Goal: Task Accomplishment & Management: Manage account settings

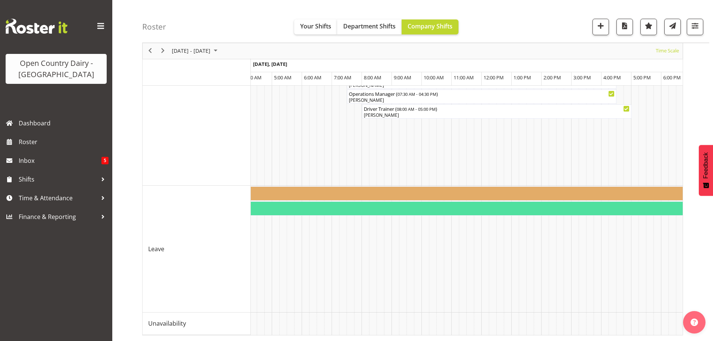
scroll to position [0, 2951]
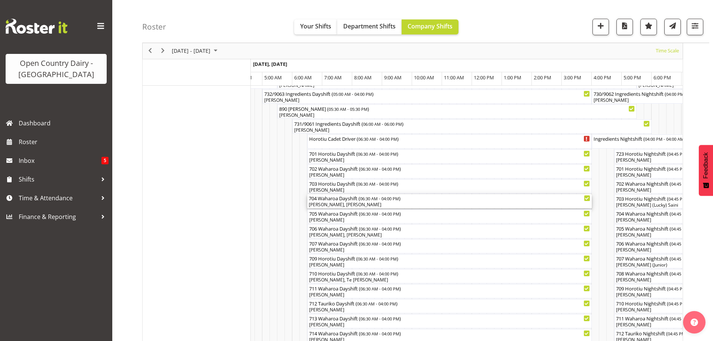
click at [343, 201] on div "704 Waharoa Dayshift ( 06:30 AM - 04:00 PM )" at bounding box center [450, 197] width 282 height 7
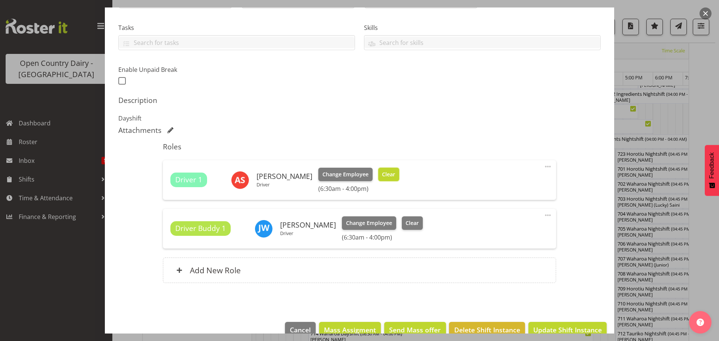
click at [382, 174] on span "Clear" at bounding box center [388, 174] width 13 height 8
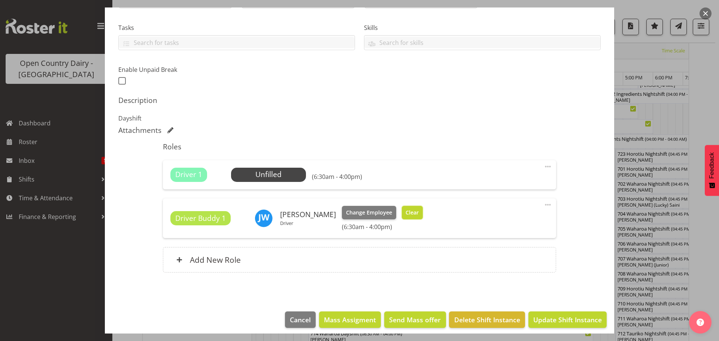
click at [406, 211] on span "Clear" at bounding box center [412, 213] width 13 height 8
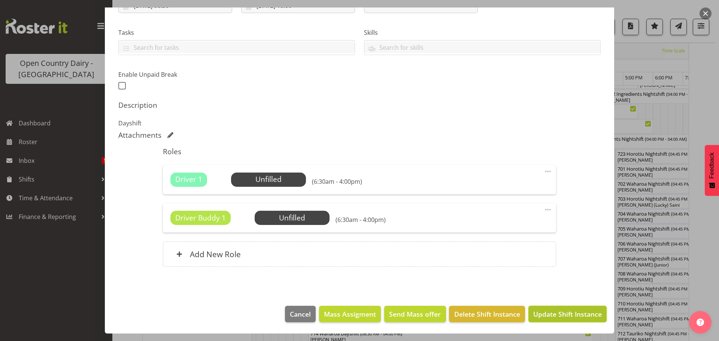
click at [570, 309] on span "Update Shift Instance" at bounding box center [567, 314] width 69 height 10
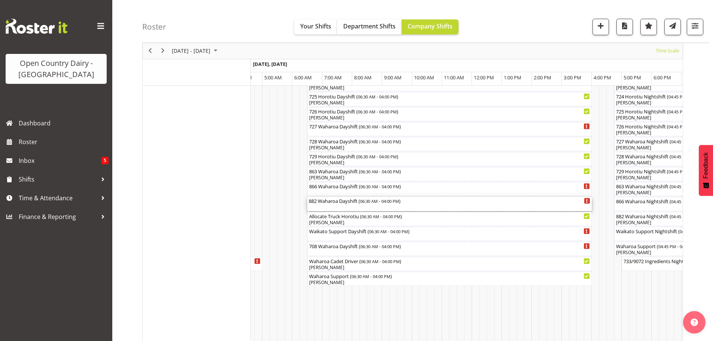
click at [315, 206] on div "882 Waharoa Dayshift ( 06:30 AM - 04:00 PM )" at bounding box center [450, 204] width 282 height 14
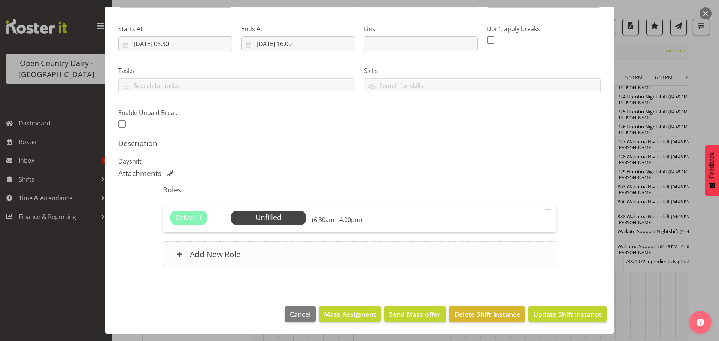
click at [209, 249] on div "Add New Role" at bounding box center [359, 254] width 393 height 25
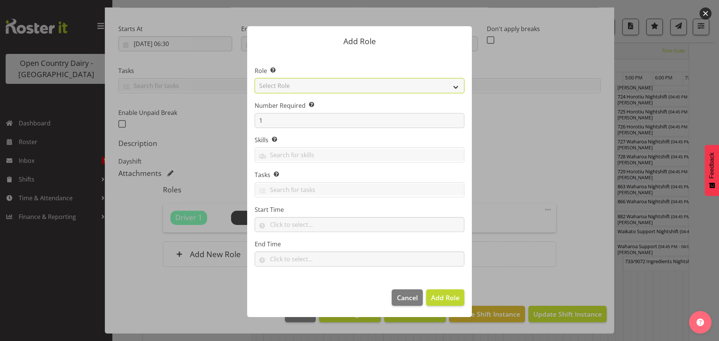
click at [276, 88] on select "Select Role Cadet Driver Crew Leader Driver Driver Buddy Driver Assessor Dayshi…" at bounding box center [360, 85] width 210 height 15
select select "1436"
click at [255, 78] on select "Select Role Cadet Driver Crew Leader Driver Driver Buddy Driver Assessor Dayshi…" at bounding box center [360, 85] width 210 height 15
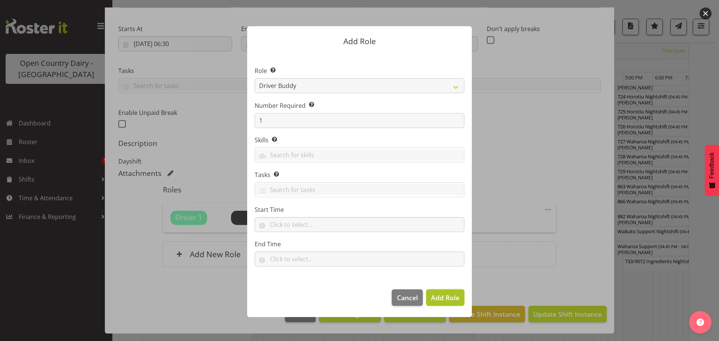
click at [449, 296] on span "Add Role" at bounding box center [445, 297] width 28 height 9
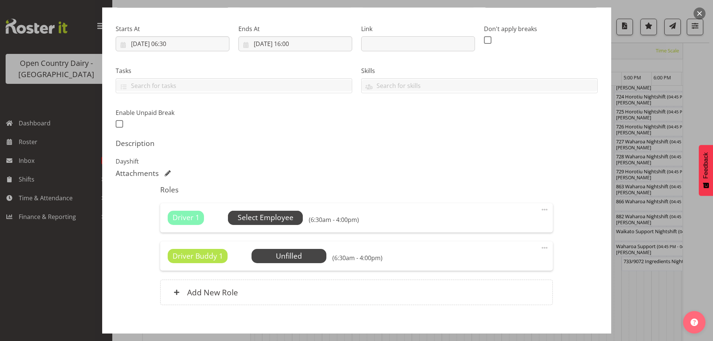
click at [271, 214] on span "Select Employee" at bounding box center [266, 217] width 56 height 11
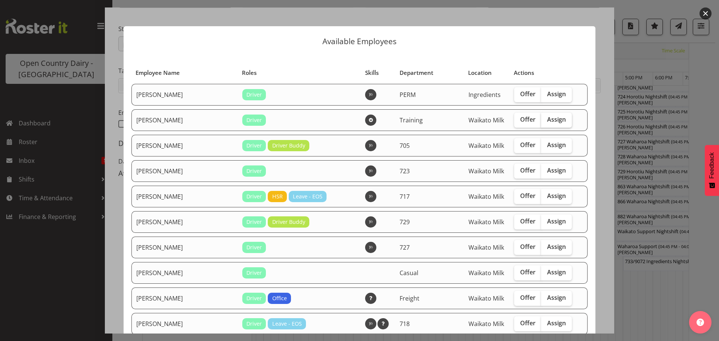
click at [547, 118] on span "Assign" at bounding box center [556, 119] width 19 height 7
click at [541, 118] on input "Assign" at bounding box center [543, 119] width 5 height 5
checkbox input "true"
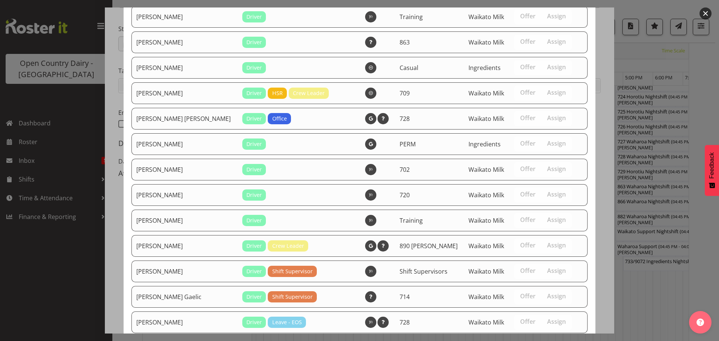
scroll to position [735, 0]
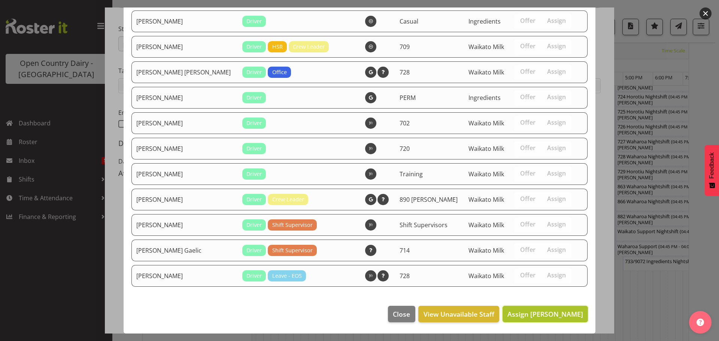
click at [534, 317] on span "Assign Andre Syben" at bounding box center [545, 314] width 76 height 9
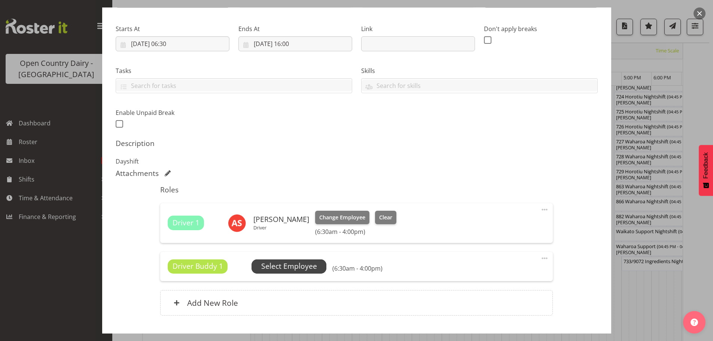
click at [306, 265] on span "Select Employee" at bounding box center [289, 266] width 56 height 11
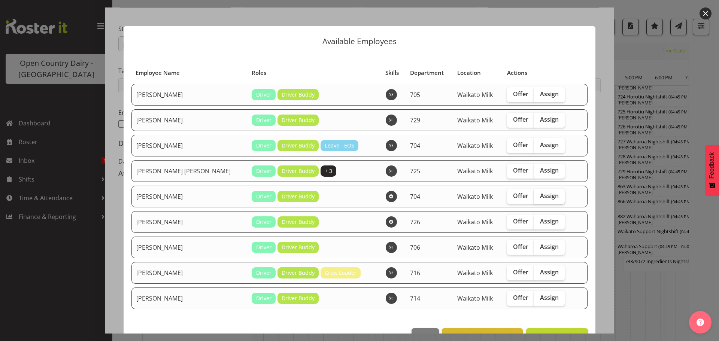
click at [543, 195] on span "Assign" at bounding box center [549, 195] width 19 height 7
click at [539, 195] on input "Assign" at bounding box center [536, 196] width 5 height 5
checkbox input "true"
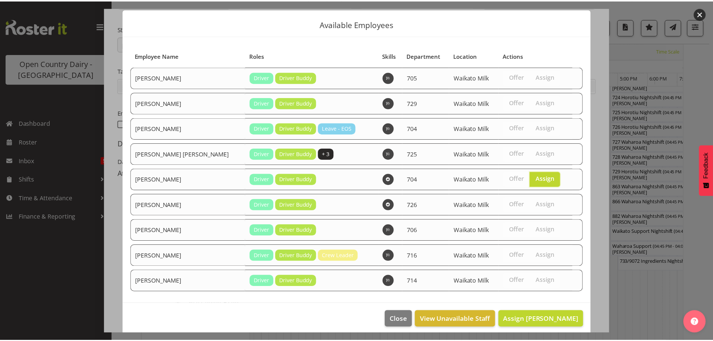
scroll to position [22, 0]
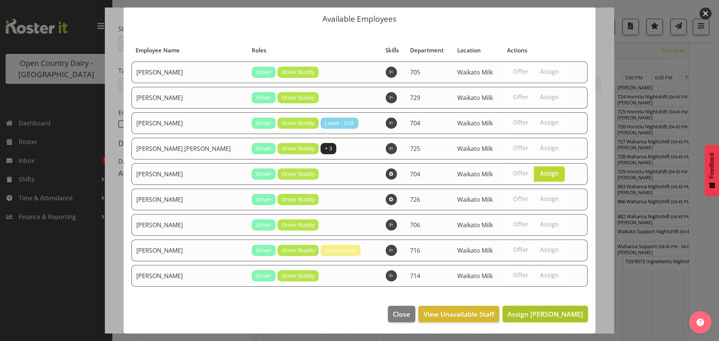
click at [552, 317] on span "Assign Jon Williams" at bounding box center [545, 314] width 76 height 9
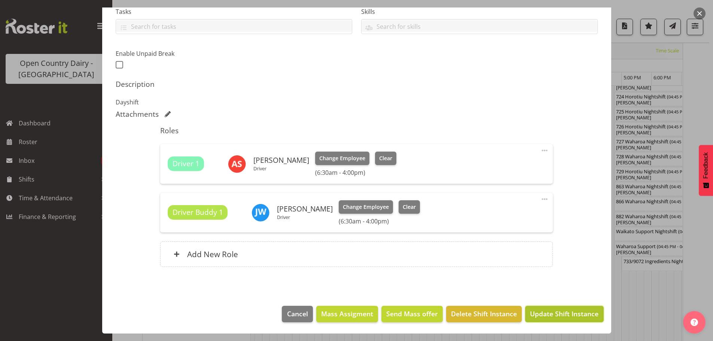
click at [548, 314] on span "Update Shift Instance" at bounding box center [564, 314] width 69 height 10
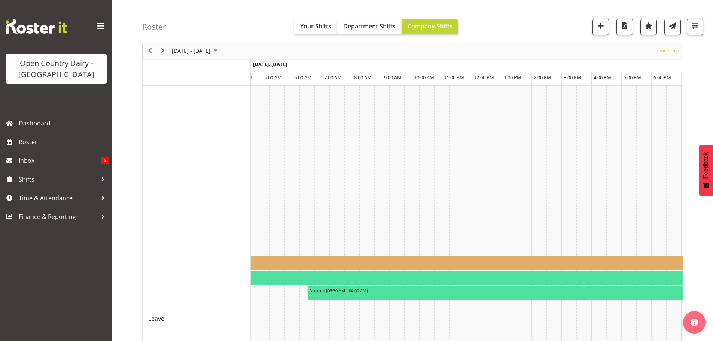
scroll to position [755, 0]
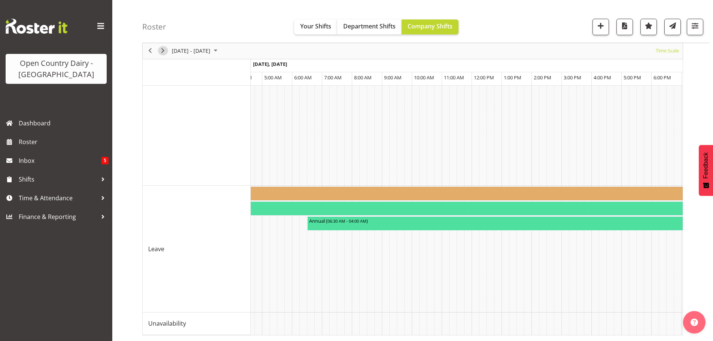
click at [166, 55] on span "Next" at bounding box center [162, 50] width 9 height 9
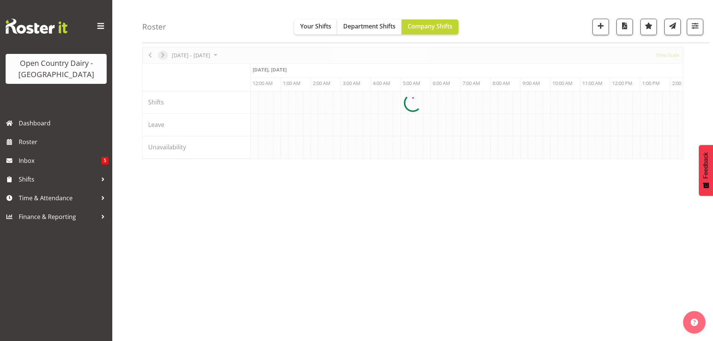
scroll to position [27, 0]
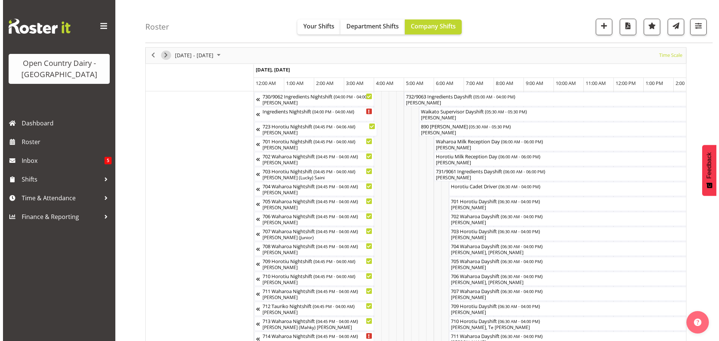
scroll to position [102, 0]
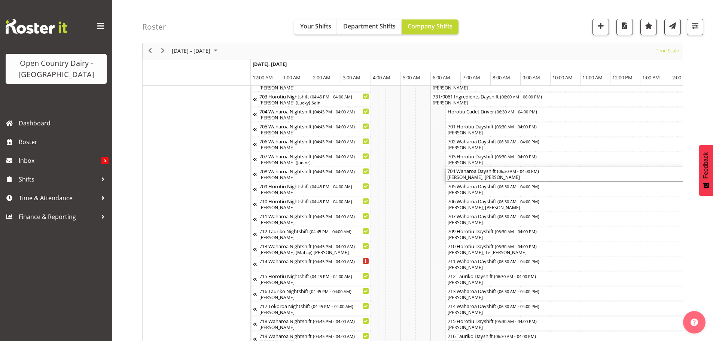
click at [474, 176] on div "[PERSON_NAME], [PERSON_NAME]" at bounding box center [588, 177] width 282 height 7
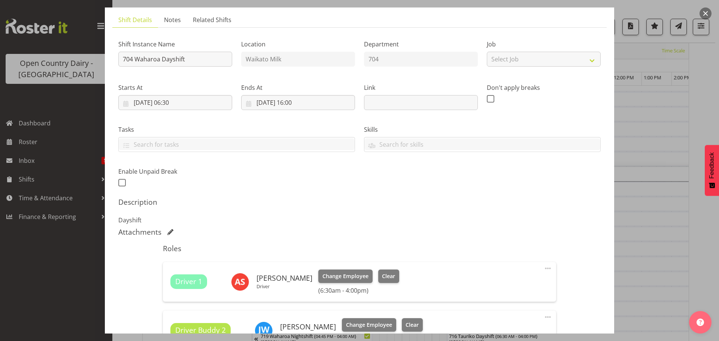
scroll to position [112, 0]
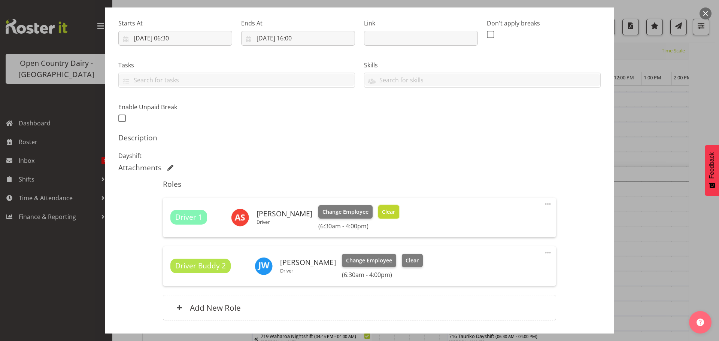
click at [383, 212] on span "Clear" at bounding box center [388, 212] width 13 height 8
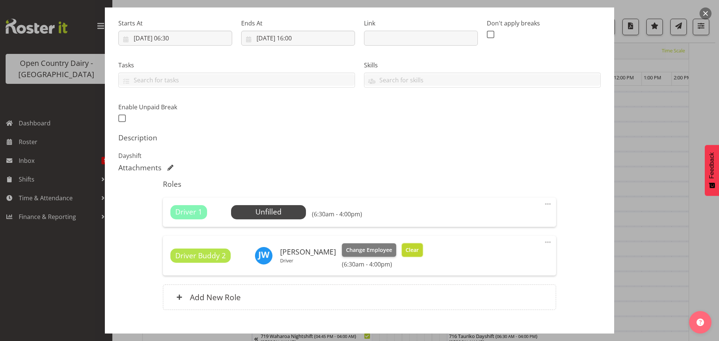
click at [402, 245] on button "Clear" at bounding box center [412, 249] width 21 height 13
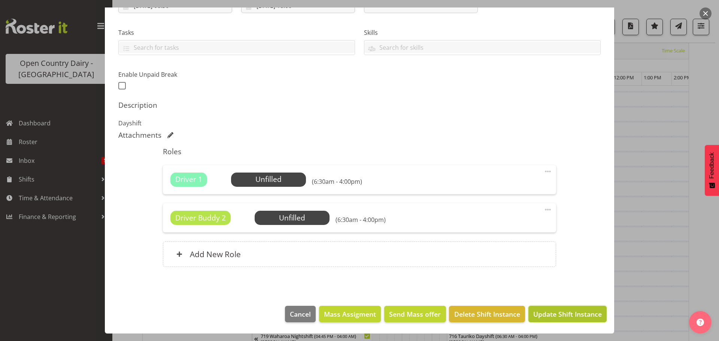
click at [537, 313] on span "Update Shift Instance" at bounding box center [567, 314] width 69 height 10
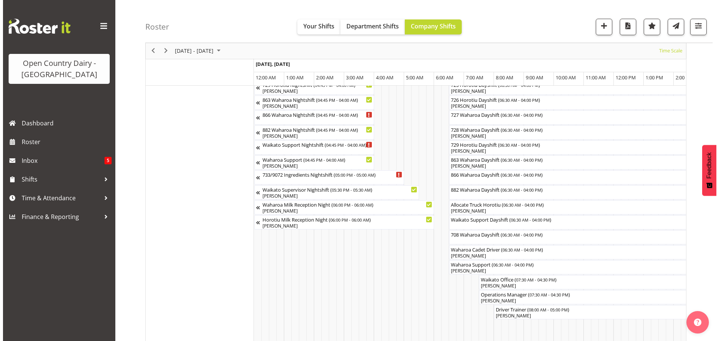
scroll to position [477, 0]
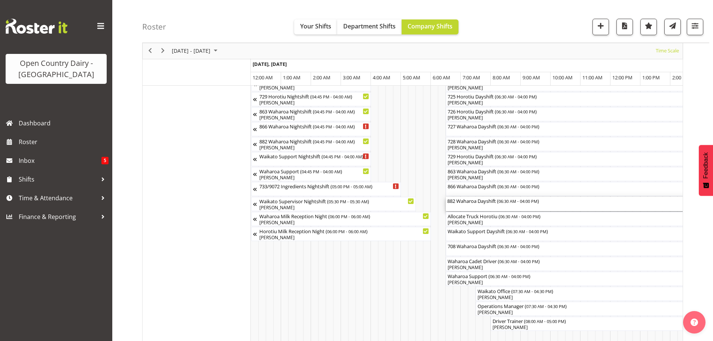
click at [485, 207] on div "882 Waharoa Dayshift ( 06:30 AM - 04:00 PM )" at bounding box center [588, 204] width 282 height 14
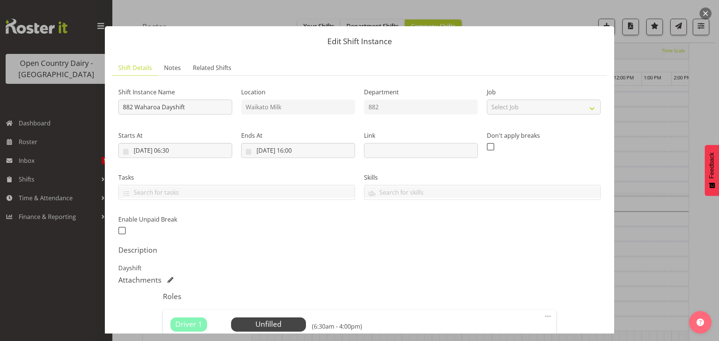
scroll to position [107, 0]
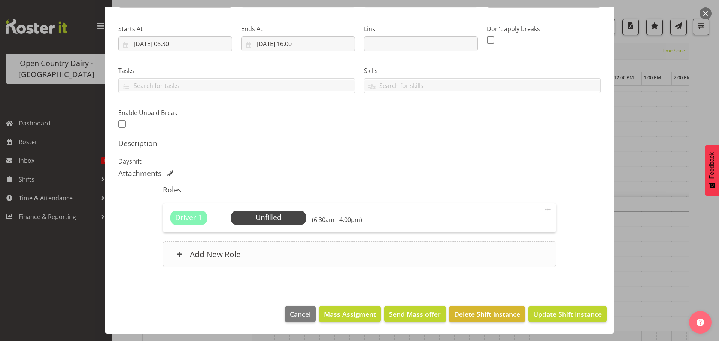
click at [268, 249] on div "Add New Role" at bounding box center [359, 254] width 393 height 25
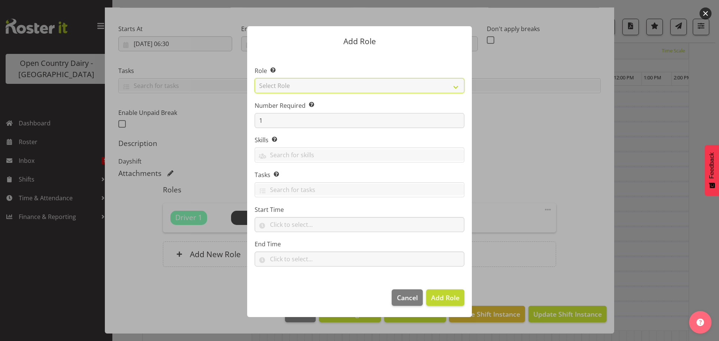
click at [282, 89] on select "Select Role Cadet Driver Crew Leader Driver Driver Buddy Driver Assessor Dayshi…" at bounding box center [360, 85] width 210 height 15
select select "1436"
click at [255, 78] on select "Select Role Cadet Driver Crew Leader Driver Driver Buddy Driver Assessor Dayshi…" at bounding box center [360, 85] width 210 height 15
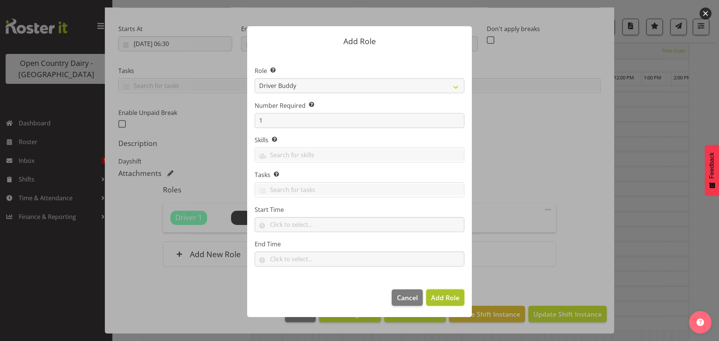
click at [435, 297] on span "Add Role" at bounding box center [445, 297] width 28 height 9
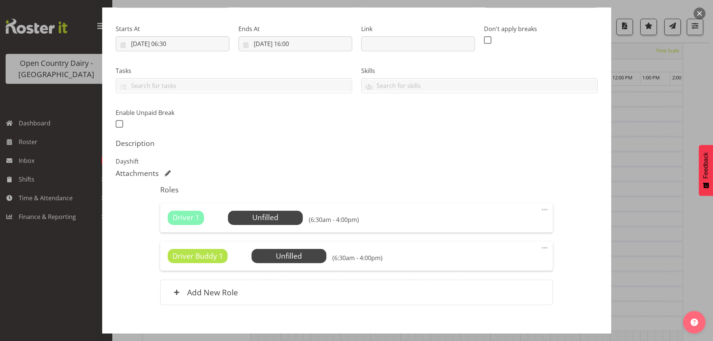
click at [233, 210] on div "Driver 1 Unfilled Select Employee (6:30am - 4:00pm) Edit Cover Role Delete" at bounding box center [356, 217] width 393 height 29
click at [242, 216] on span "Select Employee" at bounding box center [266, 217] width 56 height 11
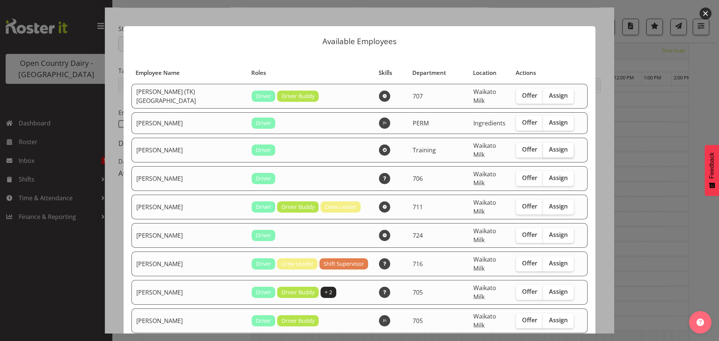
click at [549, 150] on label "Assign" at bounding box center [558, 150] width 31 height 15
click at [548, 150] on input "Assign" at bounding box center [545, 149] width 5 height 5
checkbox input "true"
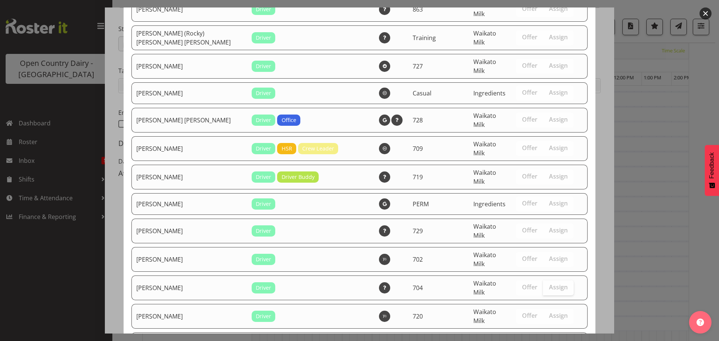
scroll to position [1550, 0]
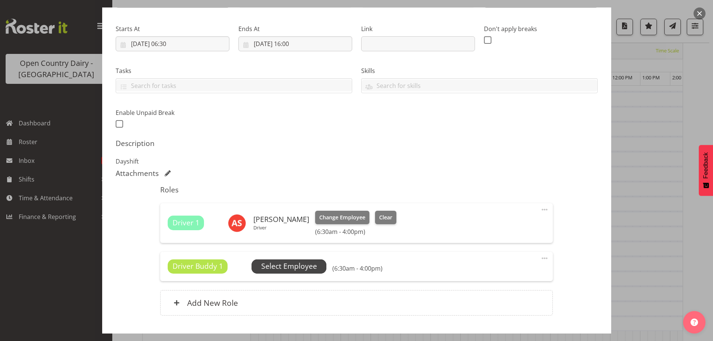
click at [285, 272] on span "Select Employee" at bounding box center [289, 266] width 56 height 11
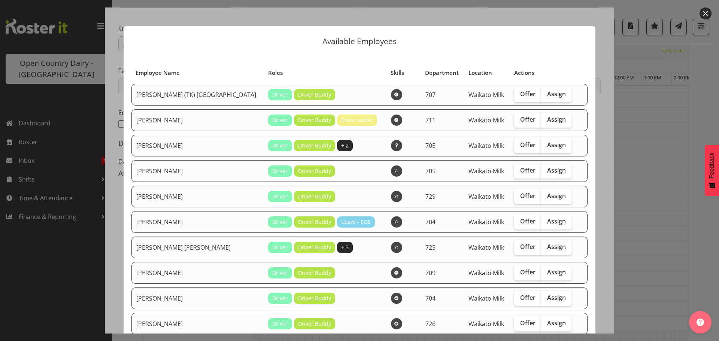
scroll to position [112, 0]
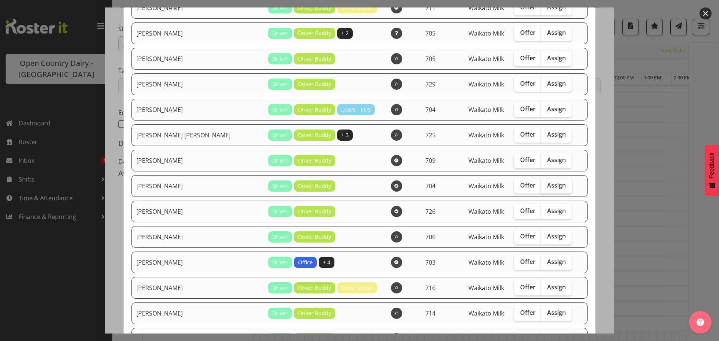
click at [547, 184] on span "Assign" at bounding box center [556, 185] width 19 height 7
click at [541, 184] on input "Assign" at bounding box center [543, 185] width 5 height 5
checkbox input "true"
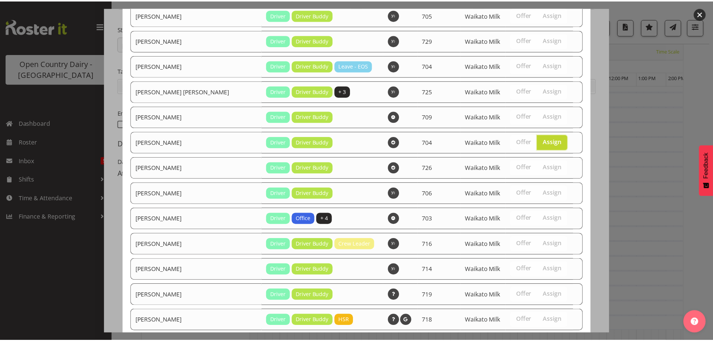
scroll to position [201, 0]
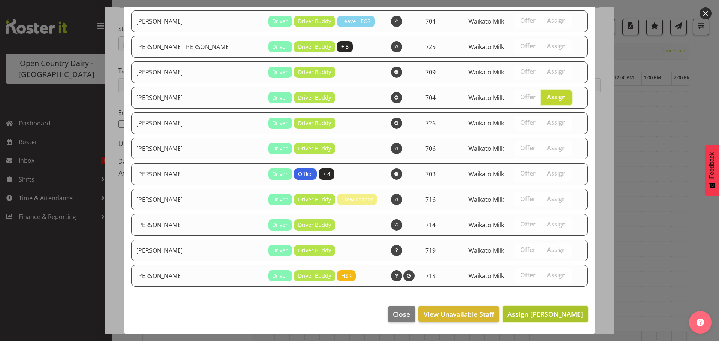
click at [546, 319] on button "Assign Jon Williams" at bounding box center [545, 314] width 85 height 16
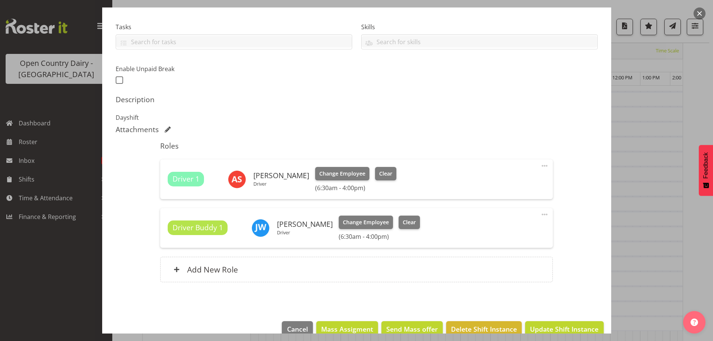
scroll to position [166, 0]
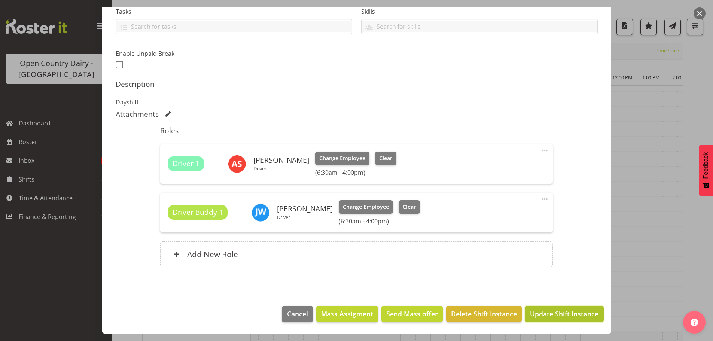
click at [546, 314] on span "Update Shift Instance" at bounding box center [564, 314] width 69 height 10
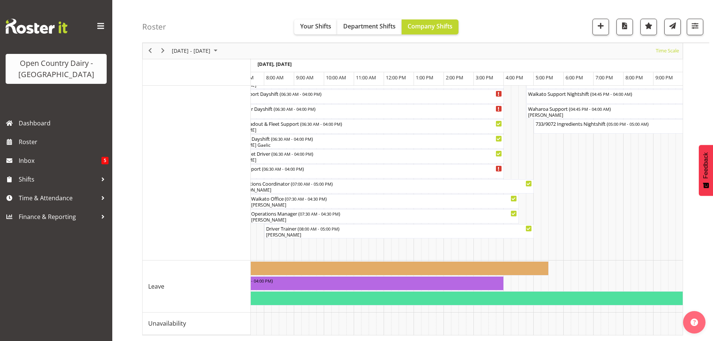
scroll to position [0, 950]
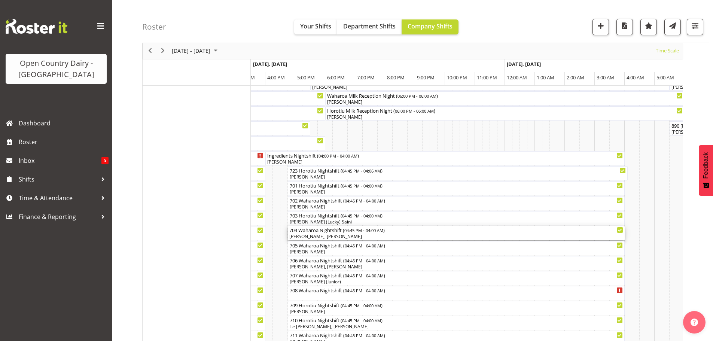
click at [318, 236] on div "[PERSON_NAME], [PERSON_NAME]" at bounding box center [456, 236] width 334 height 7
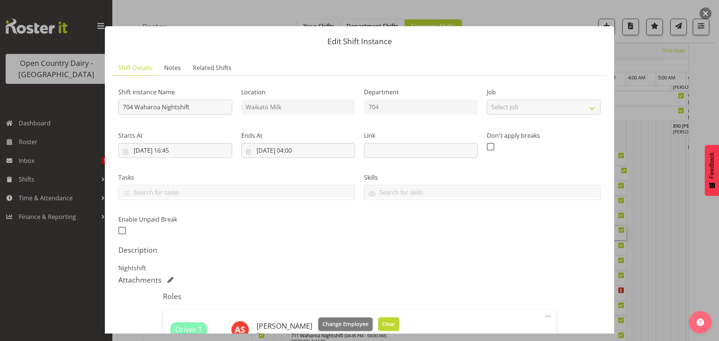
click at [382, 322] on span "Clear" at bounding box center [388, 324] width 13 height 8
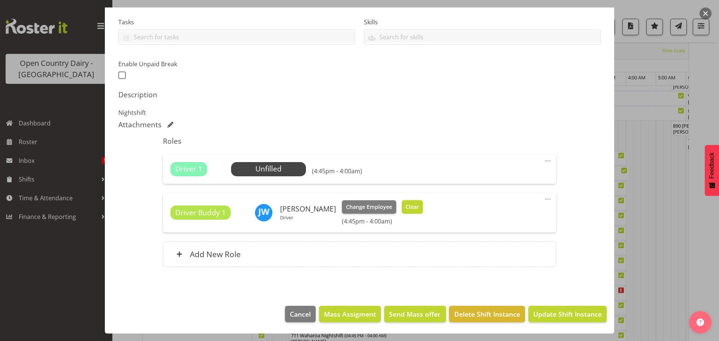
click at [406, 213] on button "Clear" at bounding box center [412, 206] width 21 height 13
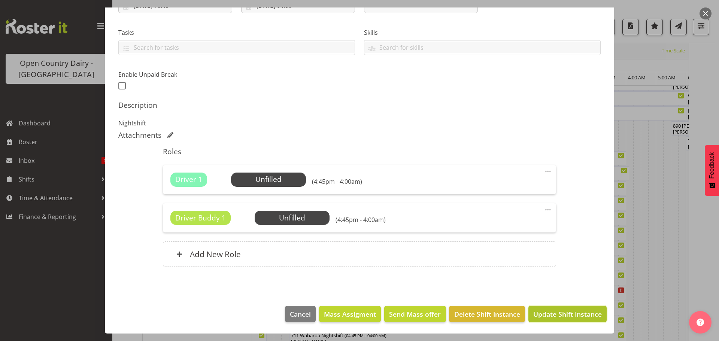
click at [540, 315] on span "Update Shift Instance" at bounding box center [567, 314] width 69 height 10
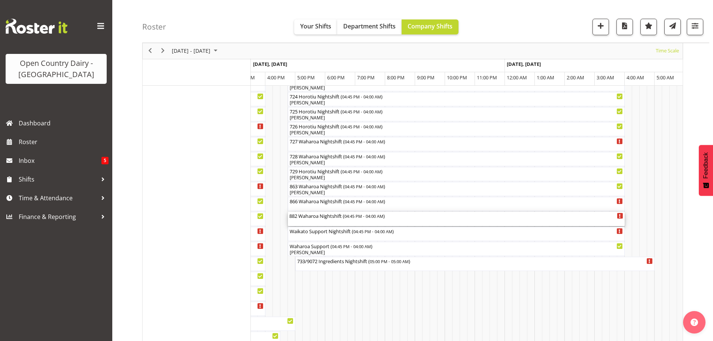
click at [319, 221] on div "882 Waharoa Nightshift ( 04:45 PM - 04:00 AM )" at bounding box center [456, 219] width 334 height 14
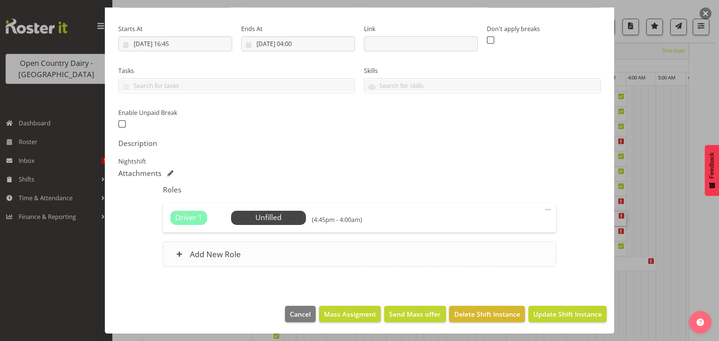
click at [252, 248] on div "Add New Role" at bounding box center [359, 254] width 393 height 25
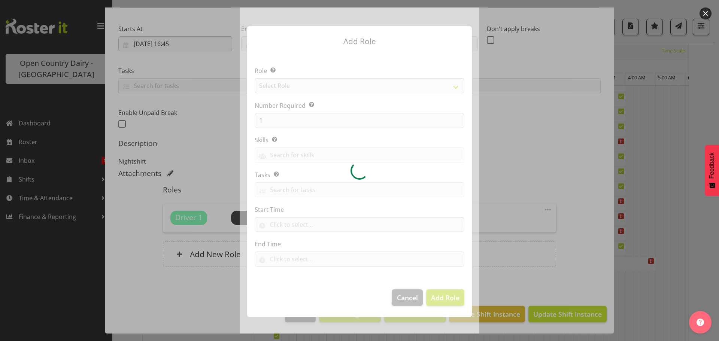
click at [298, 87] on div at bounding box center [360, 170] width 240 height 326
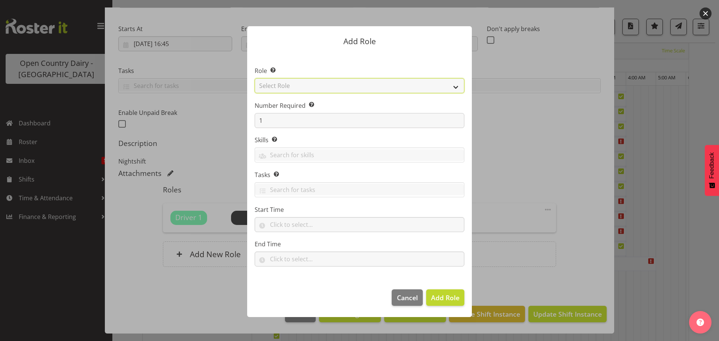
click at [309, 86] on select "Select Role Cadet Driver Crew Leader Driver Driver Buddy Driver Assessor Dayshi…" at bounding box center [360, 85] width 210 height 15
select select "1436"
click at [255, 78] on select "Select Role Cadet Driver Crew Leader Driver Driver Buddy Driver Assessor Dayshi…" at bounding box center [360, 85] width 210 height 15
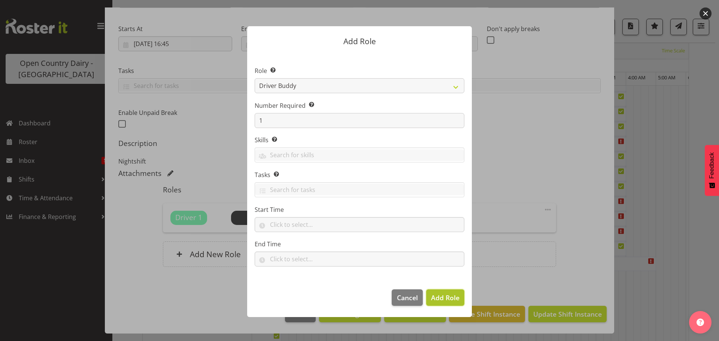
click at [434, 298] on span "Add Role" at bounding box center [445, 297] width 28 height 9
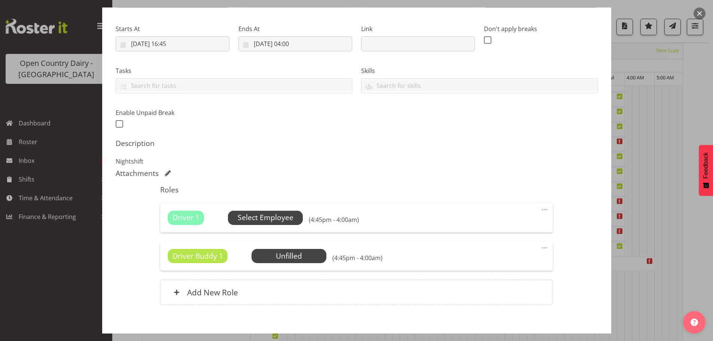
click at [269, 220] on span "Select Employee" at bounding box center [266, 217] width 56 height 11
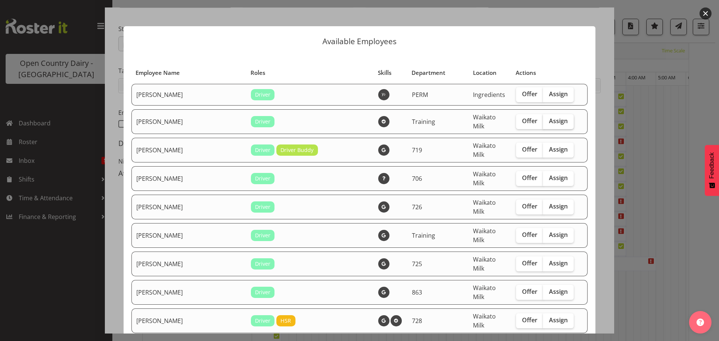
click at [549, 118] on span "Assign" at bounding box center [558, 120] width 19 height 7
click at [545, 119] on input "Assign" at bounding box center [545, 121] width 5 height 5
checkbox input "true"
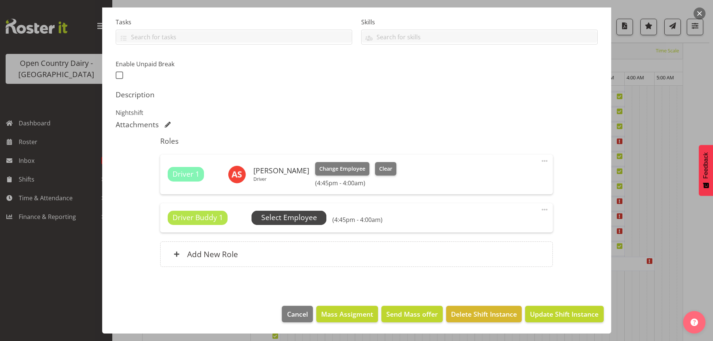
click at [299, 220] on span "Select Employee" at bounding box center [289, 217] width 56 height 11
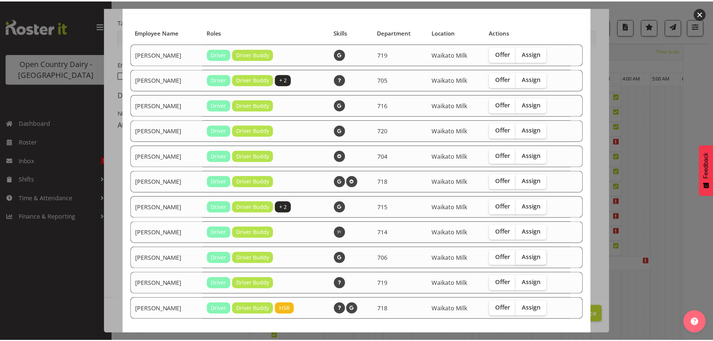
scroll to position [73, 0]
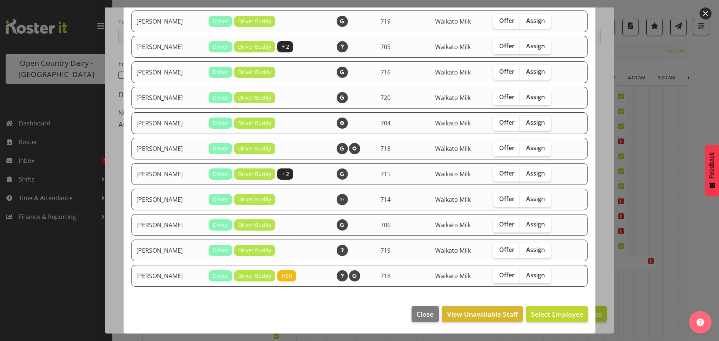
click at [531, 126] on span "Assign" at bounding box center [535, 122] width 19 height 7
click at [525, 125] on input "Assign" at bounding box center [522, 122] width 5 height 5
checkbox input "true"
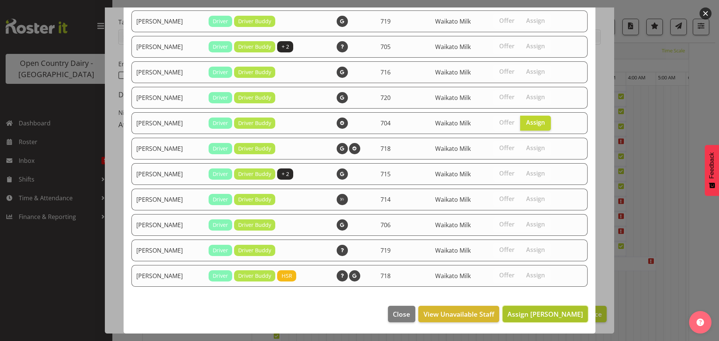
click at [532, 310] on span "Assign Jon Williams" at bounding box center [545, 314] width 76 height 9
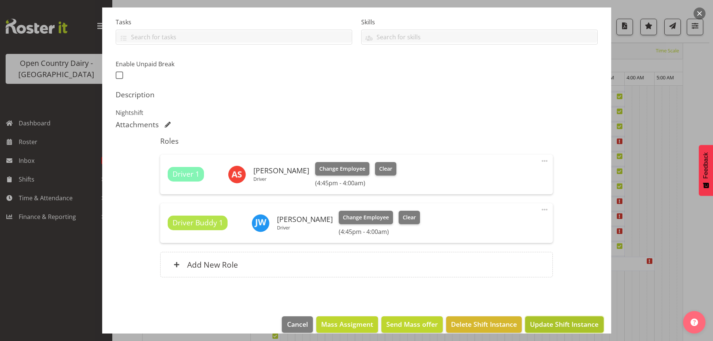
click at [576, 322] on span "Update Shift Instance" at bounding box center [564, 324] width 69 height 10
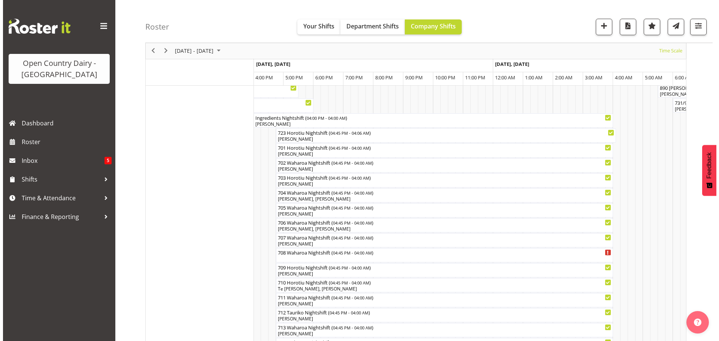
scroll to position [95, 0]
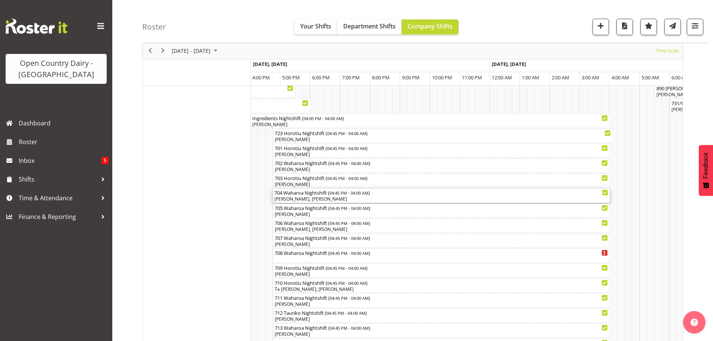
click at [289, 198] on div "[PERSON_NAME], [PERSON_NAME]" at bounding box center [441, 199] width 334 height 7
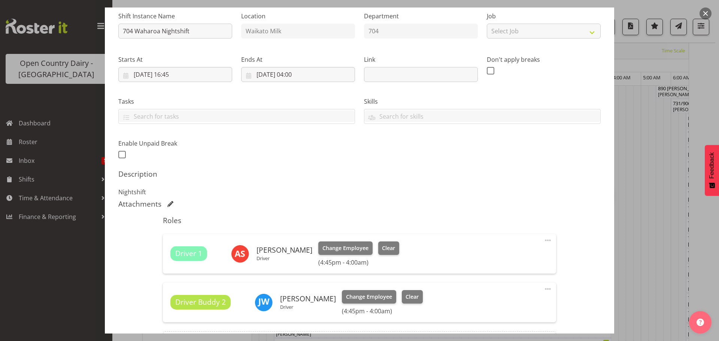
scroll to position [150, 0]
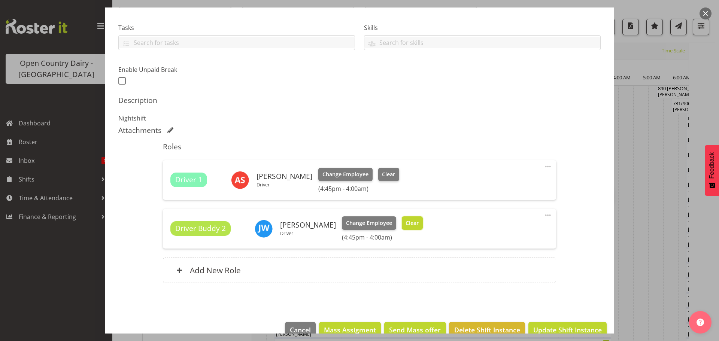
click at [406, 219] on span "Clear" at bounding box center [412, 223] width 13 height 8
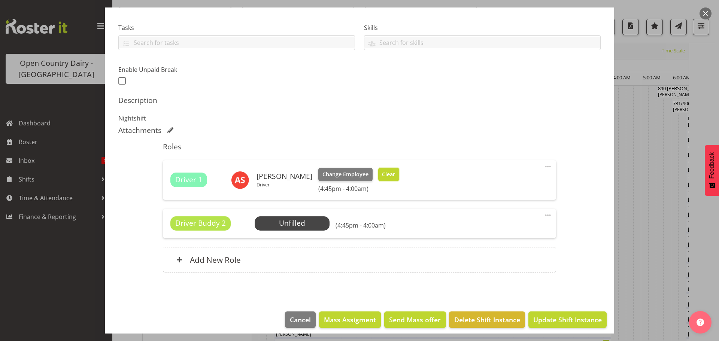
click at [385, 176] on span "Clear" at bounding box center [388, 174] width 13 height 8
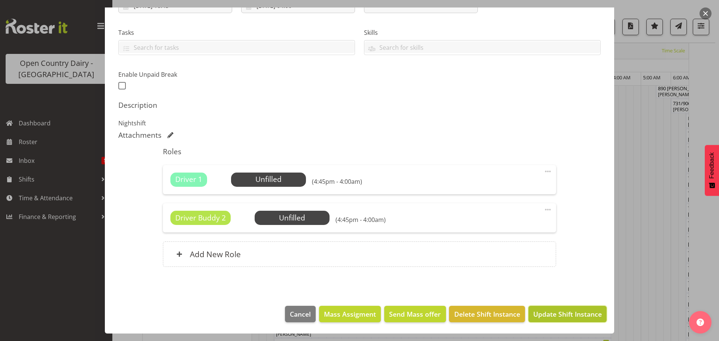
click at [549, 310] on span "Update Shift Instance" at bounding box center [567, 314] width 69 height 10
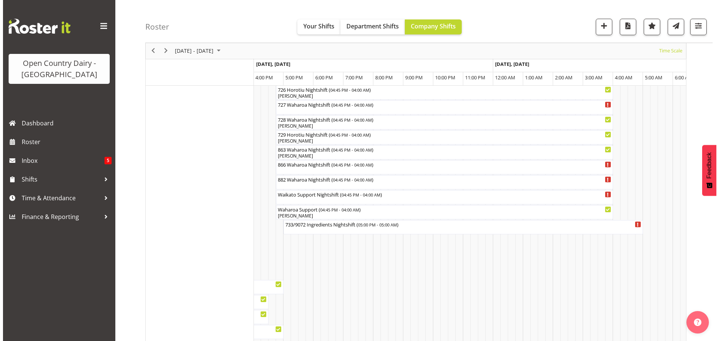
scroll to position [514, 0]
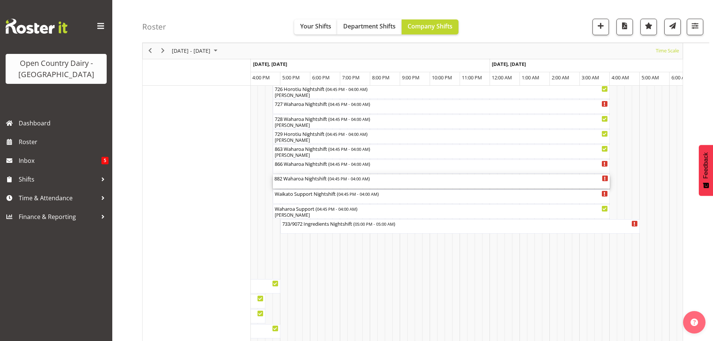
click at [287, 185] on div "882 Waharoa Nightshift ( 04:45 PM - 04:00 AM )" at bounding box center [441, 181] width 334 height 14
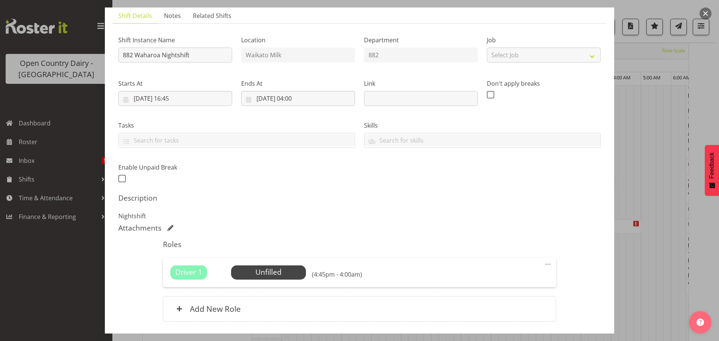
scroll to position [107, 0]
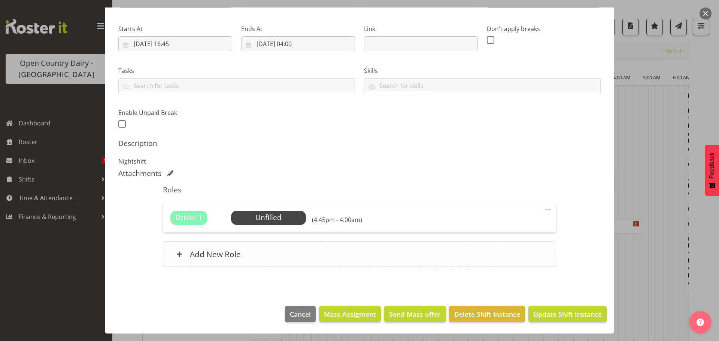
click at [249, 260] on div "Add New Role" at bounding box center [359, 254] width 393 height 25
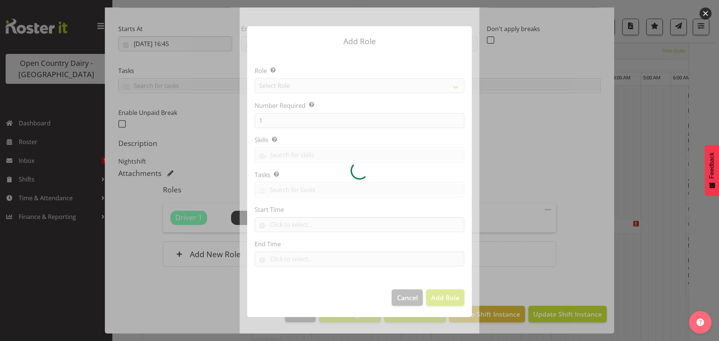
click at [279, 85] on div at bounding box center [360, 170] width 240 height 326
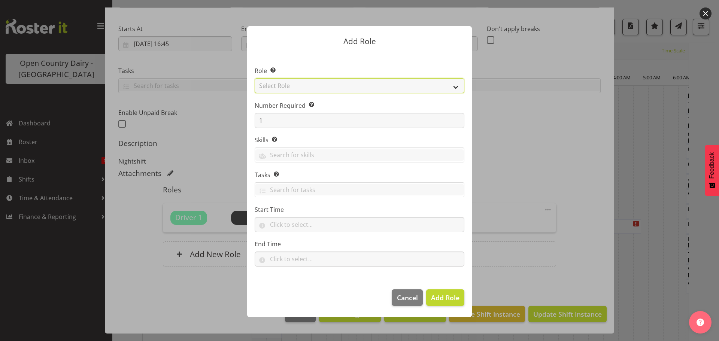
click at [279, 85] on select "Select Role Cadet Driver Crew Leader Driver Driver Buddy Driver Assessor Dayshi…" at bounding box center [360, 85] width 210 height 15
select select "1436"
click at [255, 78] on select "Select Role Cadet Driver Crew Leader Driver Driver Buddy Driver Assessor Dayshi…" at bounding box center [360, 85] width 210 height 15
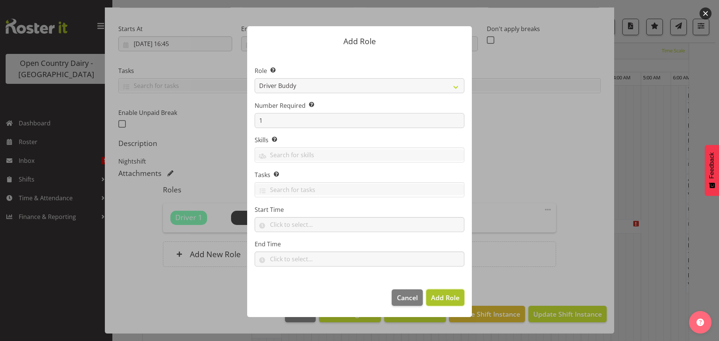
click at [456, 300] on span "Add Role" at bounding box center [445, 297] width 28 height 9
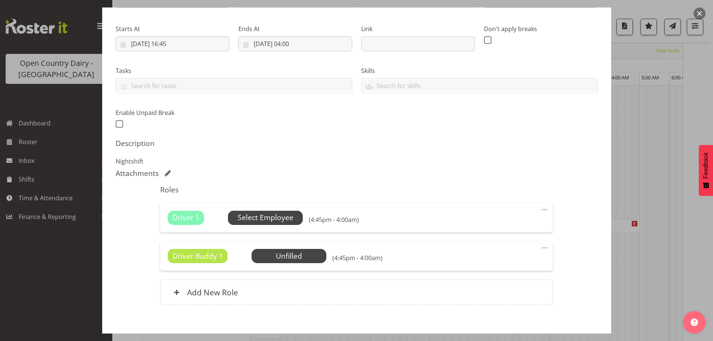
click at [273, 218] on span "Select Employee" at bounding box center [266, 217] width 56 height 11
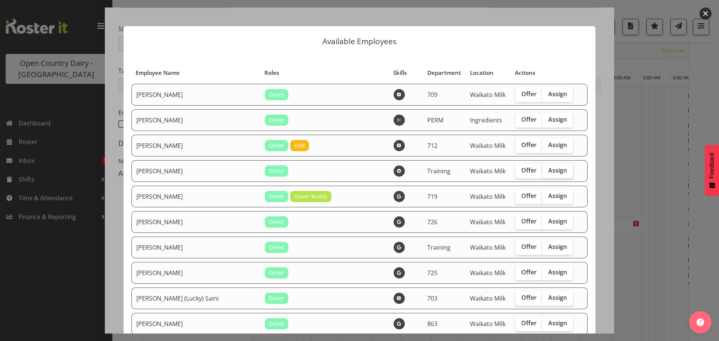
click at [548, 173] on span "Assign" at bounding box center [557, 170] width 19 height 7
click at [542, 173] on input "Assign" at bounding box center [544, 170] width 5 height 5
checkbox input "true"
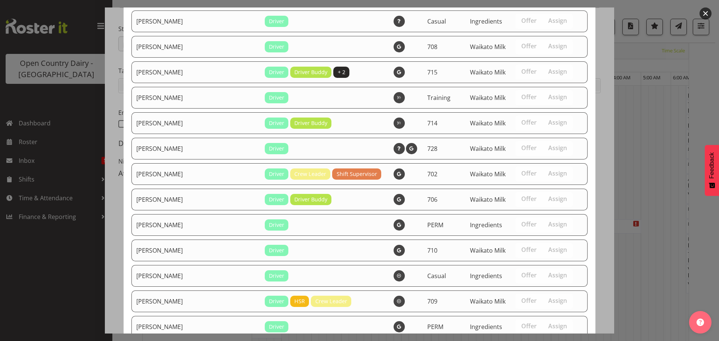
scroll to position [914, 0]
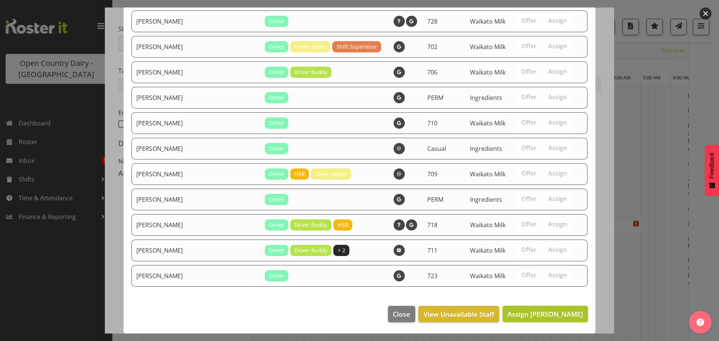
click at [544, 310] on span "Assign Andre Syben" at bounding box center [545, 314] width 76 height 9
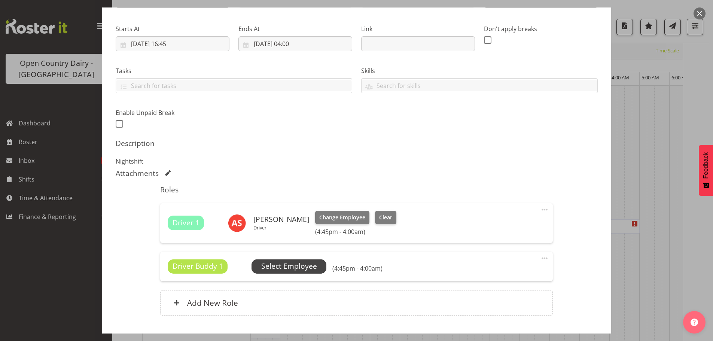
click at [314, 264] on span "Select Employee" at bounding box center [289, 266] width 56 height 11
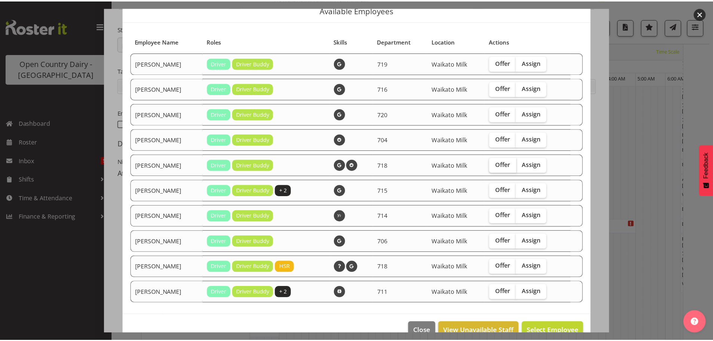
scroll to position [48, 0]
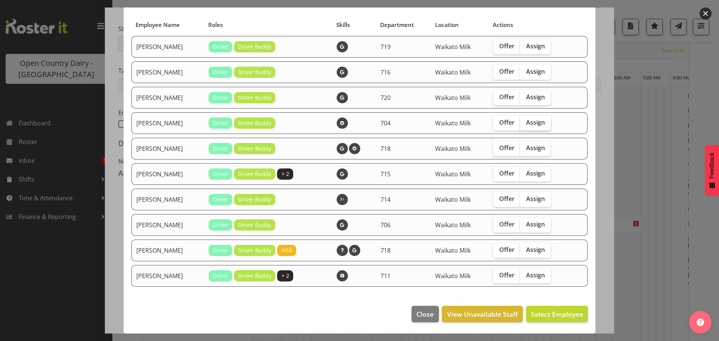
click at [530, 122] on span "Assign" at bounding box center [535, 122] width 19 height 7
click at [525, 122] on input "Assign" at bounding box center [522, 122] width 5 height 5
checkbox input "true"
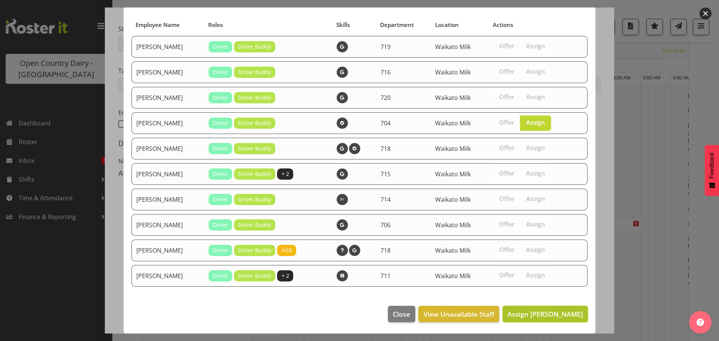
click at [544, 310] on span "Assign Jon Williams" at bounding box center [545, 314] width 76 height 9
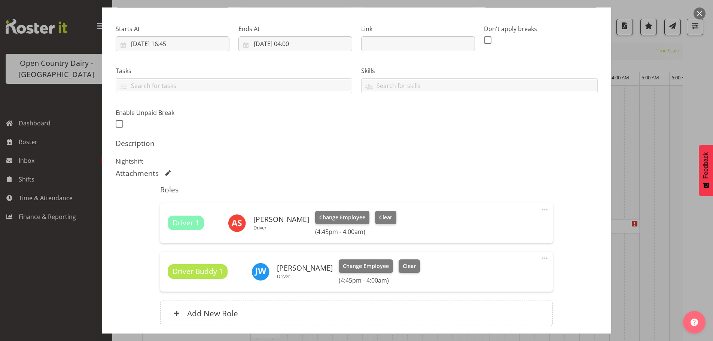
scroll to position [166, 0]
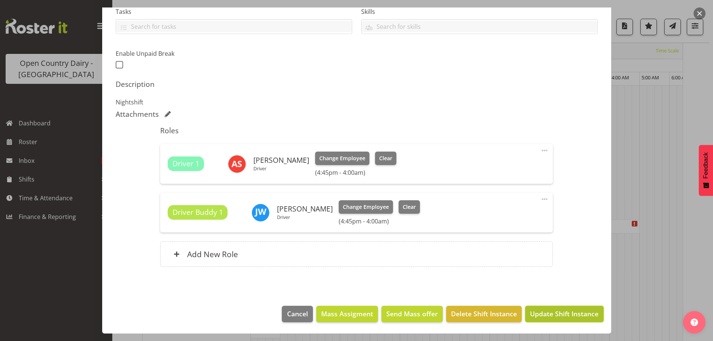
click at [548, 309] on span "Update Shift Instance" at bounding box center [564, 314] width 69 height 10
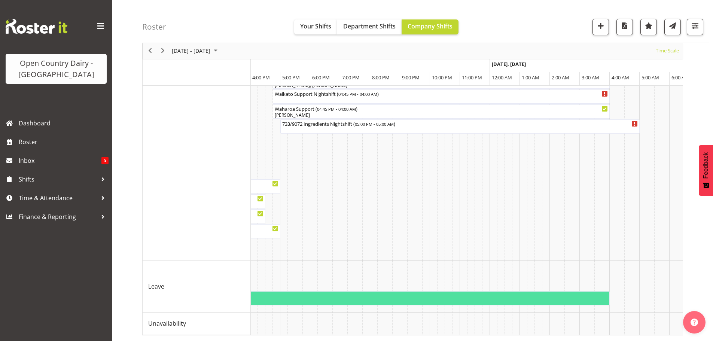
scroll to position [0, 0]
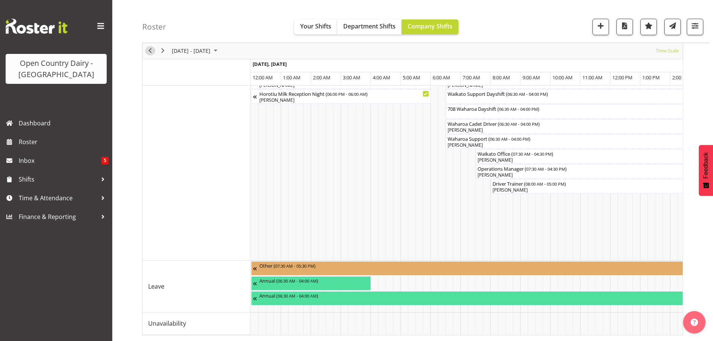
click at [149, 53] on span "Previous" at bounding box center [150, 50] width 9 height 9
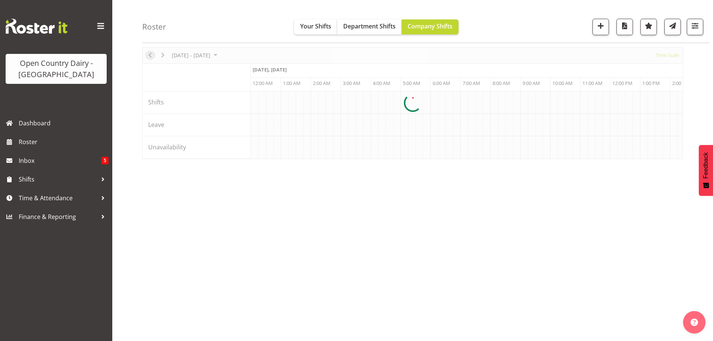
scroll to position [27, 0]
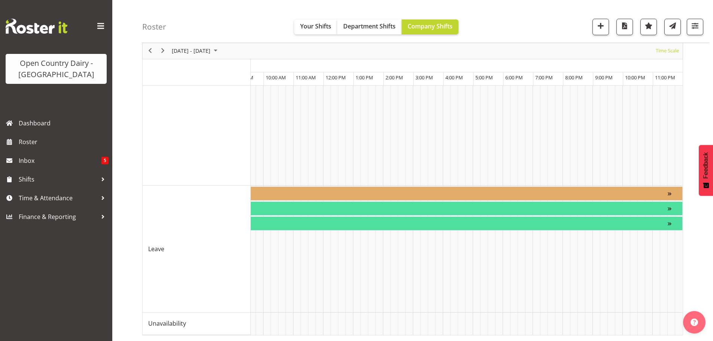
scroll to position [0, 4525]
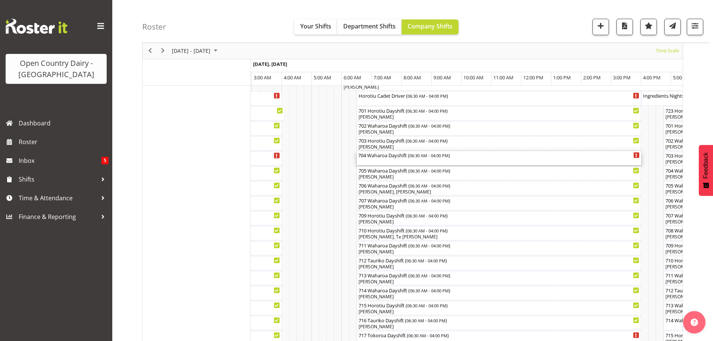
click at [392, 162] on div "704 Waharoa Dayshift ( 06:30 AM - 04:00 PM )" at bounding box center [499, 158] width 282 height 14
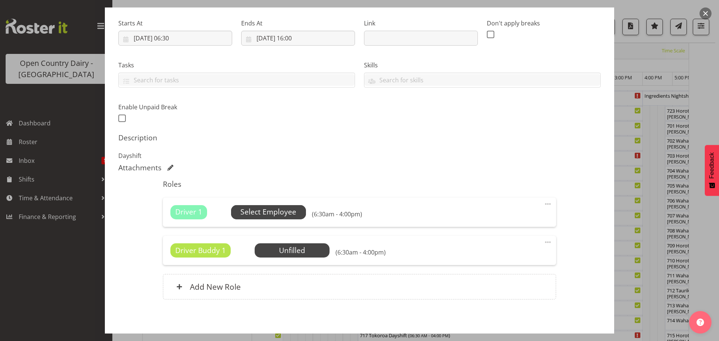
click at [276, 213] on span "Select Employee" at bounding box center [268, 212] width 56 height 11
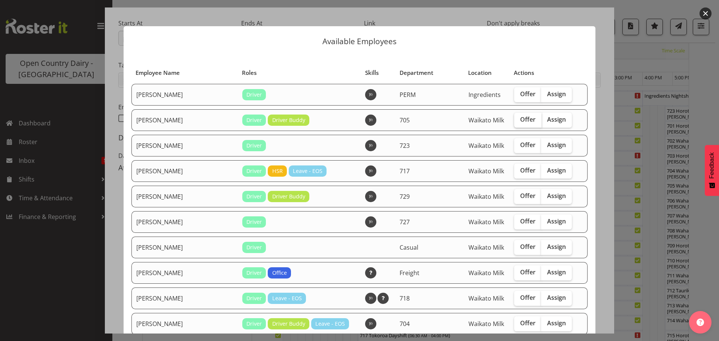
click at [520, 118] on span "Offer" at bounding box center [527, 119] width 15 height 7
click at [514, 118] on input "Offer" at bounding box center [516, 119] width 5 height 5
checkbox input "true"
click at [520, 222] on span "Offer" at bounding box center [527, 221] width 15 height 7
click at [514, 222] on input "Offer" at bounding box center [516, 221] width 5 height 5
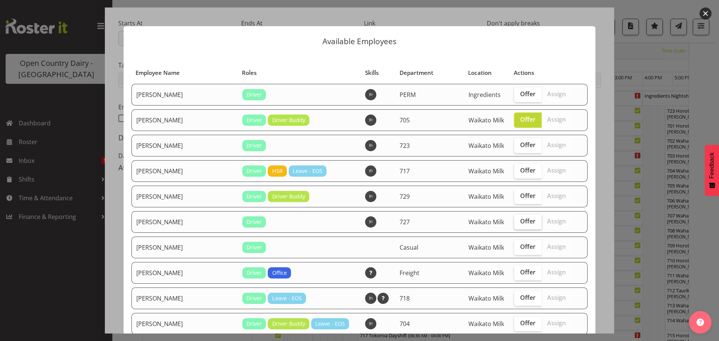
checkbox input "true"
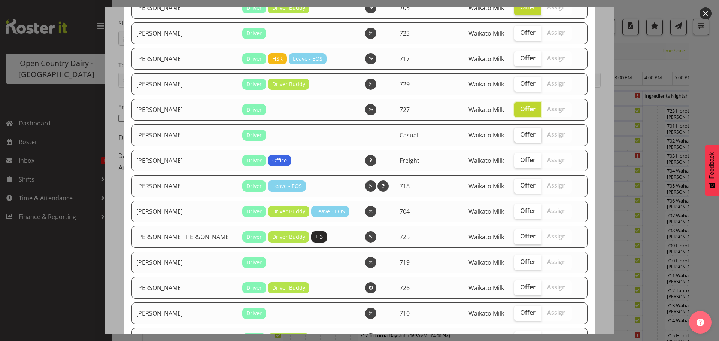
click at [520, 131] on span "Offer" at bounding box center [527, 134] width 15 height 7
click at [515, 132] on input "Offer" at bounding box center [516, 134] width 5 height 5
checkbox input "true"
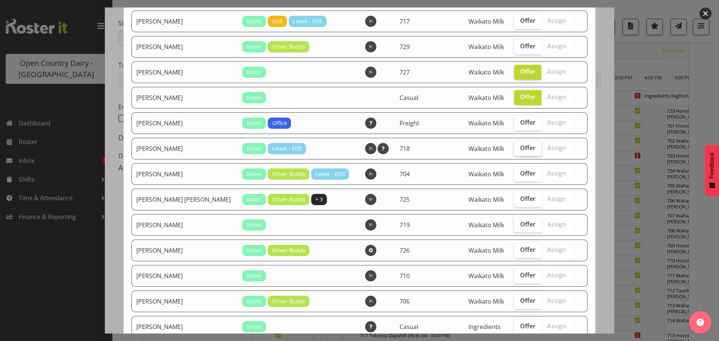
click at [514, 149] on input "Offer" at bounding box center [516, 148] width 5 height 5
checkbox input "true"
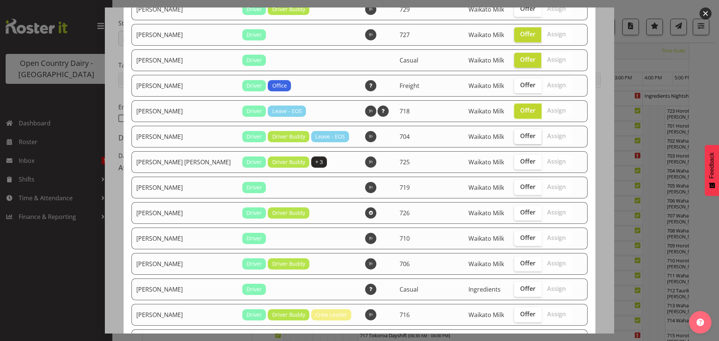
click at [520, 137] on span "Offer" at bounding box center [527, 135] width 15 height 7
click at [514, 137] on input "Offer" at bounding box center [516, 136] width 5 height 5
checkbox input "true"
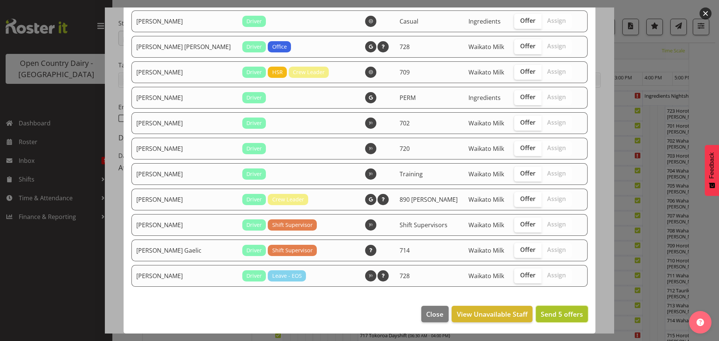
click at [555, 314] on span "Send 5 offers" at bounding box center [562, 314] width 42 height 9
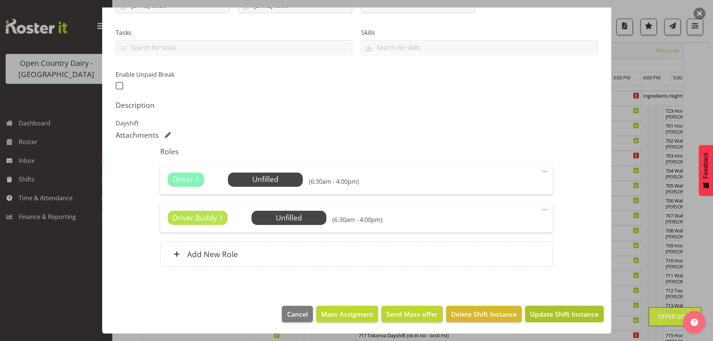
click at [560, 317] on span "Update Shift Instance" at bounding box center [564, 314] width 69 height 10
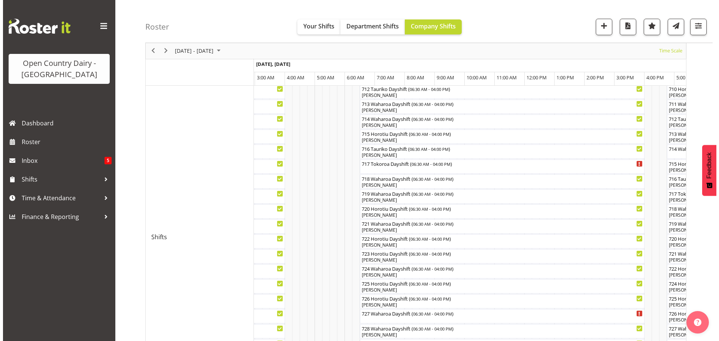
scroll to position [327, 0]
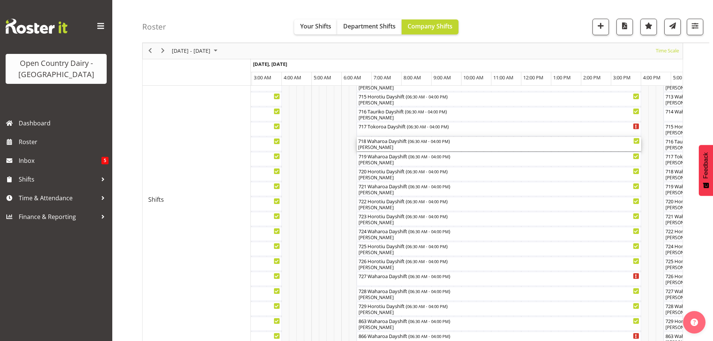
click at [400, 137] on div "718 Waharoa Dayshift ( 06:30 AM - 04:00 PM )" at bounding box center [499, 140] width 282 height 7
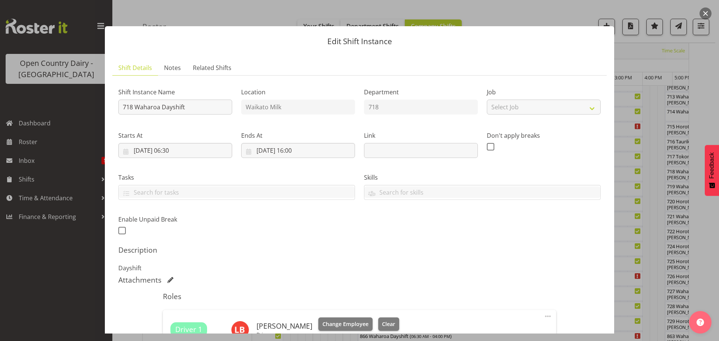
click at [706, 11] on button "button" at bounding box center [705, 13] width 12 height 12
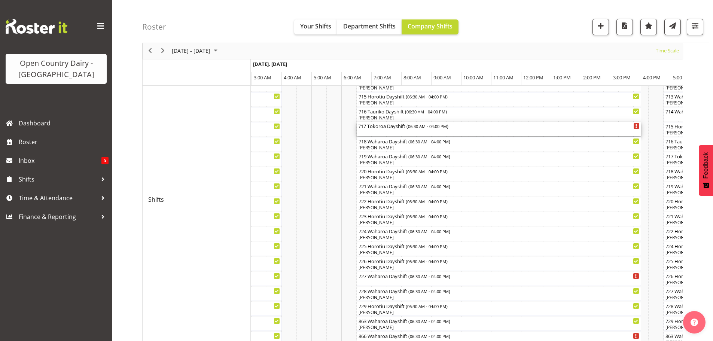
click at [382, 132] on div "717 Tokoroa Dayshift ( 06:30 AM - 04:00 PM )" at bounding box center [499, 129] width 282 height 14
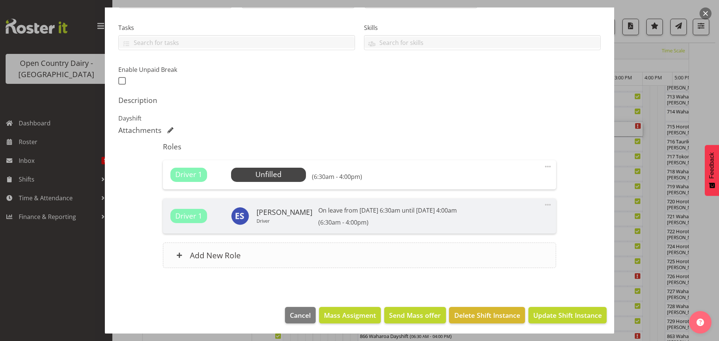
scroll to position [151, 0]
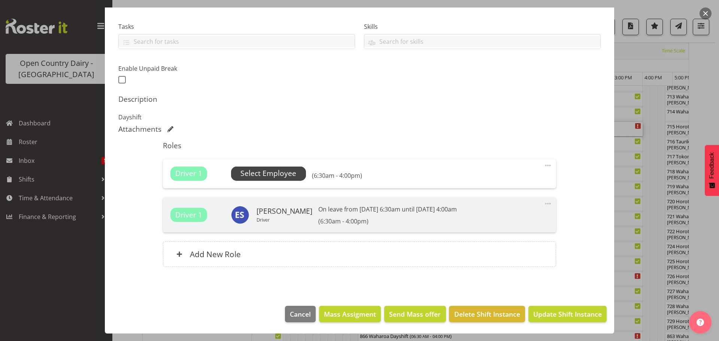
click at [244, 169] on span "Select Employee" at bounding box center [268, 173] width 56 height 11
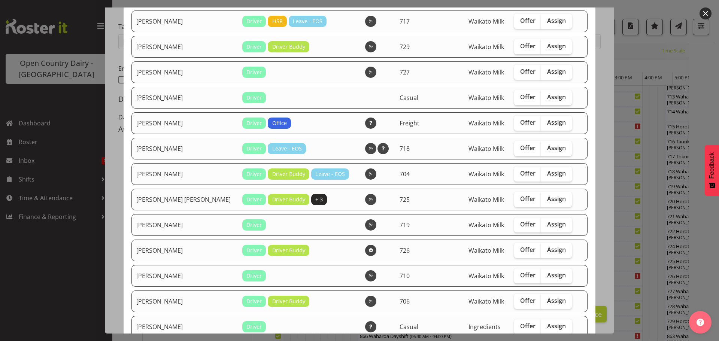
scroll to position [0, 0]
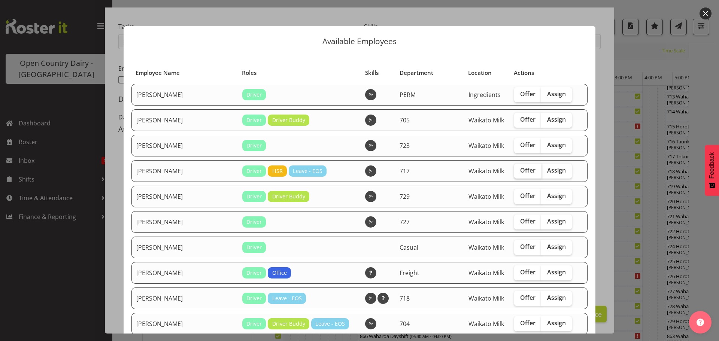
click at [520, 170] on span "Offer" at bounding box center [527, 170] width 15 height 7
click at [514, 170] on input "Offer" at bounding box center [516, 170] width 5 height 5
checkbox input "true"
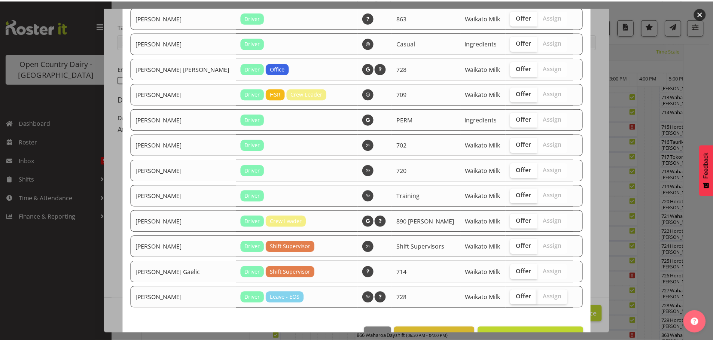
scroll to position [685, 0]
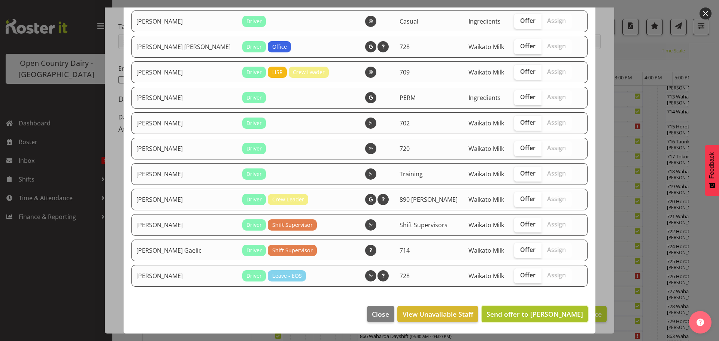
click at [552, 312] on span "Send offer to Daryl Wrigley" at bounding box center [534, 314] width 97 height 9
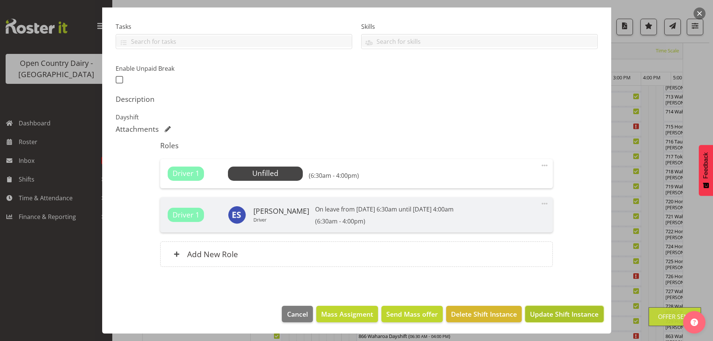
click at [551, 313] on span "Update Shift Instance" at bounding box center [564, 314] width 69 height 10
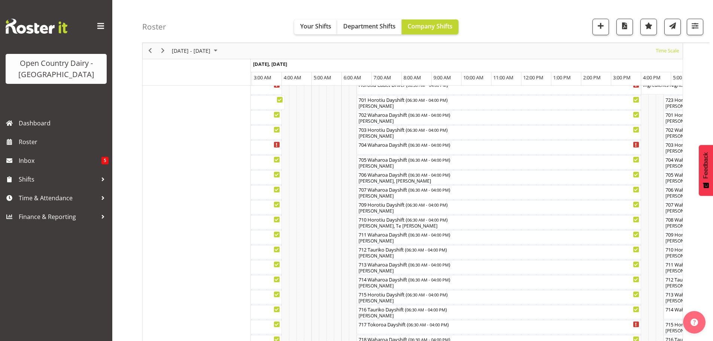
scroll to position [140, 0]
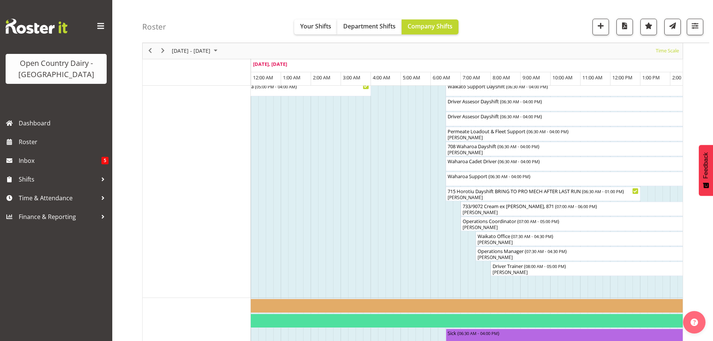
scroll to position [755, 0]
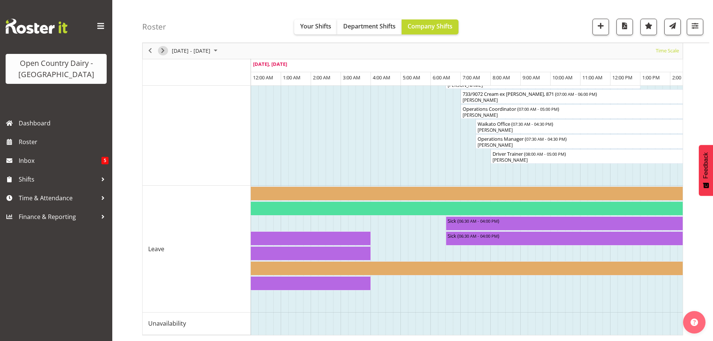
click at [167, 52] on span "Next" at bounding box center [162, 50] width 9 height 9
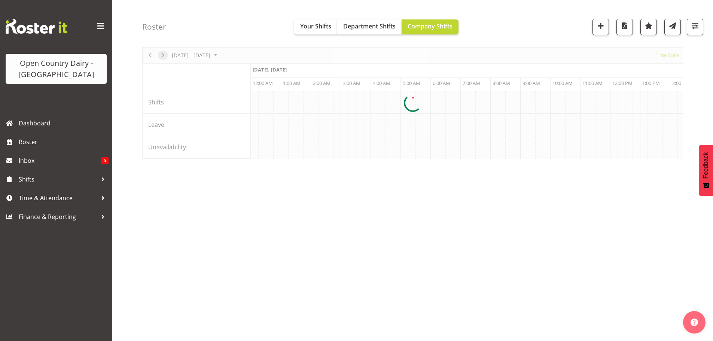
scroll to position [27, 0]
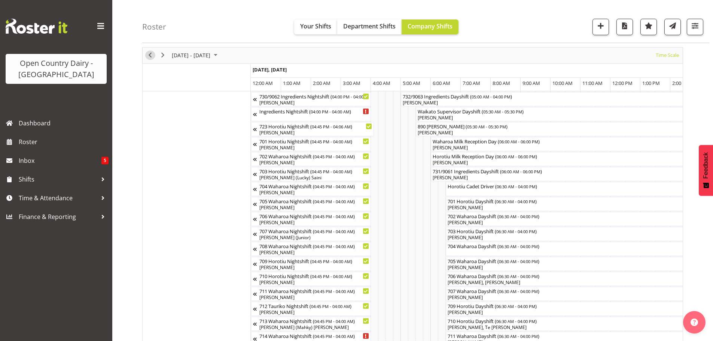
click at [151, 56] on span "Previous" at bounding box center [150, 55] width 9 height 9
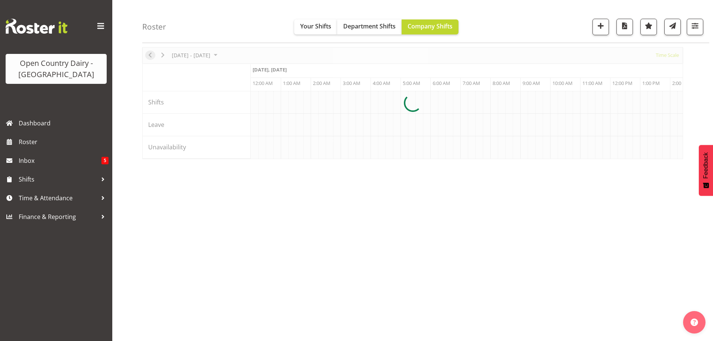
scroll to position [0, 1438]
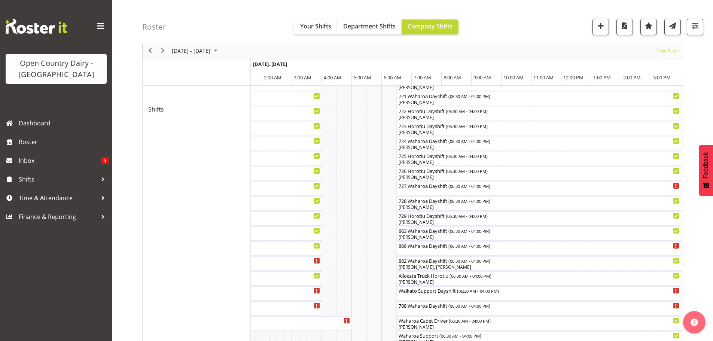
scroll to position [418, 0]
click at [414, 188] on div "727 Waharoa Dayshift ( 06:30 AM - 04:00 PM )" at bounding box center [539, 184] width 282 height 7
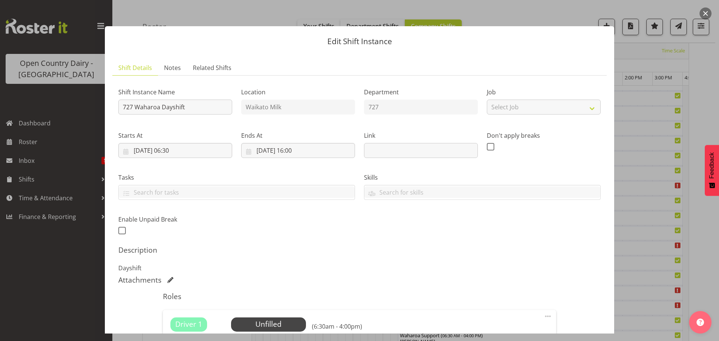
click at [703, 13] on button "button" at bounding box center [705, 13] width 12 height 12
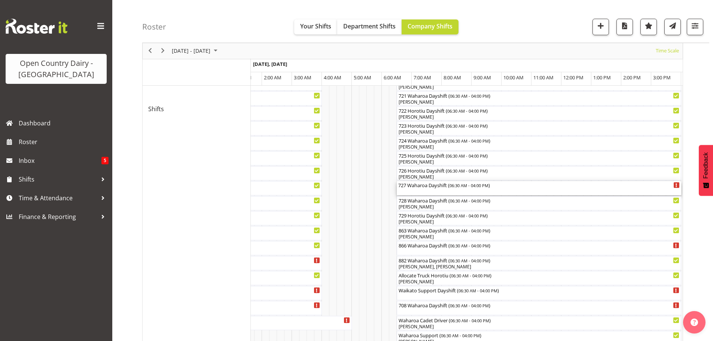
click at [424, 191] on div "727 Waharoa Dayshift ( 06:30 AM - 04:00 PM )" at bounding box center [539, 188] width 282 height 14
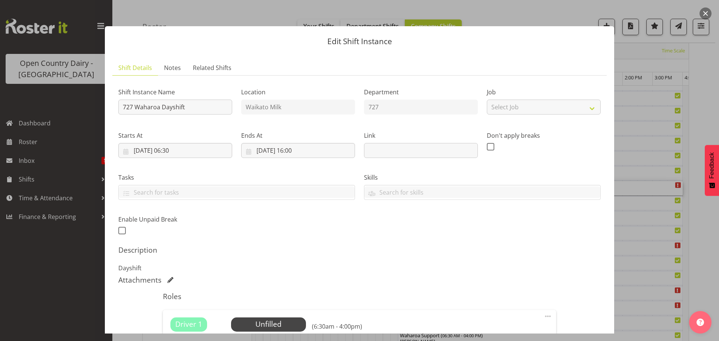
scroll to position [107, 0]
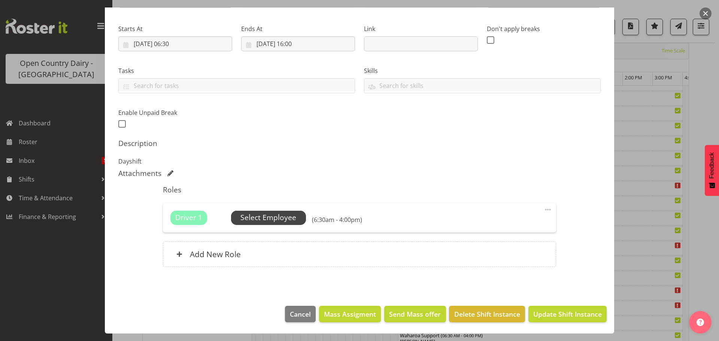
click at [245, 216] on span "Select Employee" at bounding box center [268, 217] width 56 height 11
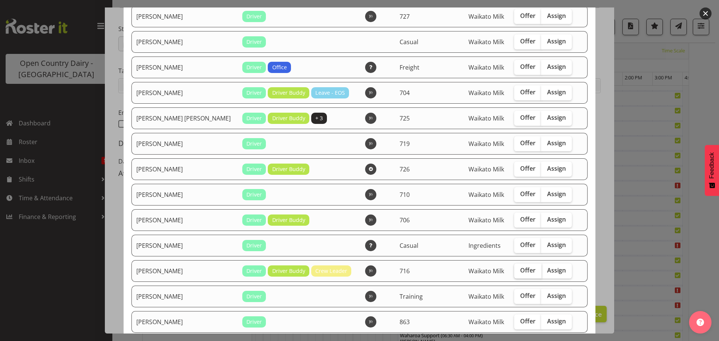
scroll to position [187, 0]
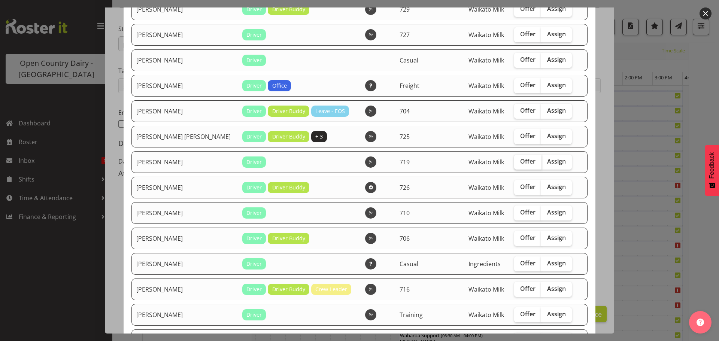
click at [520, 163] on span "Offer" at bounding box center [527, 161] width 15 height 7
click at [514, 163] on input "Offer" at bounding box center [516, 161] width 5 height 5
checkbox input "true"
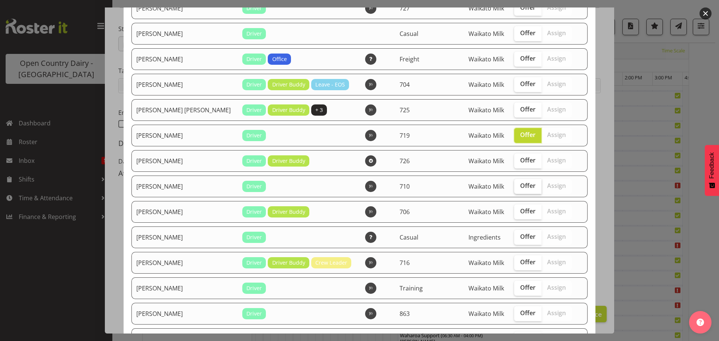
scroll to position [225, 0]
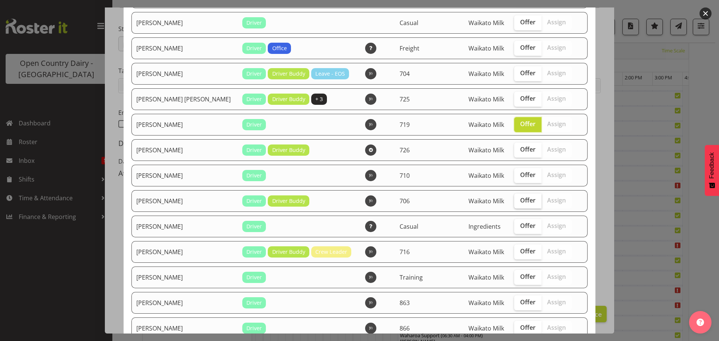
click at [520, 201] on span "Offer" at bounding box center [527, 200] width 15 height 7
click at [515, 201] on input "Offer" at bounding box center [516, 200] width 5 height 5
checkbox input "true"
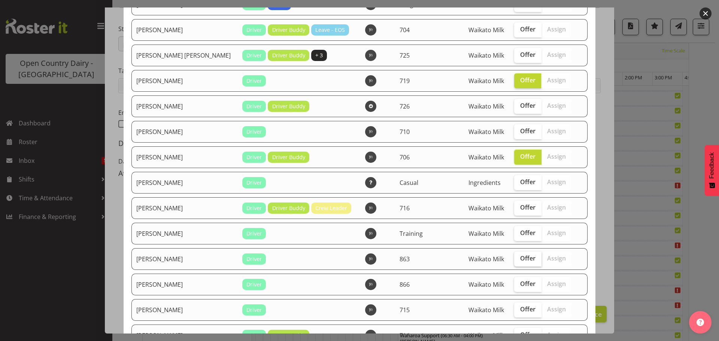
scroll to position [337, 0]
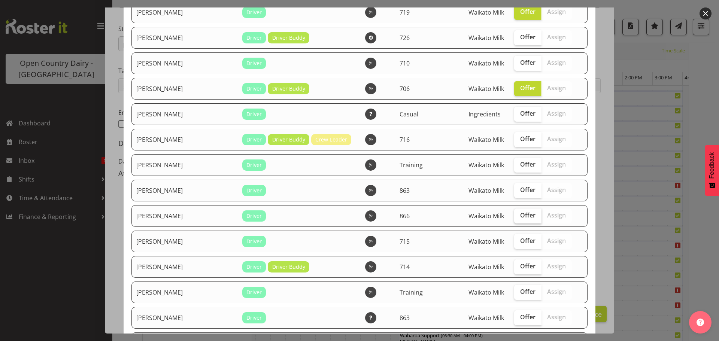
click at [520, 214] on span "Offer" at bounding box center [527, 215] width 15 height 7
click at [514, 214] on input "Offer" at bounding box center [516, 215] width 5 height 5
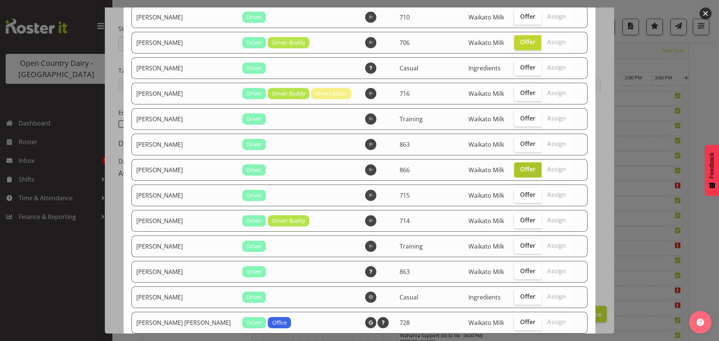
scroll to position [449, 0]
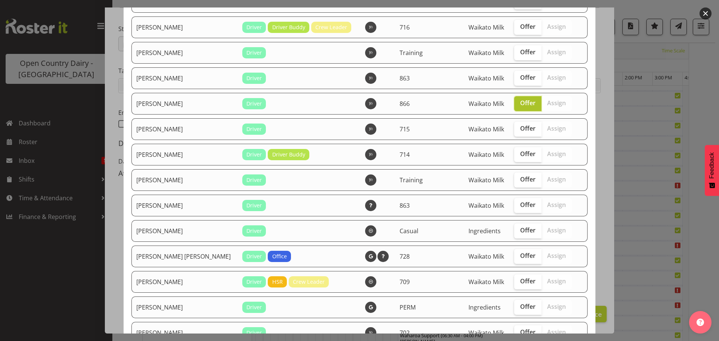
click at [520, 105] on span "Offer" at bounding box center [527, 102] width 15 height 7
click at [518, 105] on input "Offer" at bounding box center [516, 103] width 5 height 5
checkbox input "false"
click at [520, 157] on span "Offer" at bounding box center [527, 153] width 15 height 7
click at [519, 157] on input "Offer" at bounding box center [516, 154] width 5 height 5
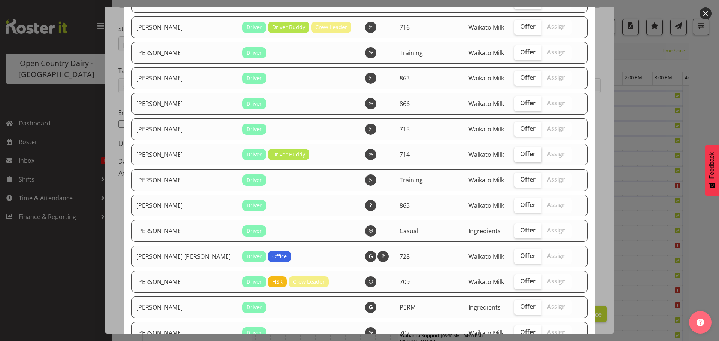
checkbox input "true"
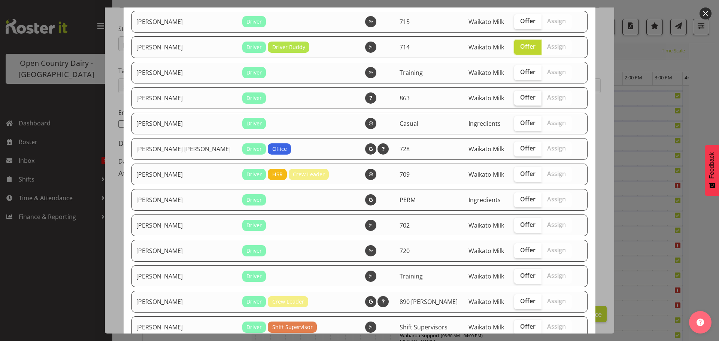
scroll to position [562, 0]
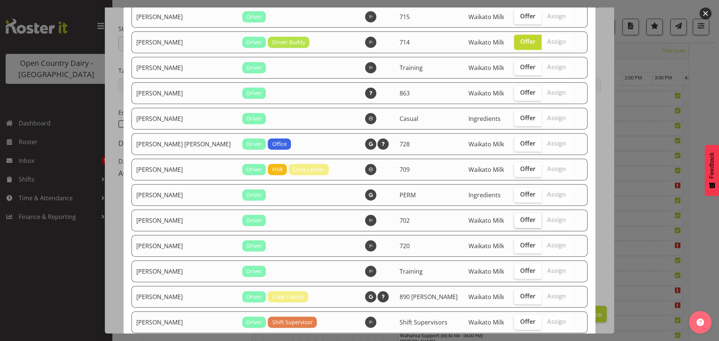
click at [520, 221] on span "Offer" at bounding box center [527, 219] width 15 height 7
click at [514, 221] on input "Offer" at bounding box center [516, 220] width 5 height 5
checkbox input "true"
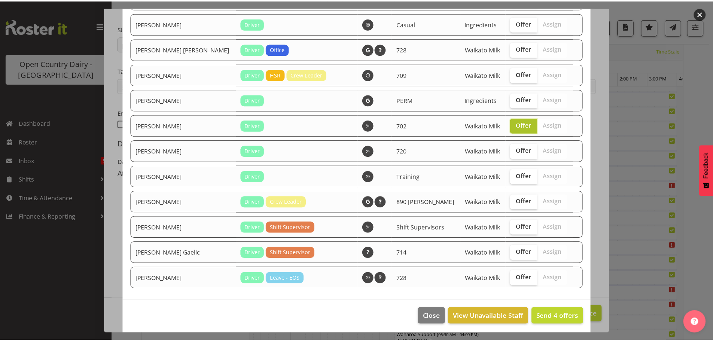
scroll to position [659, 0]
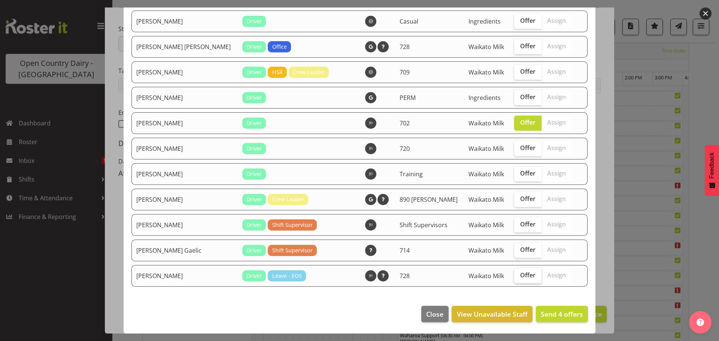
click at [515, 282] on label "Offer" at bounding box center [527, 275] width 27 height 15
click at [515, 278] on input "Offer" at bounding box center [516, 275] width 5 height 5
checkbox input "true"
click at [549, 313] on span "Send 5 offers" at bounding box center [562, 314] width 42 height 9
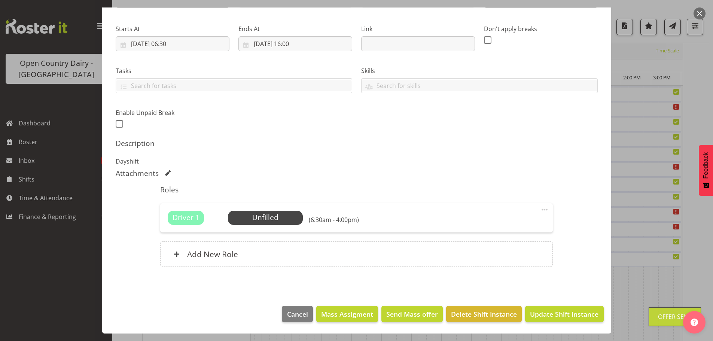
scroll to position [605, 0]
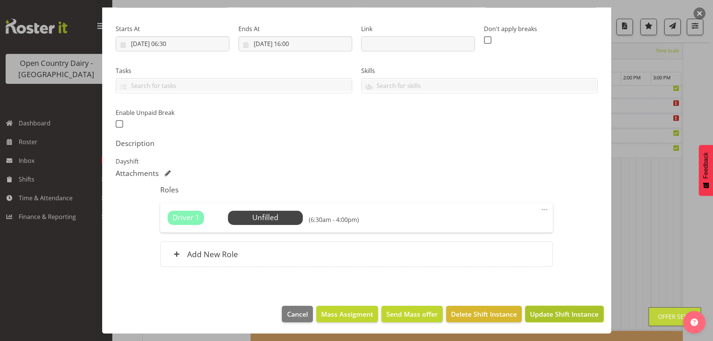
click at [559, 314] on span "Update Shift Instance" at bounding box center [564, 314] width 69 height 10
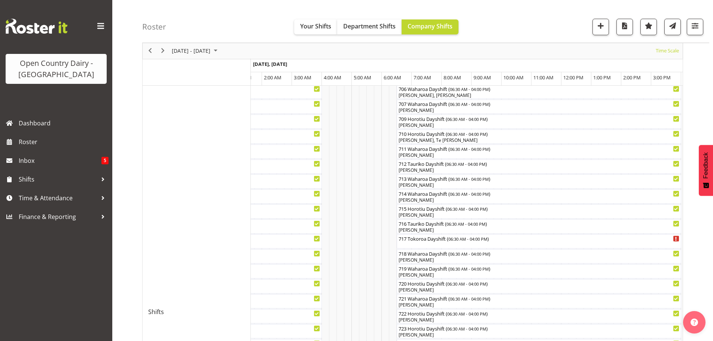
scroll to position [0, 0]
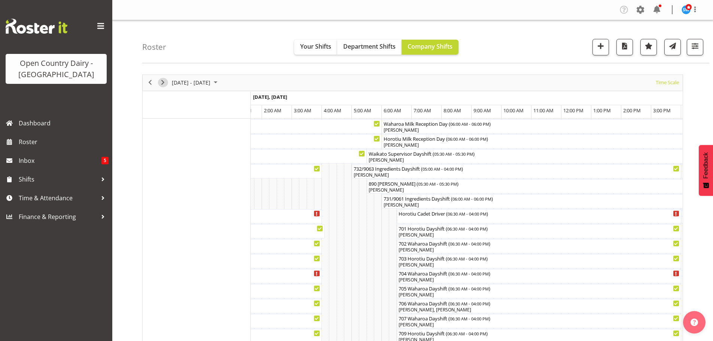
click at [164, 80] on span "Next" at bounding box center [162, 82] width 9 height 9
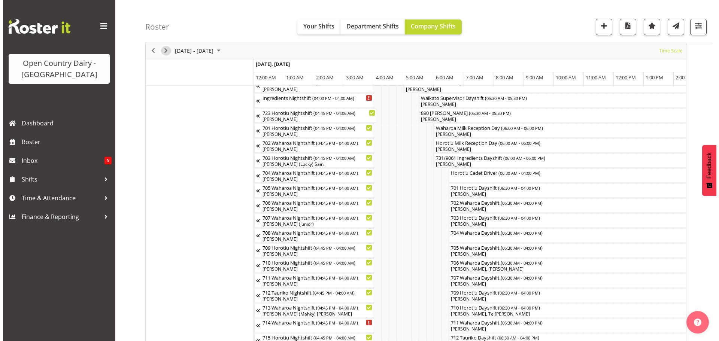
scroll to position [37, 0]
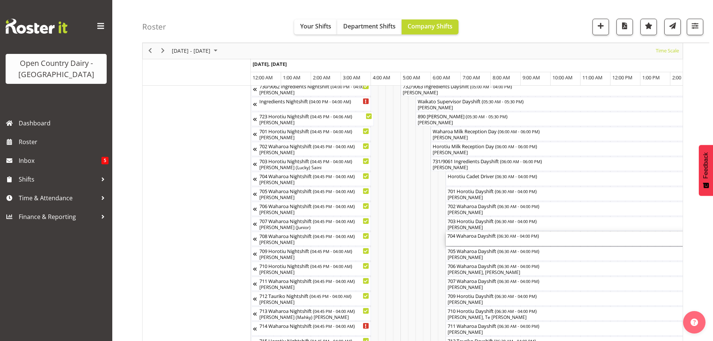
click at [483, 243] on div "704 Waharoa Dayshift ( 06:30 AM - 04:00 PM )" at bounding box center [588, 239] width 282 height 14
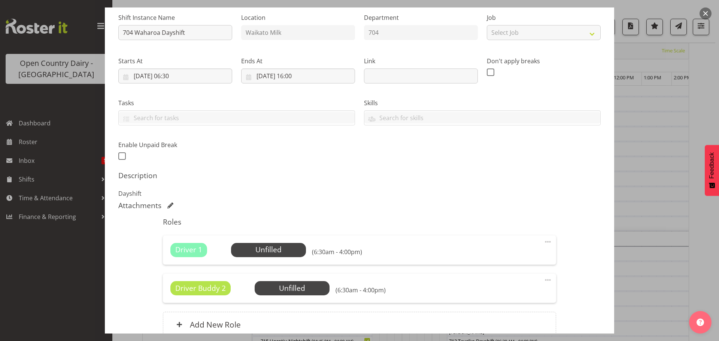
scroll to position [145, 0]
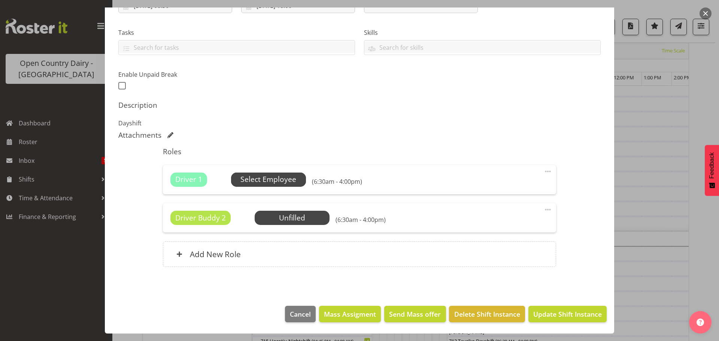
click at [271, 177] on span "Select Employee" at bounding box center [268, 179] width 56 height 11
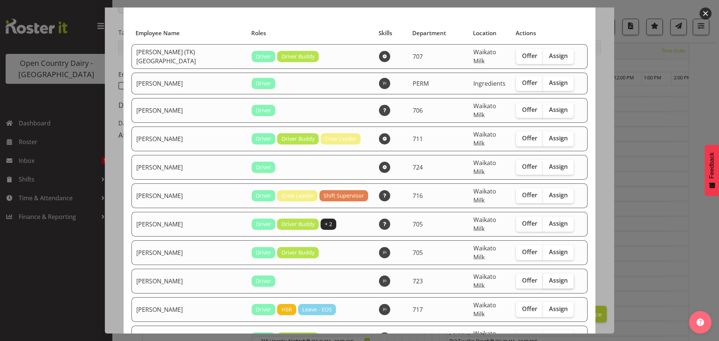
scroll to position [37, 0]
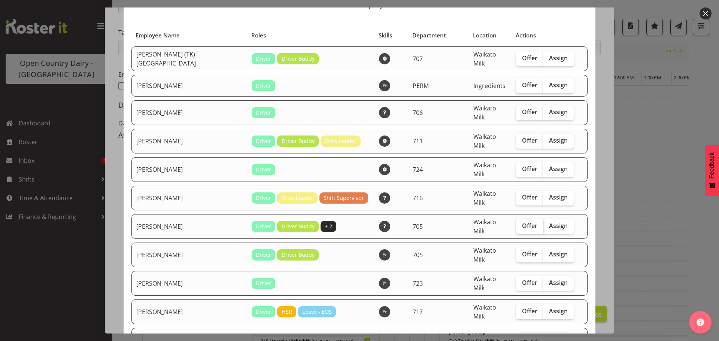
click at [522, 222] on span "Offer" at bounding box center [529, 225] width 15 height 7
click at [519, 224] on input "Offer" at bounding box center [518, 226] width 5 height 5
checkbox input "true"
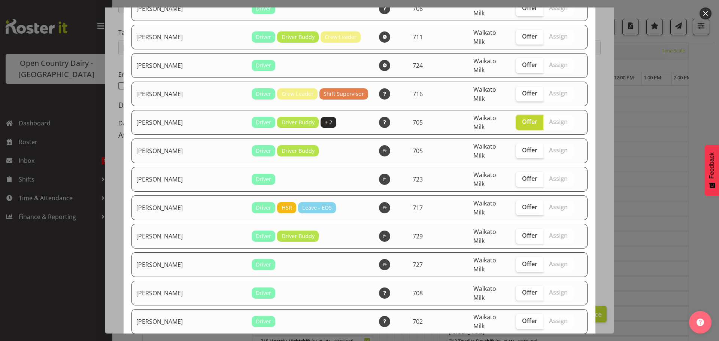
scroll to position [187, 0]
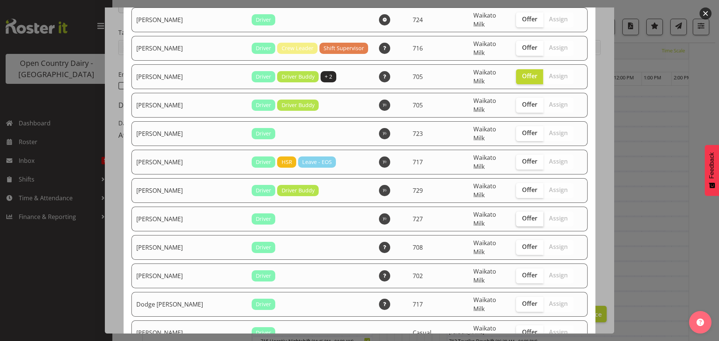
click at [522, 215] on span "Offer" at bounding box center [529, 218] width 15 height 7
click at [516, 216] on input "Offer" at bounding box center [518, 218] width 5 height 5
checkbox input "true"
click at [522, 243] on span "Offer" at bounding box center [529, 246] width 15 height 7
click at [520, 245] on input "Offer" at bounding box center [518, 247] width 5 height 5
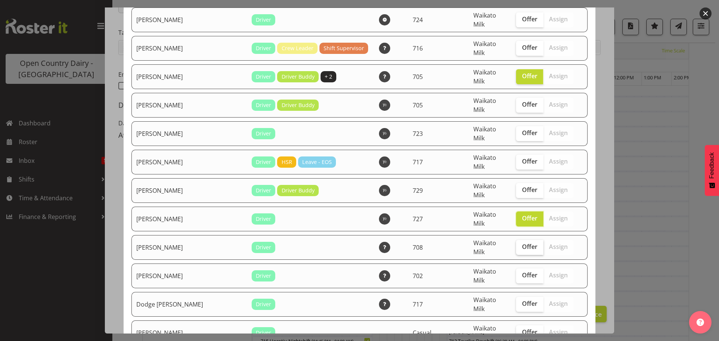
checkbox input "true"
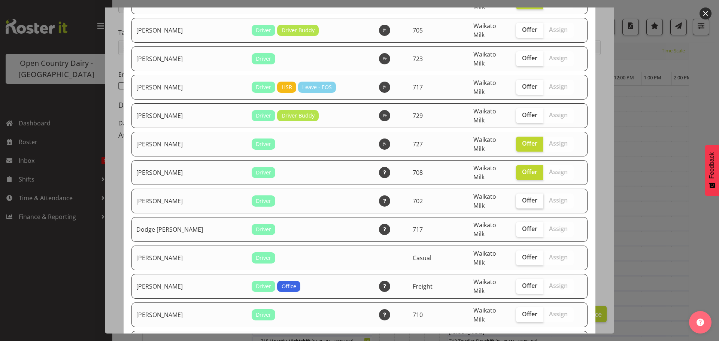
click at [523, 197] on span "Offer" at bounding box center [529, 200] width 15 height 7
click at [521, 198] on input "Offer" at bounding box center [518, 200] width 5 height 5
checkbox input "true"
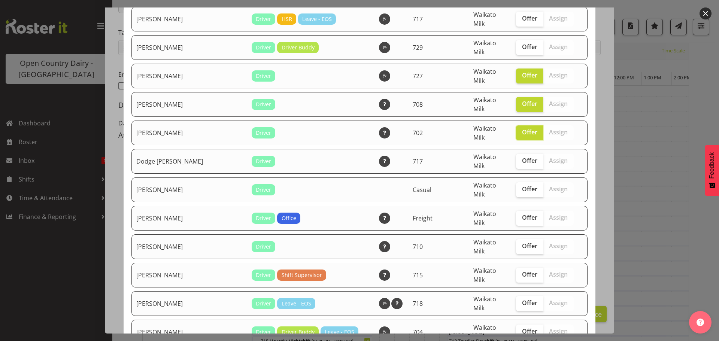
scroll to position [337, 0]
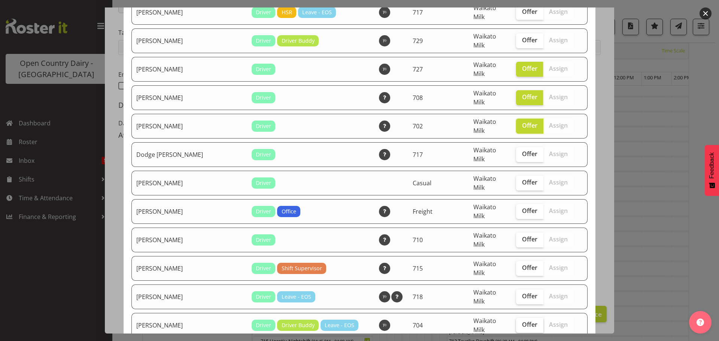
click at [522, 321] on span "Offer" at bounding box center [529, 324] width 15 height 7
click at [518, 322] on input "Offer" at bounding box center [518, 324] width 5 height 5
checkbox input "true"
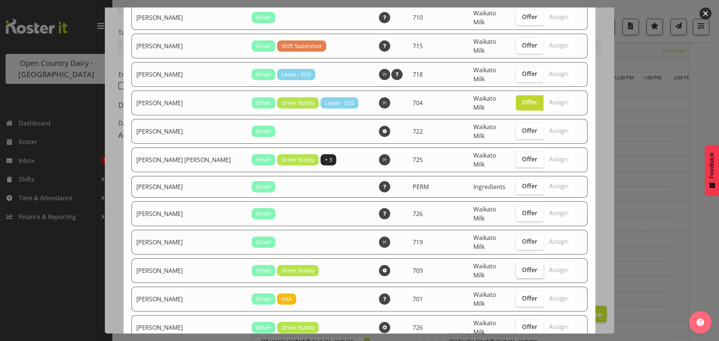
scroll to position [599, 0]
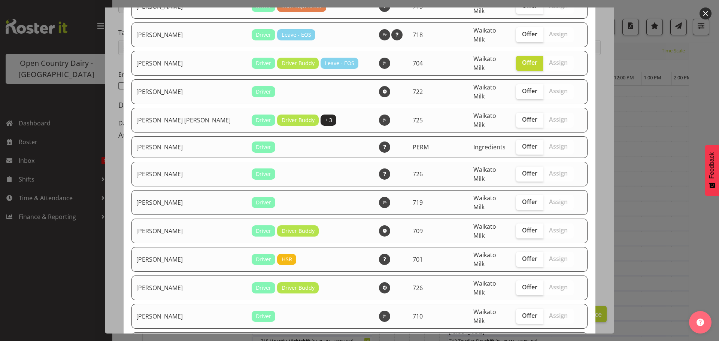
click at [523, 340] on span "Offer" at bounding box center [529, 343] width 15 height 7
click at [521, 341] on input "Offer" at bounding box center [518, 344] width 5 height 5
checkbox input "true"
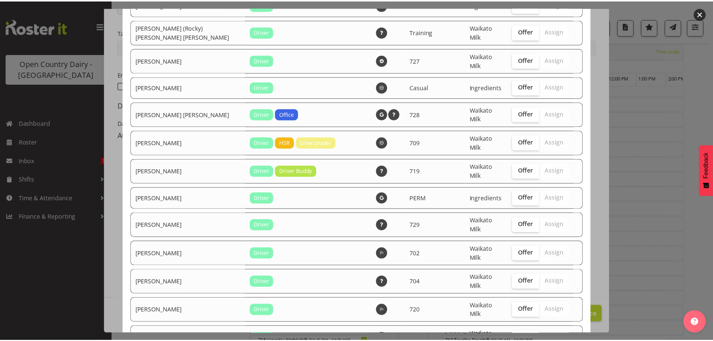
scroll to position [1499, 0]
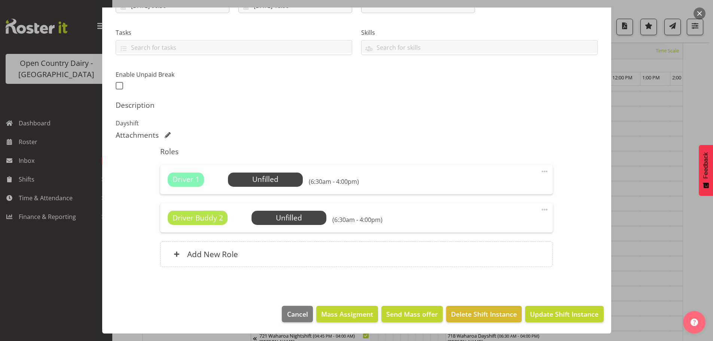
scroll to position [225, 0]
click at [542, 310] on span "Update Shift Instance" at bounding box center [564, 314] width 69 height 10
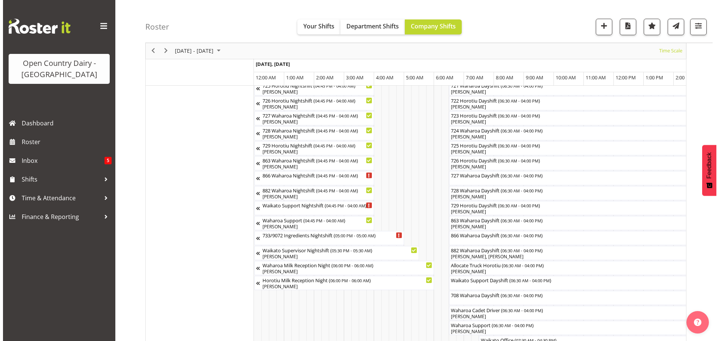
scroll to position [439, 0]
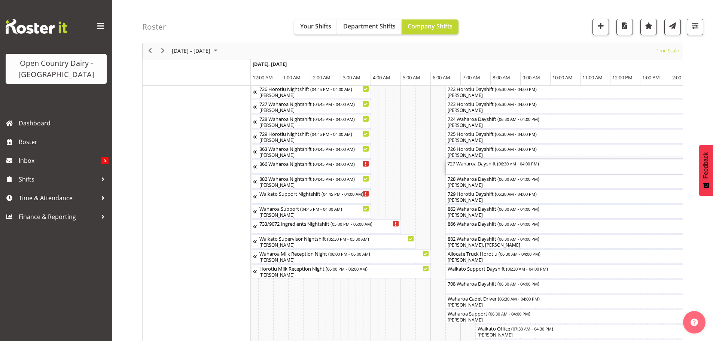
click at [469, 169] on div "727 Waharoa Dayshift ( 06:30 AM - 04:00 PM )" at bounding box center [588, 167] width 282 height 14
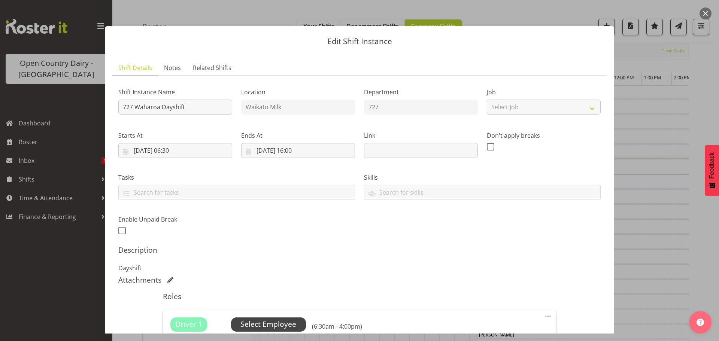
click at [275, 322] on span "Select Employee" at bounding box center [268, 324] width 56 height 11
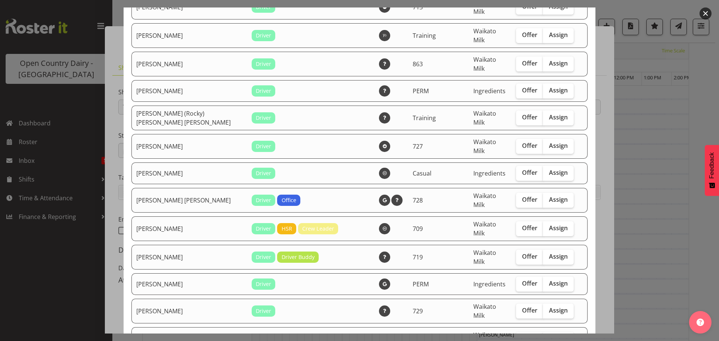
scroll to position [1350, 0]
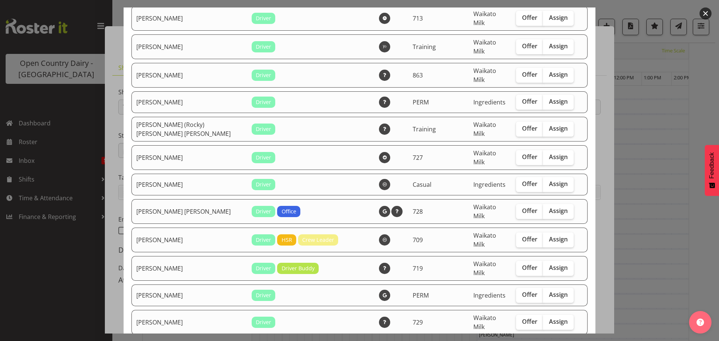
checkbox input "true"
click at [519, 315] on label "Offer" at bounding box center [529, 322] width 27 height 15
click at [519, 319] on input "Offer" at bounding box center [518, 321] width 5 height 5
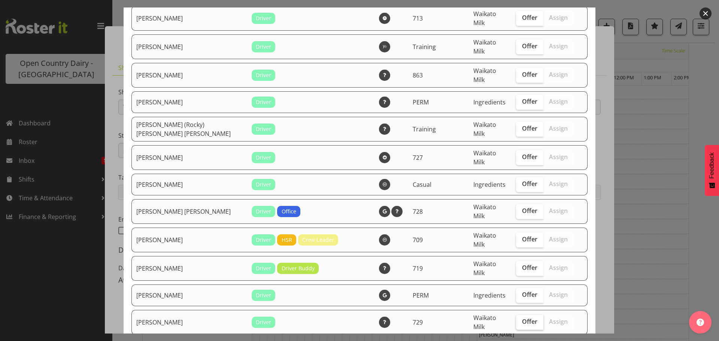
checkbox input "true"
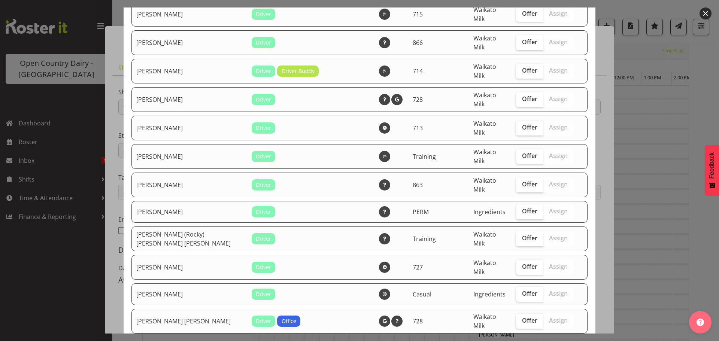
scroll to position [1237, 0]
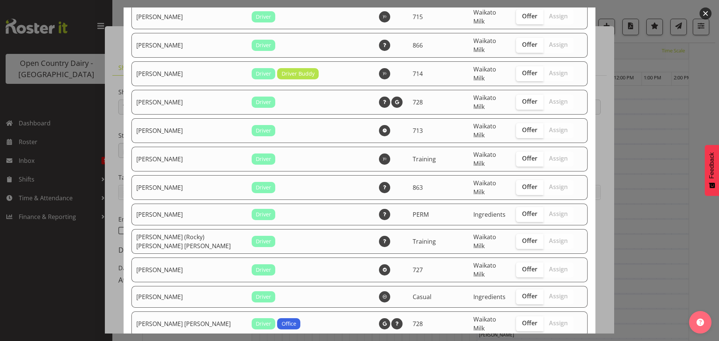
checkbox input "true"
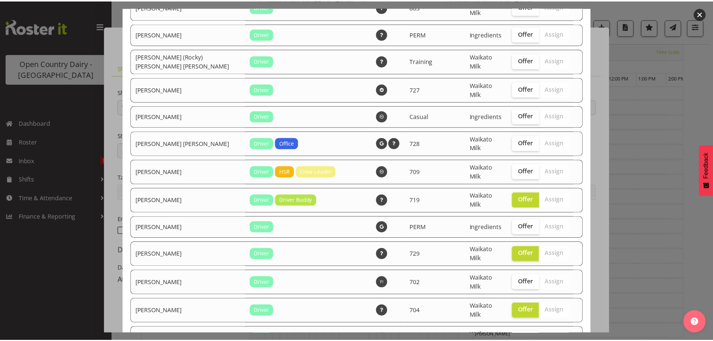
scroll to position [1499, 0]
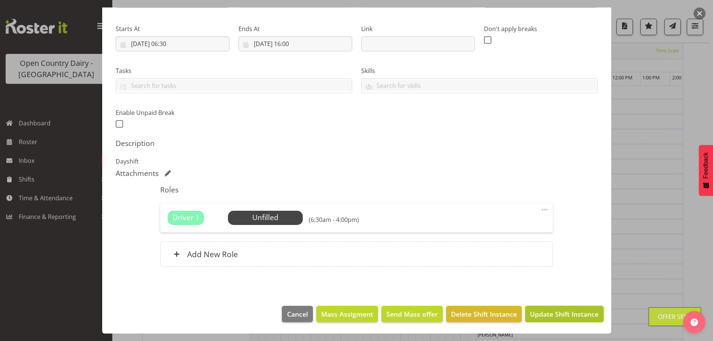
click at [530, 310] on span "Update Shift Instance" at bounding box center [564, 314] width 69 height 10
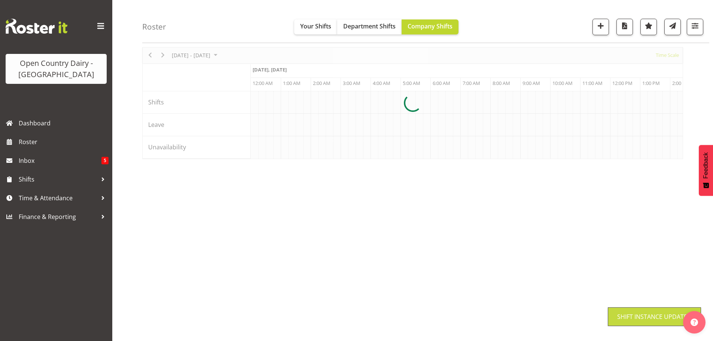
scroll to position [27, 0]
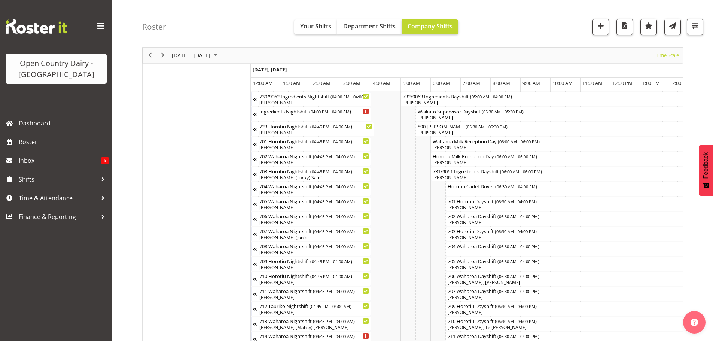
click at [156, 55] on div "previous period" at bounding box center [150, 56] width 13 height 16
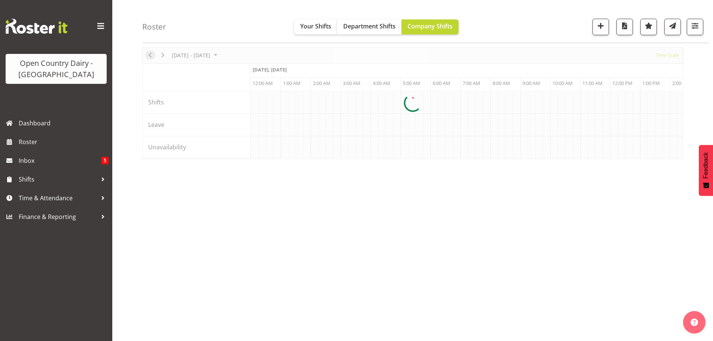
scroll to position [0, 1438]
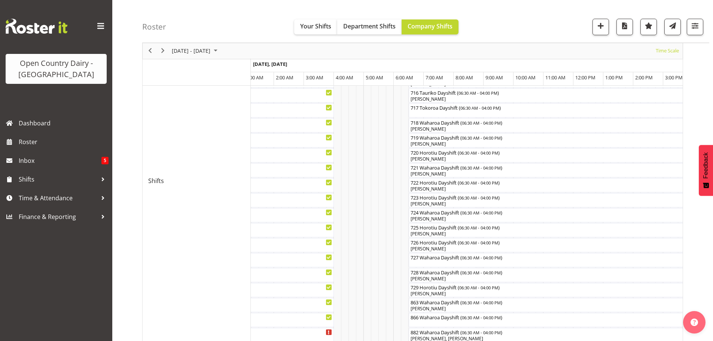
scroll to position [337, 0]
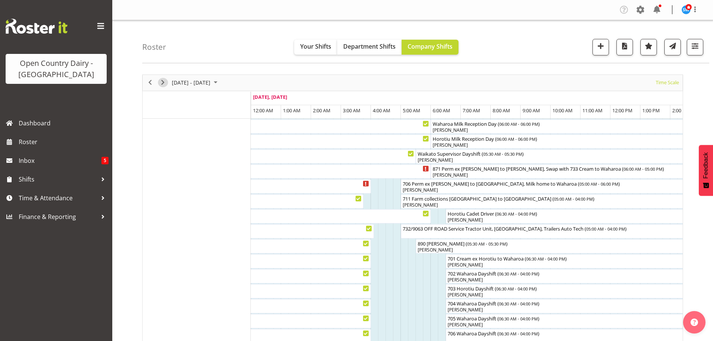
click at [164, 82] on span "Next" at bounding box center [162, 82] width 9 height 9
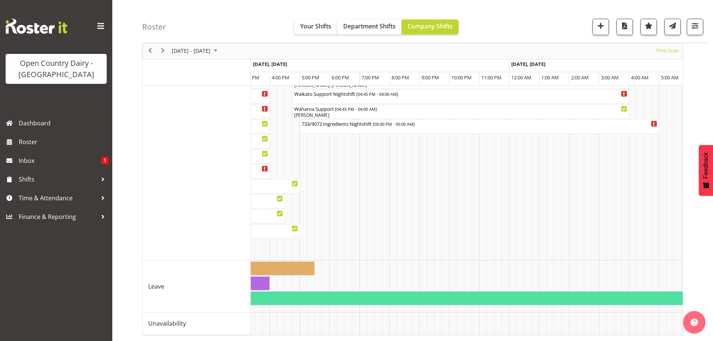
scroll to position [0, 1130]
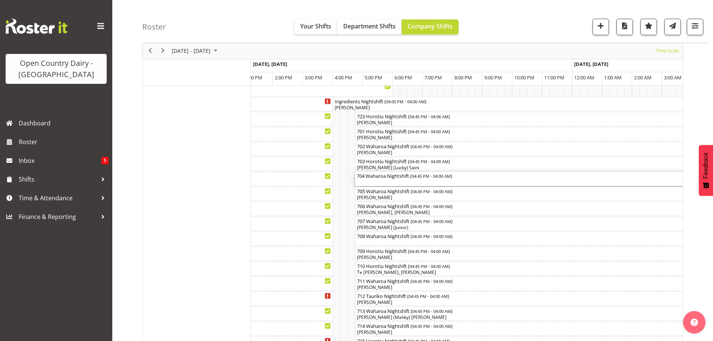
click at [372, 177] on div "704 Waharoa Nightshift ( 04:45 PM - 04:00 AM )" at bounding box center [524, 175] width 334 height 7
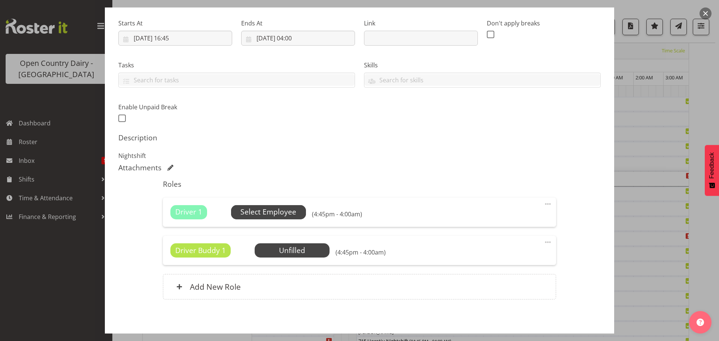
click at [289, 208] on span "Select Employee" at bounding box center [268, 212] width 56 height 11
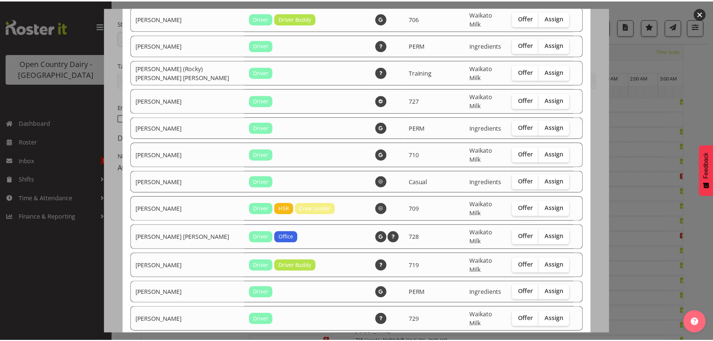
scroll to position [1270, 0]
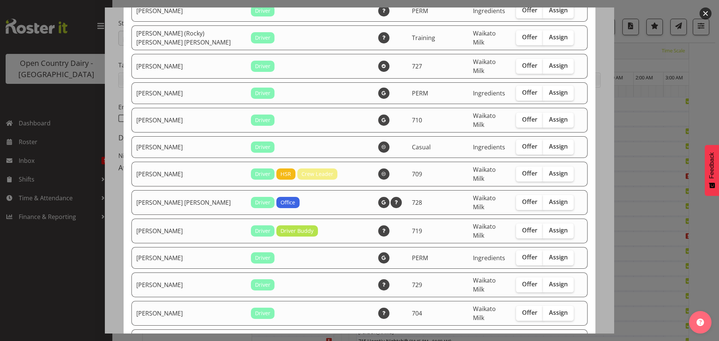
click at [705, 12] on button "button" at bounding box center [705, 13] width 12 height 12
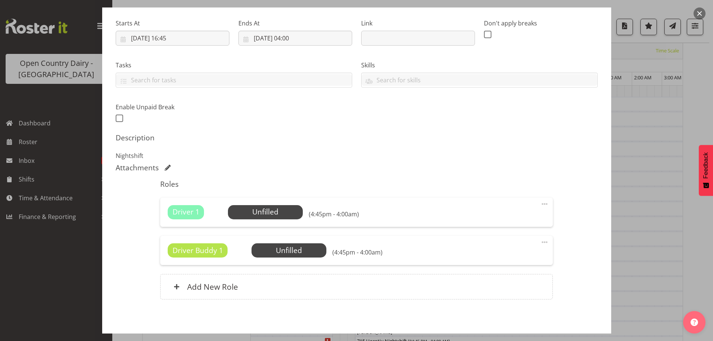
click at [701, 11] on button "button" at bounding box center [700, 13] width 12 height 12
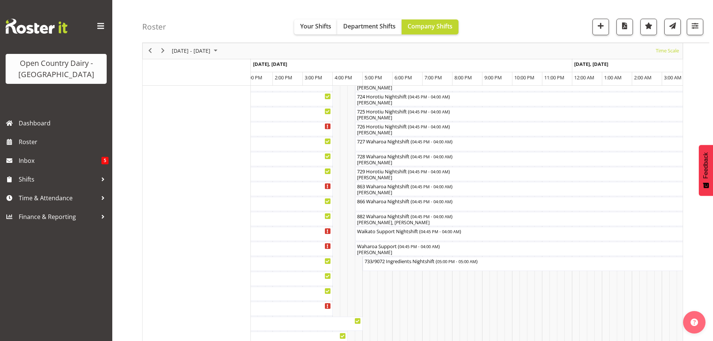
scroll to position [487, 0]
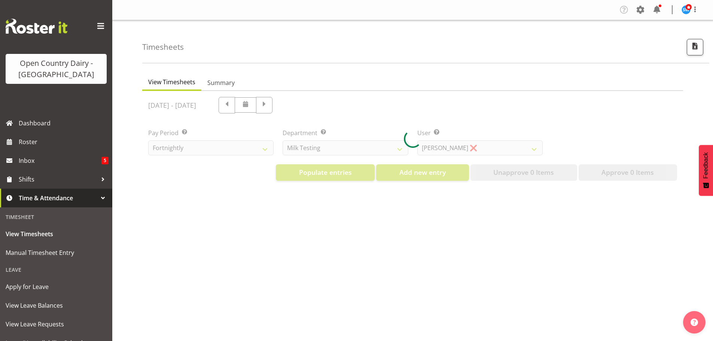
scroll to position [33, 0]
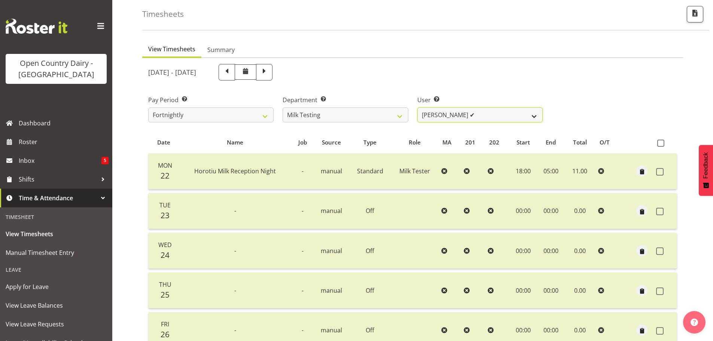
click at [445, 112] on select "Diana Ridings ✔ George Smith ✔ Helaina Walker ✔ Kim Madden ✔ Michael Brechelt ✔…" at bounding box center [480, 114] width 125 height 15
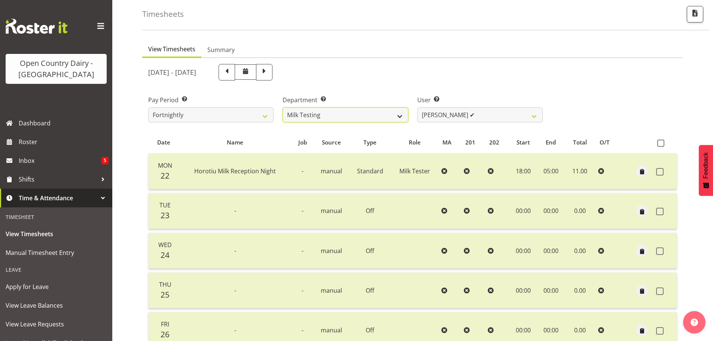
click at [348, 112] on select "701 702 703 704 705 706 707 708 709 710 711 712 713 714 715 716 717 718 719 720" at bounding box center [345, 114] width 125 height 15
select select "763"
click at [283, 107] on select "701 702 703 704 705 706 707 708 709 710 711 712 713 714 715 716 717 718 719 720" at bounding box center [345, 114] width 125 height 15
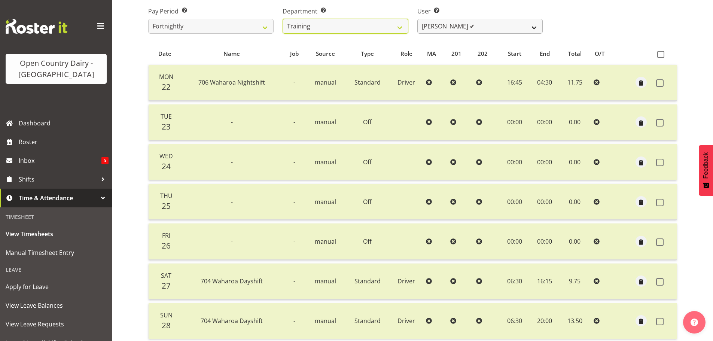
scroll to position [67, 0]
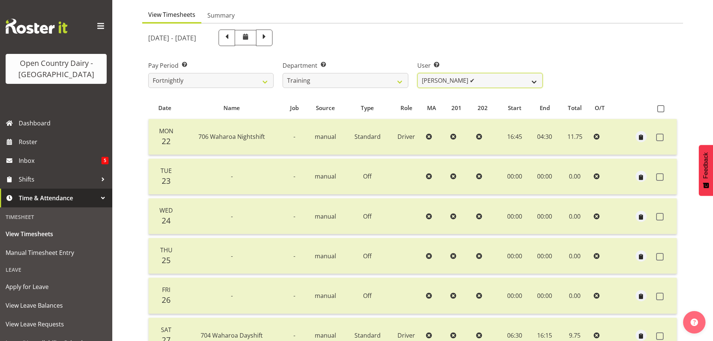
click at [424, 82] on select "Andre Syben ✔ Andrew Murphy ✔ Antony Lockyer ✔ Jesse Simpson ✔ Kimberley-Rose A…" at bounding box center [480, 80] width 125 height 15
select select "11919"
click at [418, 73] on select "Andre Syben ✔ Andrew Murphy ✔ Antony Lockyer ✔ Jesse Simpson ✔ Kimberley-Rose A…" at bounding box center [480, 80] width 125 height 15
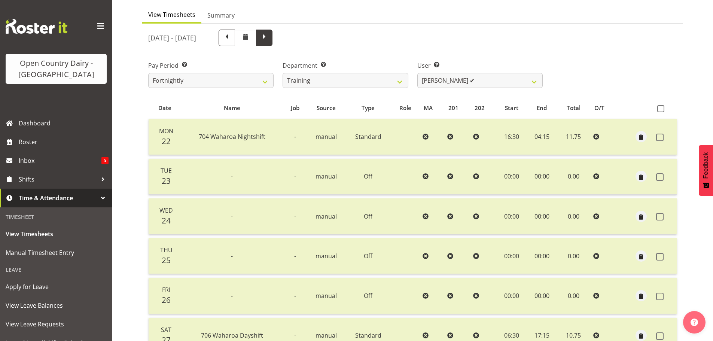
click at [269, 32] on span at bounding box center [265, 37] width 10 height 10
select select
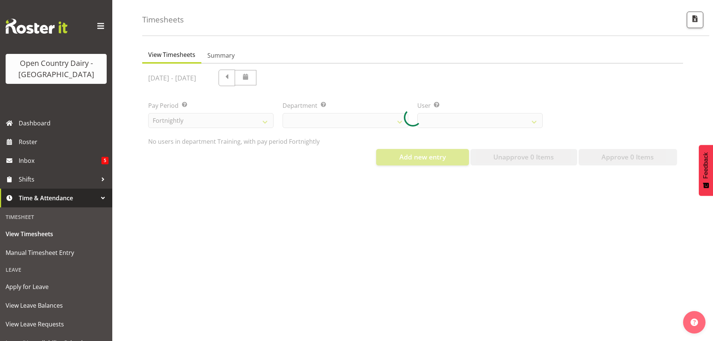
scroll to position [33, 0]
select select "763"
select select "11919"
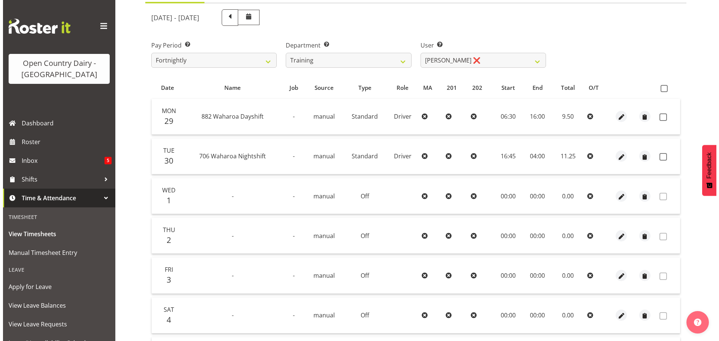
scroll to position [142, 0]
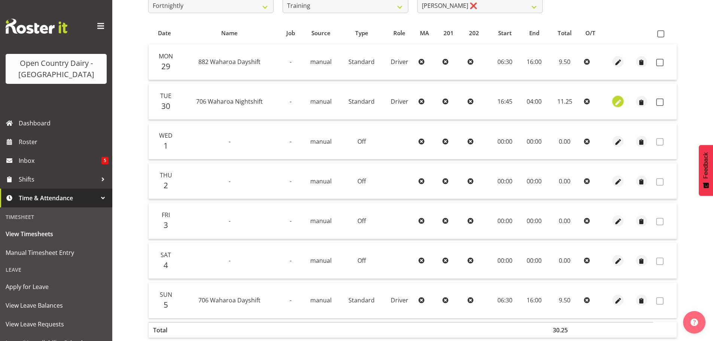
click at [617, 102] on span "button" at bounding box center [618, 102] width 9 height 9
select select "Standard"
select select "721"
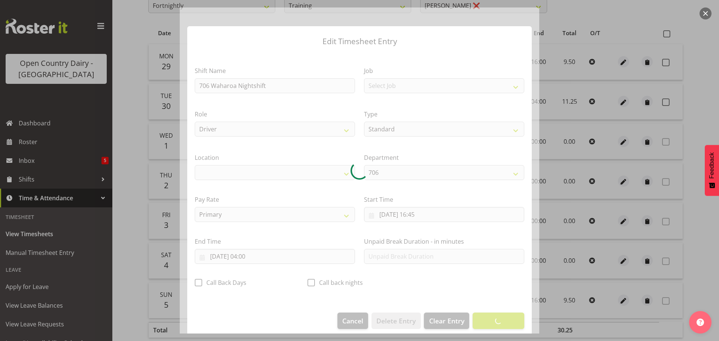
select select "1054"
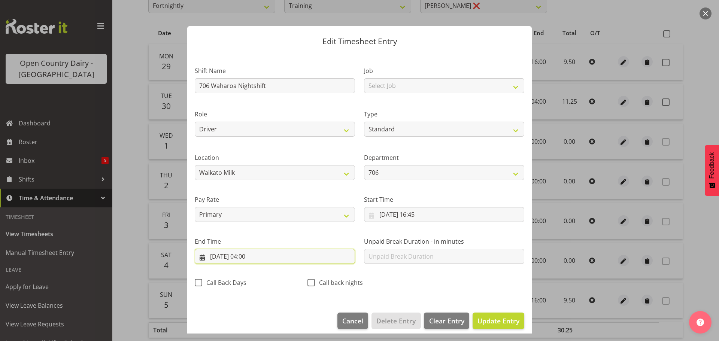
click at [259, 259] on input "01/10/2025, 04:00" at bounding box center [275, 256] width 160 height 15
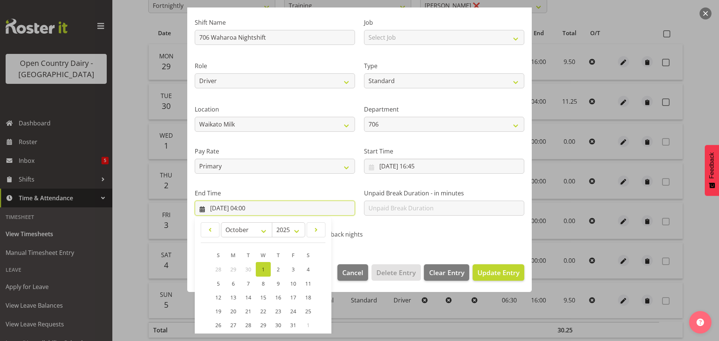
scroll to position [101, 0]
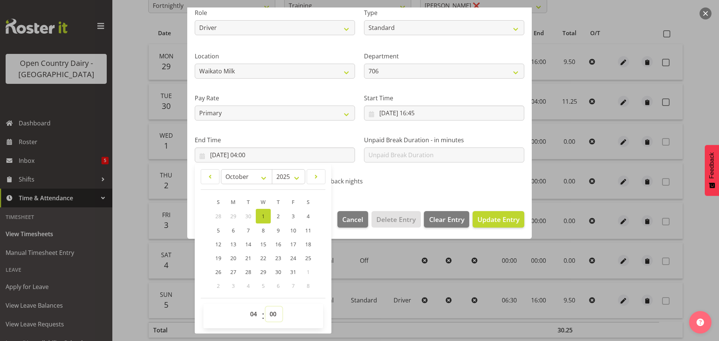
click at [273, 312] on select "00 01 02 03 04 05 06 07 08 09 10 11 12 13 14 15 16 17 18 19 20 21 22 23 24 25 2…" at bounding box center [273, 314] width 17 height 15
click at [276, 318] on select "00 01 02 03 04 05 06 07 08 09 10 11 12 13 14 15 16 17 18 19 20 21 22 23 24 25 2…" at bounding box center [273, 314] width 17 height 15
select select "30"
click at [265, 307] on select "00 01 02 03 04 05 06 07 08 09 10 11 12 13 14 15 16 17 18 19 20 21 22 23 24 25 2…" at bounding box center [273, 314] width 17 height 15
type input "01/10/2025, 04:30"
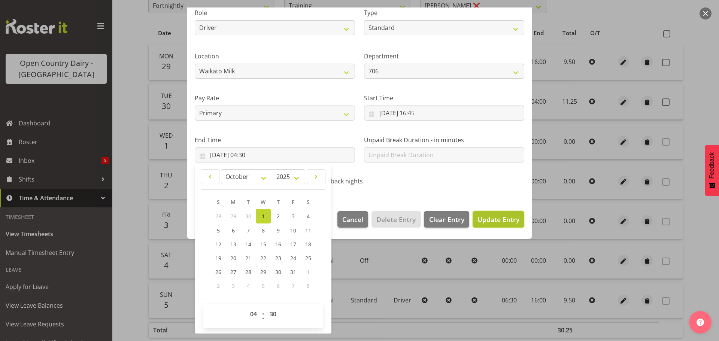
click at [477, 222] on span "Update Entry" at bounding box center [498, 219] width 42 height 9
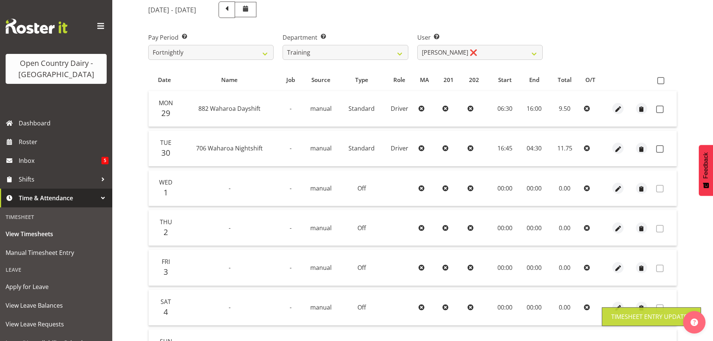
scroll to position [0, 0]
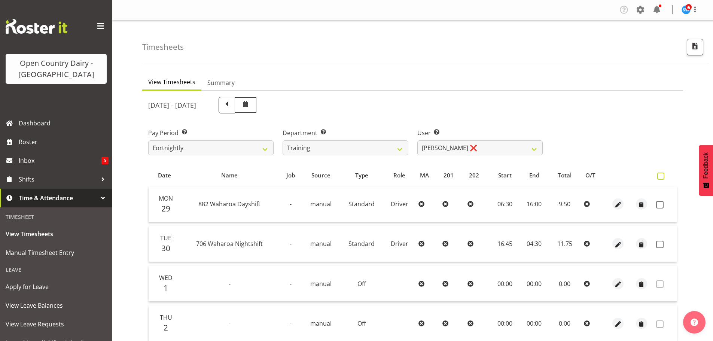
click at [662, 175] on span at bounding box center [661, 176] width 7 height 7
click at [662, 175] on input "checkbox" at bounding box center [660, 176] width 5 height 5
checkbox input "true"
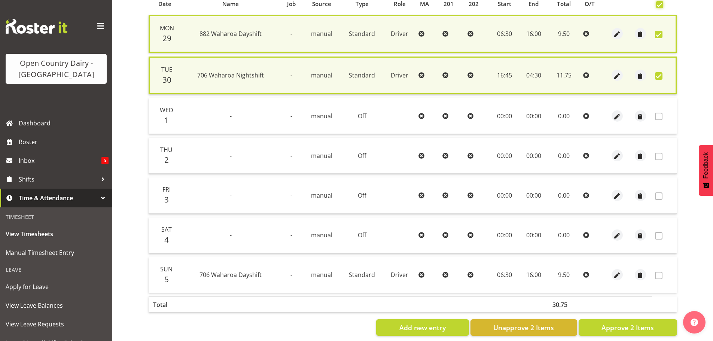
scroll to position [183, 0]
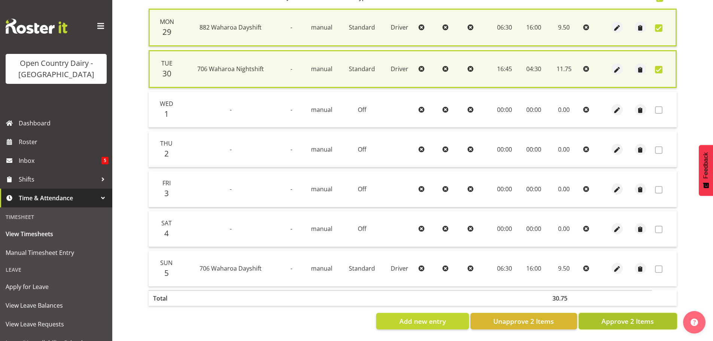
click at [602, 318] on button "Approve 2 Items" at bounding box center [628, 321] width 98 height 16
checkbox input "false"
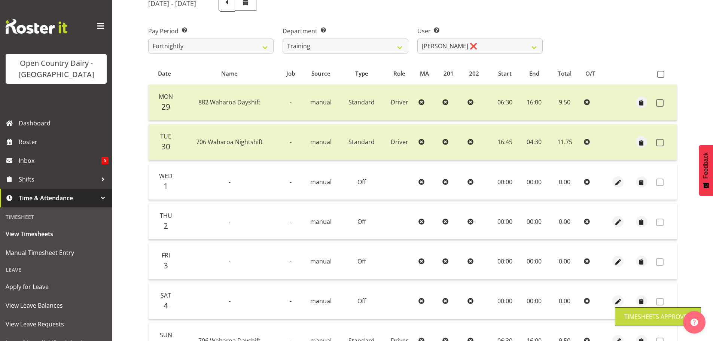
scroll to position [0, 0]
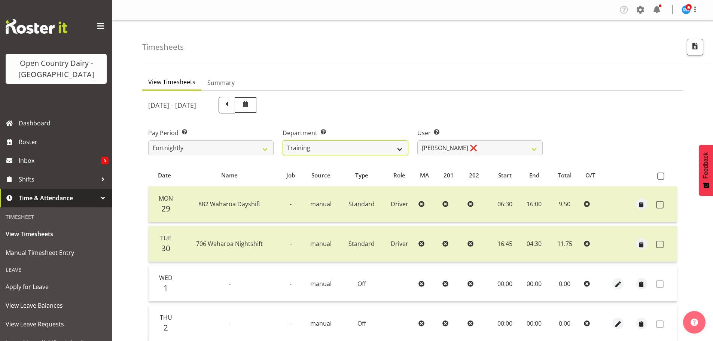
click at [398, 146] on select "701 702 703 704 705 706 707 708 709 710 711 712 713 714 715 716 717 718 719 720" at bounding box center [345, 147] width 125 height 15
select select "874"
click at [283, 140] on select "701 702 703 704 705 706 707 708 709 710 711 712 713 714 715 716 717 718 719 720" at bounding box center [345, 147] width 125 height 15
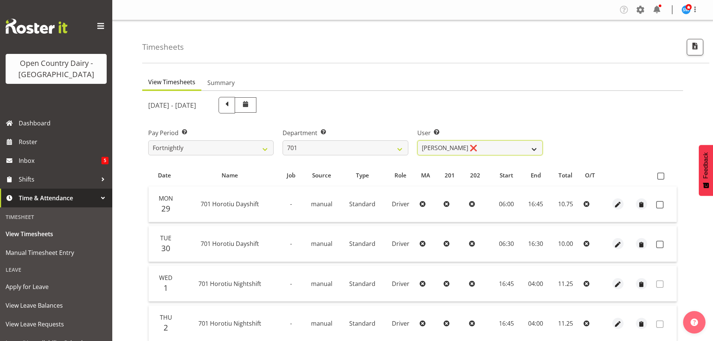
click at [459, 149] on select "Duncan Shirley ❌ Gagandeep Singh ❌ Johann Van Zyl ❌ John Cottingham ❌" at bounding box center [480, 147] width 125 height 15
select select "11207"
click at [418, 140] on select "Duncan Shirley ❌ Gagandeep Singh ❌ Johann Van Zyl ❌ John Cottingham ❌" at bounding box center [480, 147] width 125 height 15
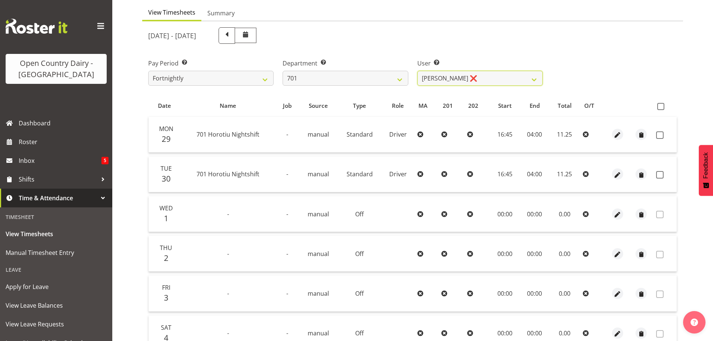
scroll to position [75, 0]
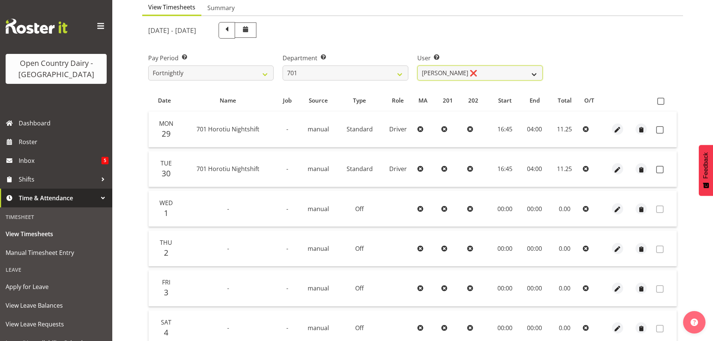
click at [477, 76] on select "Duncan Shirley ❌ Gagandeep Singh ❌ Johann Van Zyl ❌ John Cottingham ❌" at bounding box center [480, 73] width 125 height 15
click at [364, 78] on select "701 702 703 704 705 706 707 708 709 710 711 712 713 714 715 716 717 718 719 720" at bounding box center [345, 73] width 125 height 15
select select "720"
click at [283, 66] on select "701 702 703 704 705 706 707 708 709 710 711 712 713 714 715 716 717 718 719 720" at bounding box center [345, 73] width 125 height 15
select select "11603"
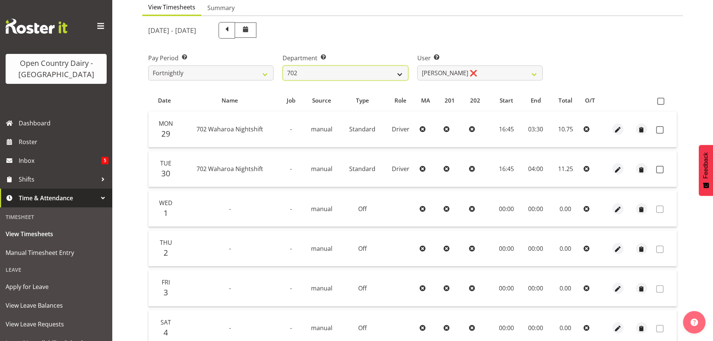
click at [355, 79] on select "701 702 703 704 705 706 707 708 709 710 711 712 713 714 715 716 717 718 719 720" at bounding box center [345, 73] width 125 height 15
select select "710"
click at [283, 66] on select "701 702 703 704 705 706 707 708 709 710 711 712 713 714 715 716 717 718 719 720" at bounding box center [345, 73] width 125 height 15
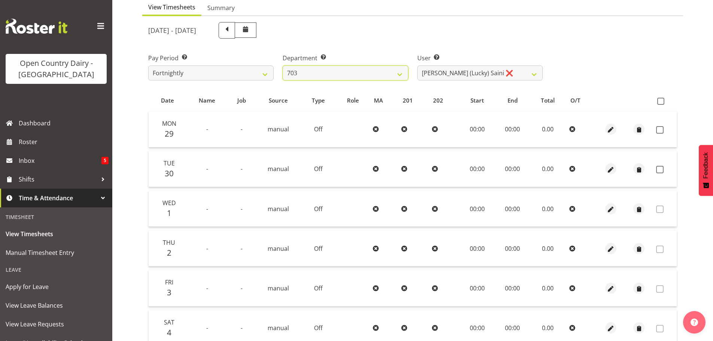
scroll to position [37, 0]
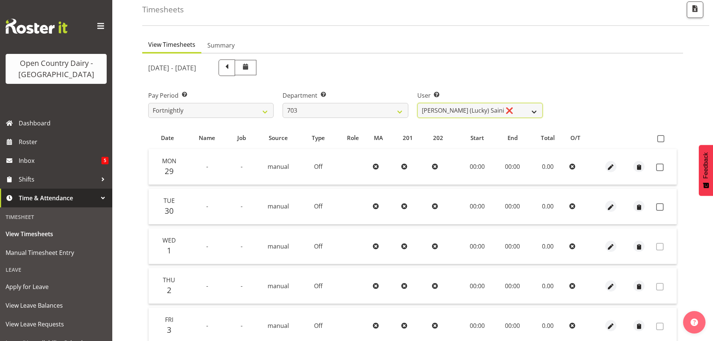
click at [479, 112] on select "Bhupinder (Lucky) Saini ❌ Mark Fowler ❌ Tama Baker ❌" at bounding box center [480, 110] width 125 height 15
select select "8198"
click at [418, 103] on select "Bhupinder (Lucky) Saini ❌ Mark Fowler ❌ Tama Baker ❌" at bounding box center [480, 110] width 125 height 15
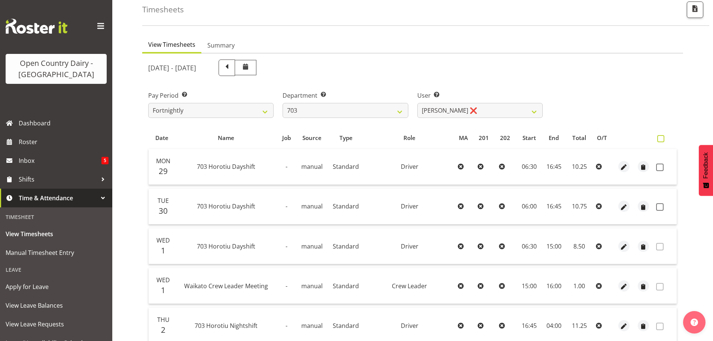
click at [658, 137] on span at bounding box center [661, 138] width 7 height 7
click at [658, 137] on input "checkbox" at bounding box center [660, 138] width 5 height 5
checkbox input "true"
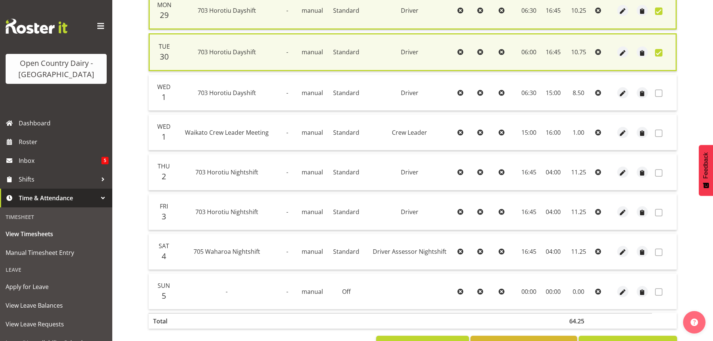
scroll to position [223, 0]
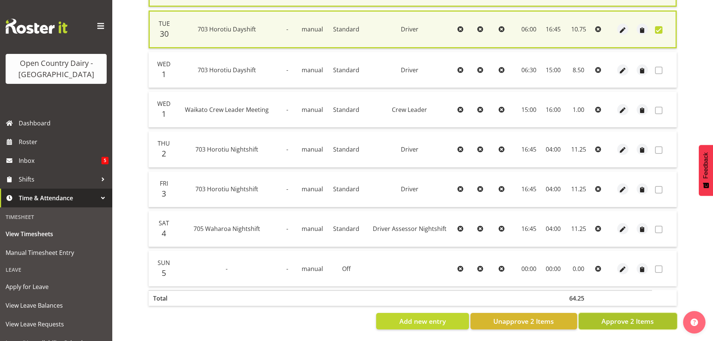
click at [626, 316] on span "Approve 2 Items" at bounding box center [628, 321] width 52 height 10
checkbox input "false"
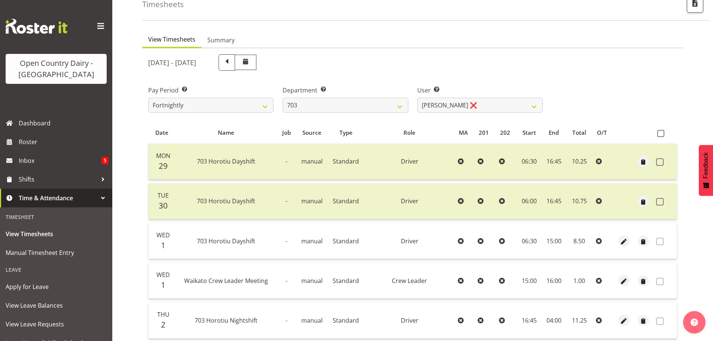
scroll to position [0, 0]
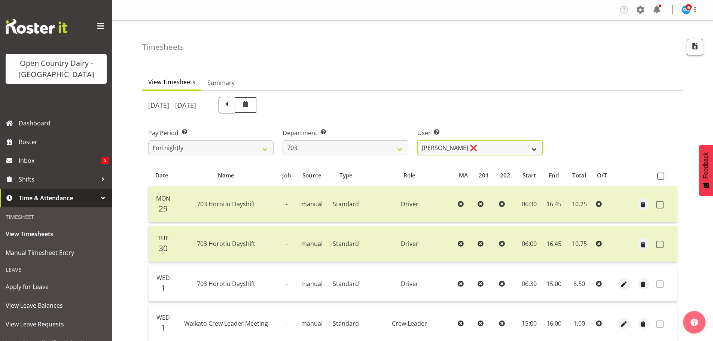
click at [468, 145] on select "Bhupinder (Lucky) Saini ❌ Mark Fowler ❌ Tama Baker ❌" at bounding box center [480, 147] width 125 height 15
select select "8168"
click at [418, 140] on select "Bhupinder (Lucky) Saini ❌ Mark Fowler ❌ Tama Baker ❌" at bounding box center [480, 147] width 125 height 15
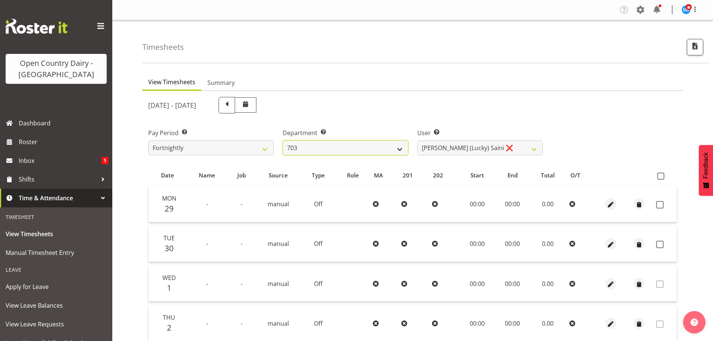
click at [365, 142] on select "701 702 703 704 705 706 707 708 709 710 711 712 713 714 715 716 717 718 719 720" at bounding box center [345, 147] width 125 height 15
select select "717"
click at [283, 140] on select "701 702 703 704 705 706 707 708 709 710 711 712 713 714 715 716 717 718 719 720" at bounding box center [345, 147] width 125 height 15
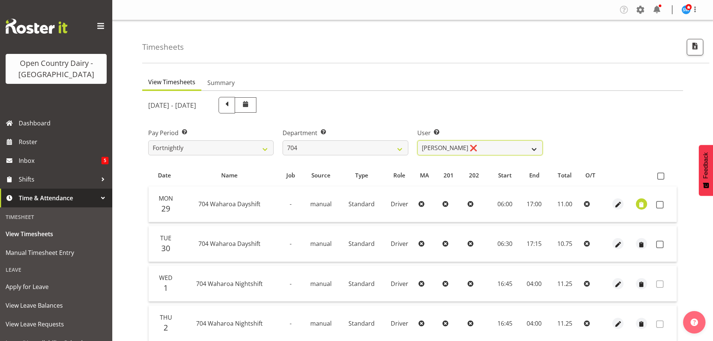
click at [449, 151] on select "Graham Houghton ❌ Jon Williams ❌ Stephen Rae ❌" at bounding box center [480, 147] width 125 height 15
select select "11180"
click at [418, 140] on select "Graham Houghton ❌ Jon Williams ❌ Stephen Rae ❌" at bounding box center [480, 147] width 125 height 15
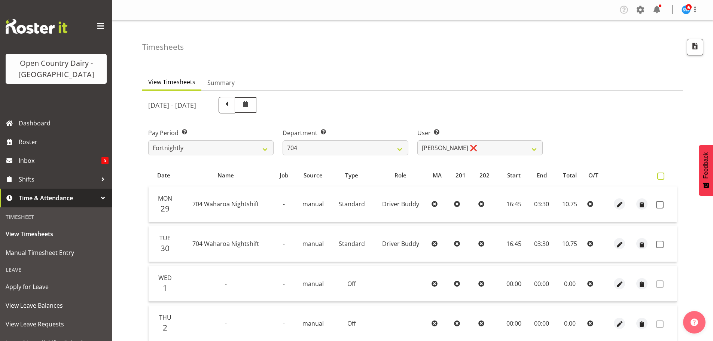
click at [660, 176] on span at bounding box center [661, 176] width 7 height 7
click at [660, 176] on input "checkbox" at bounding box center [660, 176] width 5 height 5
checkbox input "true"
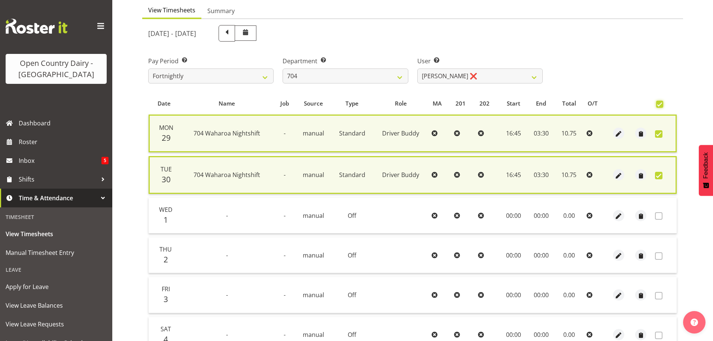
scroll to position [183, 0]
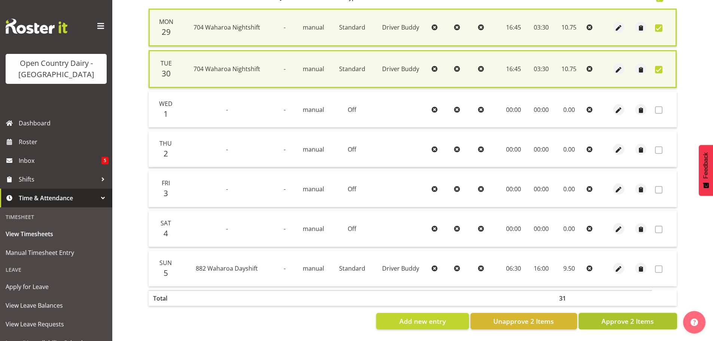
click at [644, 316] on span "Approve 2 Items" at bounding box center [628, 321] width 52 height 10
checkbox input "false"
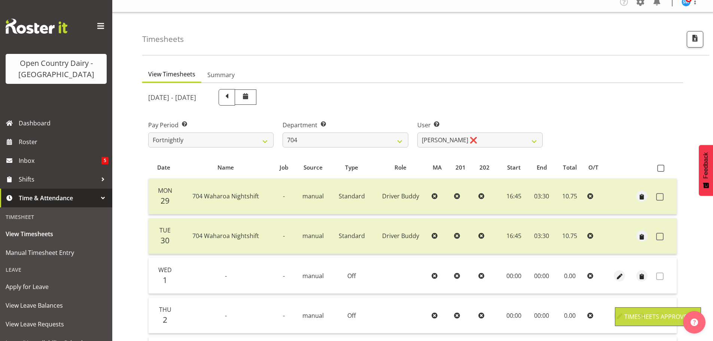
scroll to position [0, 0]
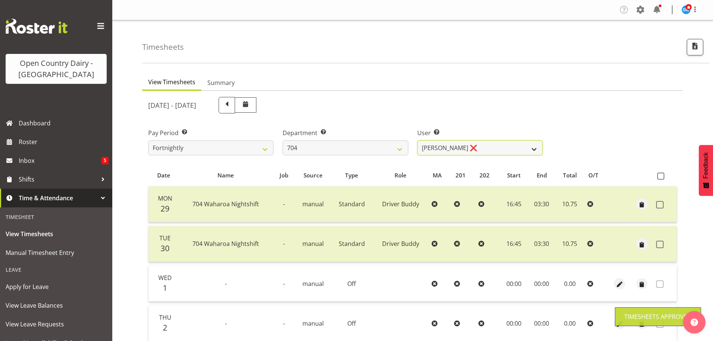
click at [476, 151] on select "Graham Houghton ❌ Jon Williams ❌ Stephen Rae ❌" at bounding box center [480, 147] width 125 height 15
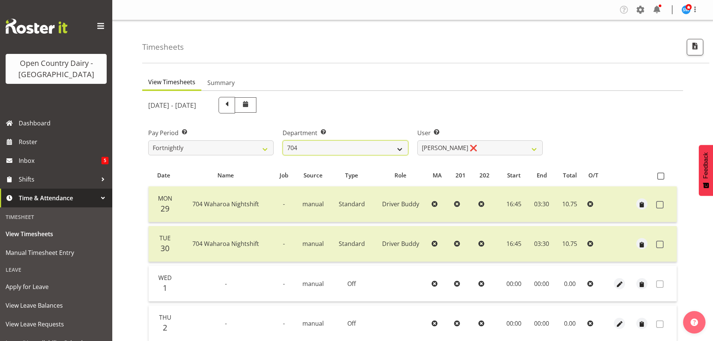
click at [365, 147] on select "701 702 703 704 705 706 707 708 709 710 711 712 713 714 715 716 717 718 719 720" at bounding box center [345, 147] width 125 height 15
select select "714"
click at [283, 140] on select "701 702 703 704 705 706 707 708 709 710 711 712 713 714 715 716 717 718 719 720" at bounding box center [345, 147] width 125 height 15
select select "11786"
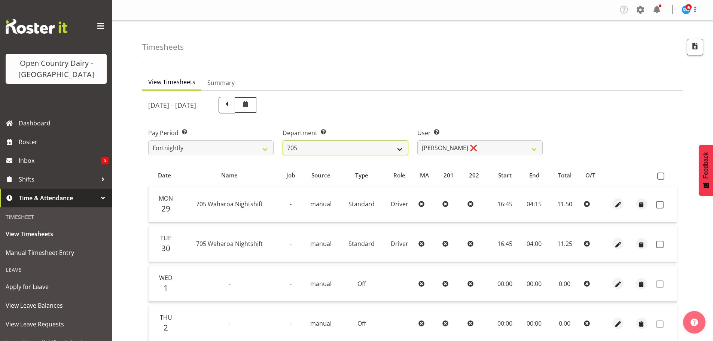
click at [348, 148] on select "701 702 703 704 705 706 707 708 709 710 711 712 713 714 715 716 717 718 719 720" at bounding box center [345, 147] width 125 height 15
select select "721"
click at [283, 140] on select "701 702 703 704 705 706 707 708 709 710 711 712 713 714 715 716 717 718 719 720" at bounding box center [345, 147] width 125 height 15
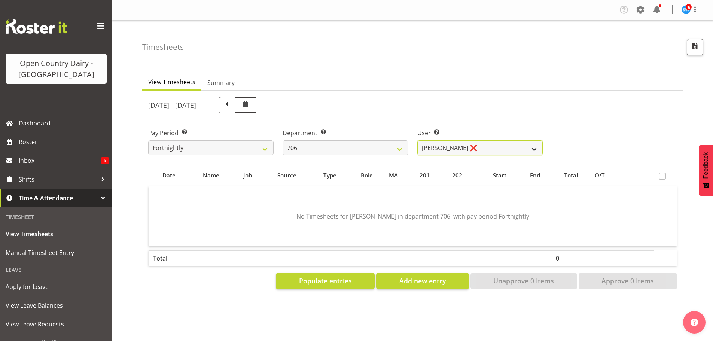
click at [444, 147] on select "Andrew Kearns ❌ Len Symons ❌ Mark Ansley ❌ Paul Griffin ❌" at bounding box center [480, 147] width 125 height 15
select select "8472"
click at [418, 140] on select "Andrew Kearns ❌ Len Symons ❌ Mark Ansley ❌ Paul Griffin ❌" at bounding box center [480, 147] width 125 height 15
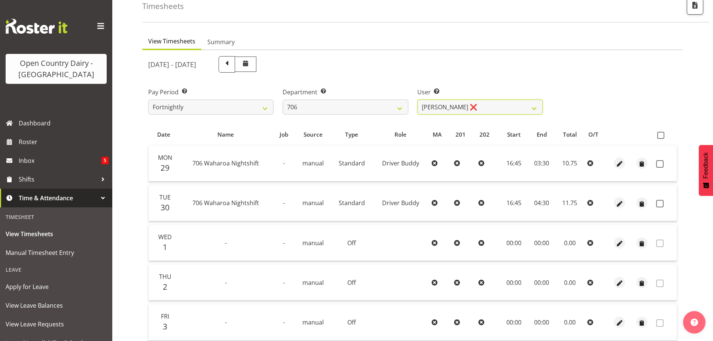
scroll to position [112, 0]
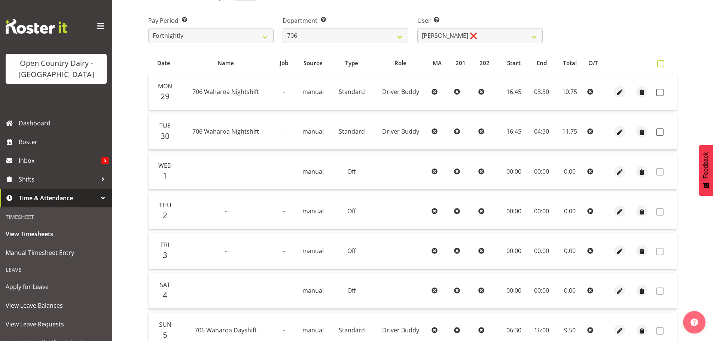
click at [661, 64] on span at bounding box center [661, 63] width 7 height 7
click at [661, 64] on input "checkbox" at bounding box center [660, 63] width 5 height 5
checkbox input "true"
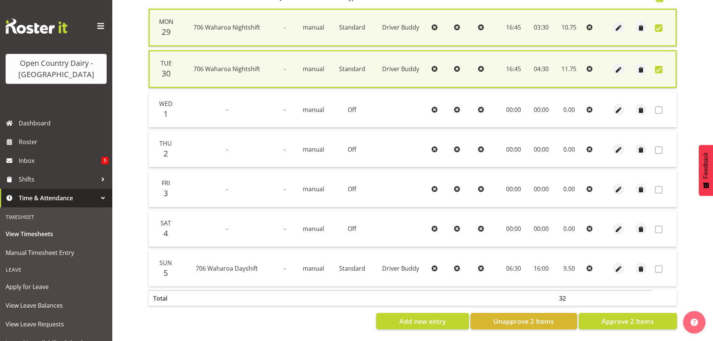
scroll to position [183, 0]
click at [625, 316] on span "Approve 2 Items" at bounding box center [628, 321] width 52 height 10
checkbox input "false"
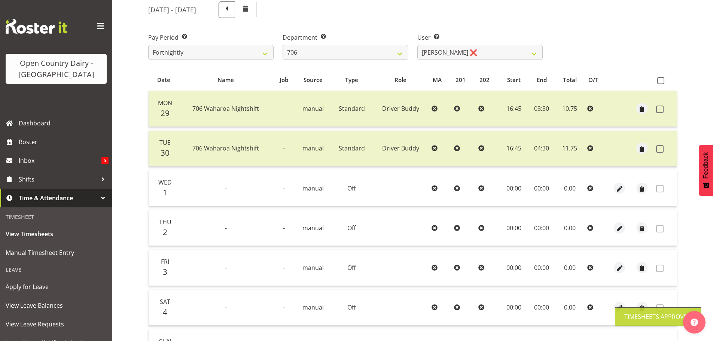
scroll to position [67, 0]
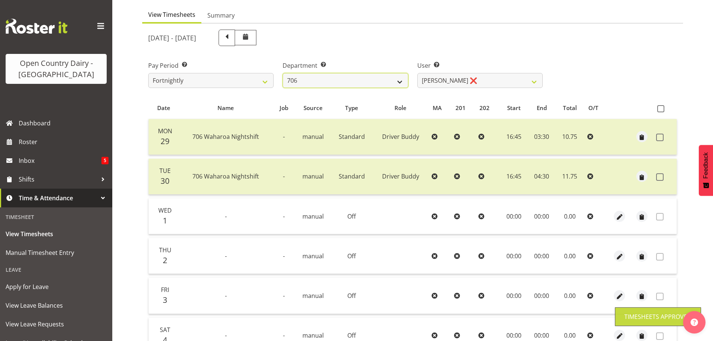
click at [390, 76] on select "701 702 703 704 705 706 707 708 709 710 711 712 713 714 715 716 717 718 719 720" at bounding box center [345, 80] width 125 height 15
select select "811"
click at [283, 73] on select "701 702 703 704 705 706 707 708 709 710 711 712 713 714 715 716 717 718 719 720" at bounding box center [345, 80] width 125 height 15
select select "8161"
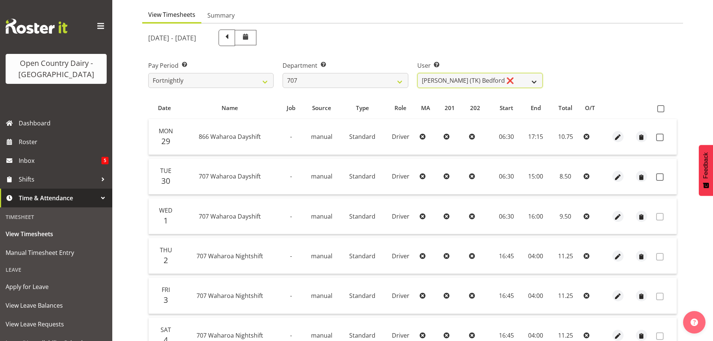
click at [435, 83] on select "Alan (TK) Bedford ❌ David Foote (Junior) ❌ Mike Madden ❌" at bounding box center [480, 80] width 125 height 15
click at [344, 80] on select "701 702 703 704 705 706 707 708 709 710 711 712 713 714 715 716 717 718 719 720" at bounding box center [345, 80] width 125 height 15
click at [283, 73] on select "701 702 703 704 705 706 707 708 709 710 711 712 713 714 715 716 717 718 719 720" at bounding box center [345, 80] width 125 height 15
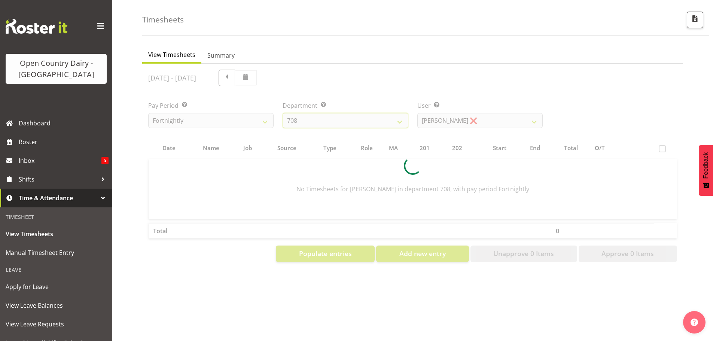
scroll to position [33, 0]
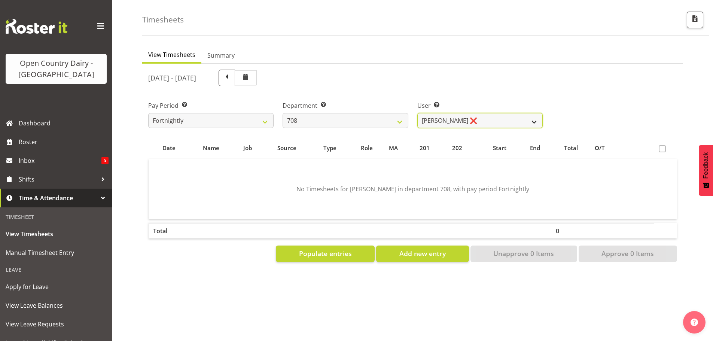
click at [447, 117] on select "David Foote ❌ Mark Himiona ❌" at bounding box center [480, 120] width 125 height 15
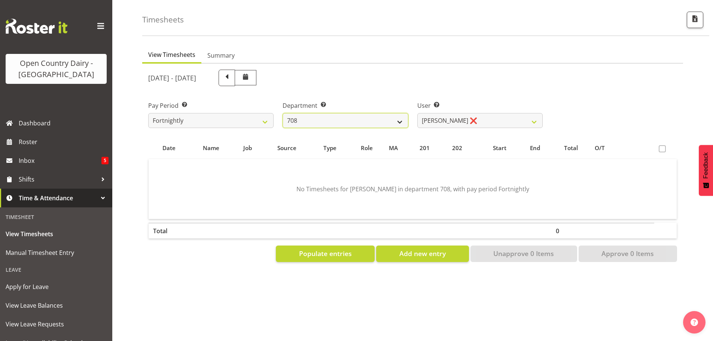
click at [384, 114] on select "701 702 703 704 705 706 707 708 709 710 711 712 713 714 715 716 717 718 719 720" at bounding box center [345, 120] width 125 height 15
select select "735"
click at [283, 113] on select "701 702 703 704 705 706 707 708 709 710 711 712 713 714 715 716 717 718 719 720" at bounding box center [345, 120] width 125 height 15
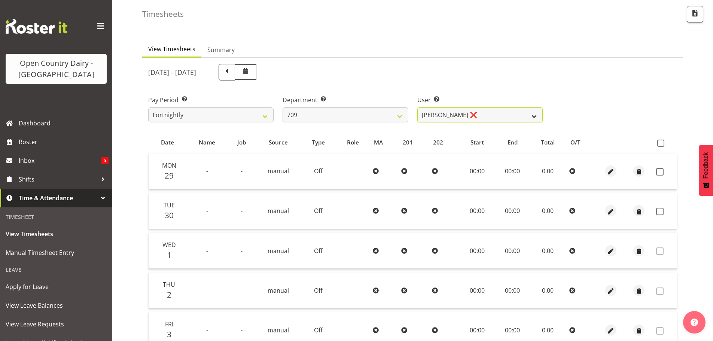
click at [464, 115] on select "Alex Barclay ❌ Craig Knudsen ❌ Jaswant Singh ❌ Ross Cook ❌" at bounding box center [480, 114] width 125 height 15
select select "9989"
click at [418, 107] on select "Alex Barclay ❌ Craig Knudsen ❌ Jaswant Singh ❌ Ross Cook ❌" at bounding box center [480, 114] width 125 height 15
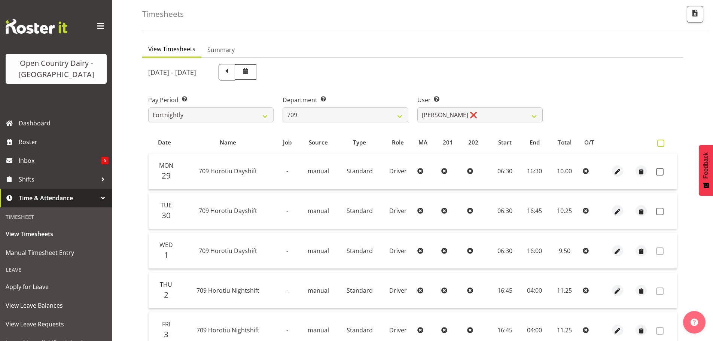
click at [659, 143] on span at bounding box center [661, 143] width 7 height 7
click at [659, 143] on input "checkbox" at bounding box center [660, 143] width 5 height 5
checkbox input "true"
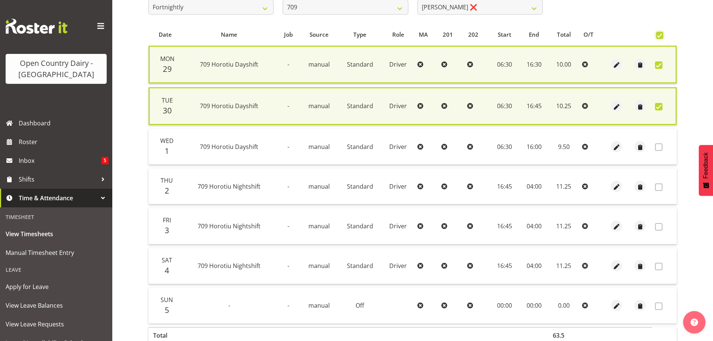
scroll to position [183, 0]
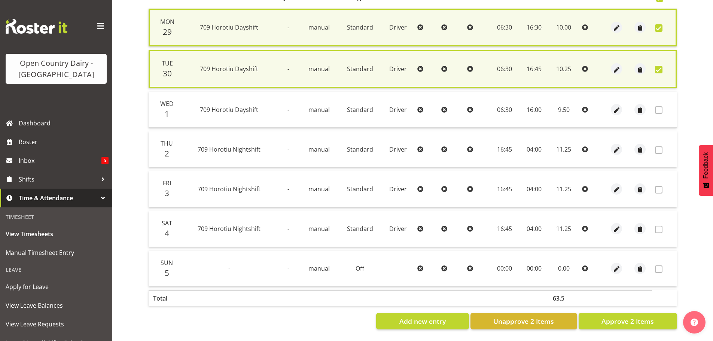
click at [611, 324] on section "September 29th - October 5th 2025 Pay Period Select which pay period you would …" at bounding box center [412, 124] width 541 height 422
click at [652, 316] on span "Approve 2 Items" at bounding box center [628, 321] width 52 height 10
checkbox input "false"
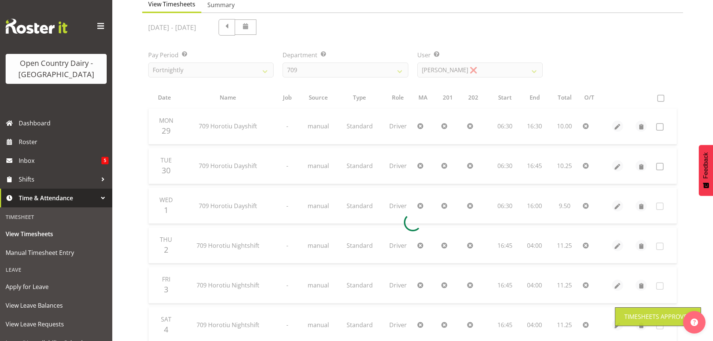
scroll to position [0, 0]
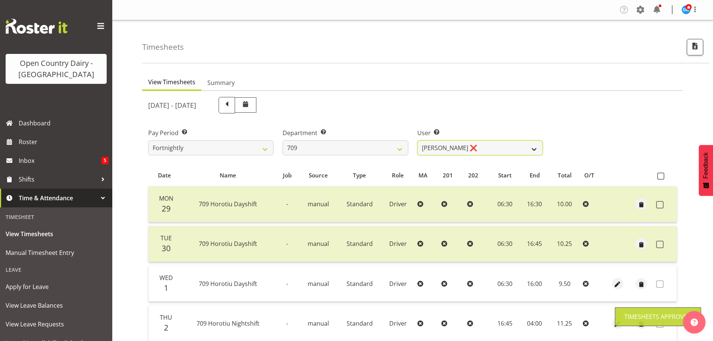
click at [480, 152] on select "Alex Barclay ❌ Craig Knudsen ❌ Jaswant Singh ❌ Ross Cook ❌" at bounding box center [480, 147] width 125 height 15
select select "10973"
click at [418, 140] on select "Alex Barclay ❌ Craig Knudsen ❌ Jaswant Singh ❌ Ross Cook ❌" at bounding box center [480, 147] width 125 height 15
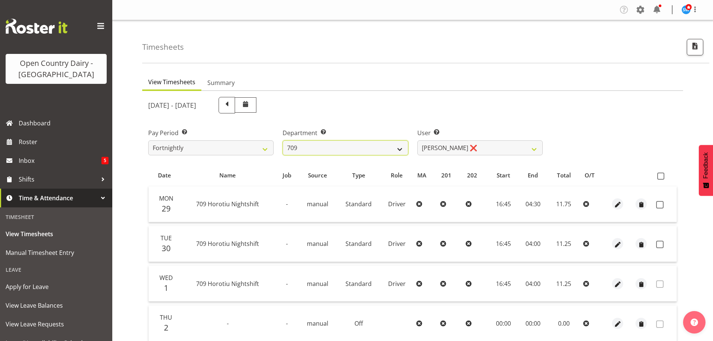
click at [371, 146] on select "701 702 703 704 705 706 707 708 709 710 711 712 713 714 715 716 717 718 719 720" at bounding box center [345, 147] width 125 height 15
select select "875"
click at [283, 140] on select "701 702 703 704 705 706 707 708 709 710 711 712 713 714 715 716 717 718 719 720" at bounding box center [345, 147] width 125 height 15
select select "10971"
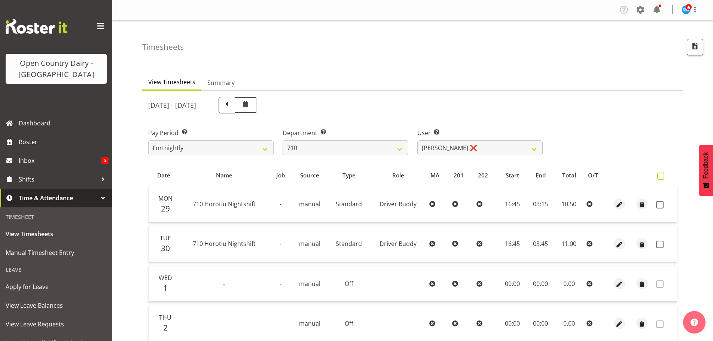
click at [661, 176] on span at bounding box center [661, 176] width 7 height 7
click at [661, 176] on input "checkbox" at bounding box center [660, 176] width 5 height 5
checkbox input "true"
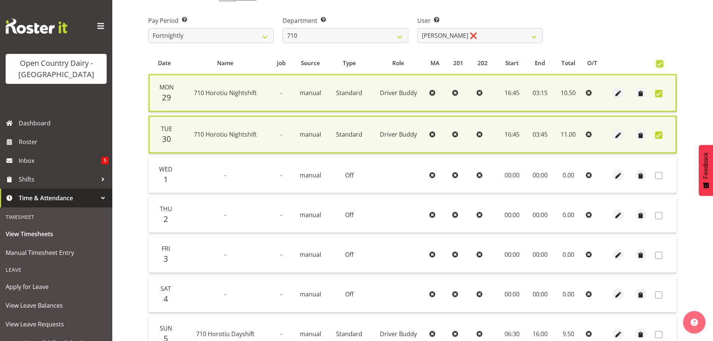
scroll to position [183, 0]
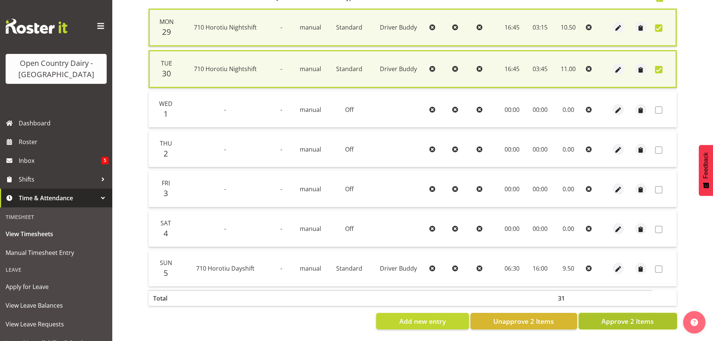
click at [627, 316] on span "Approve 2 Items" at bounding box center [628, 321] width 52 height 10
checkbox input "false"
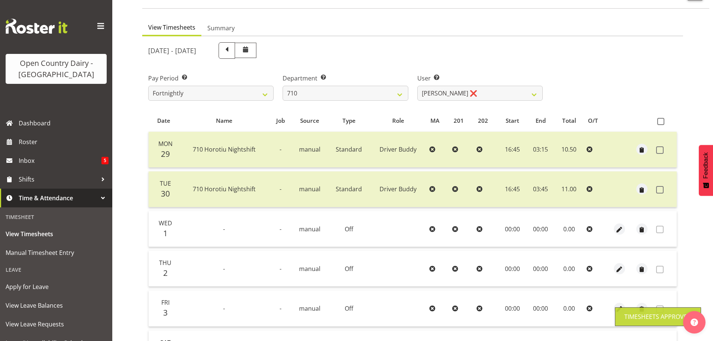
scroll to position [30, 0]
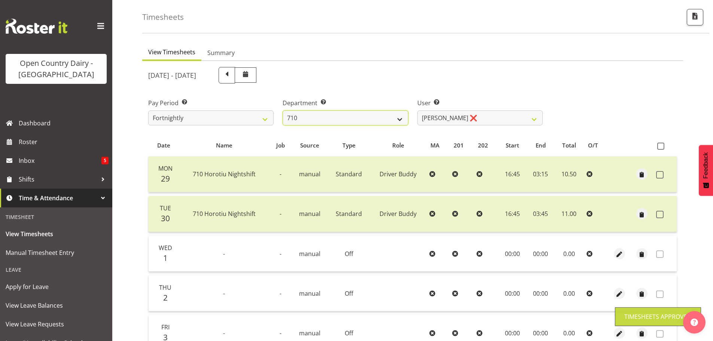
click at [397, 120] on select "701 702 703 704 705 706 707 708 709 710 711 712 713 714 715 716 717 718 719 720" at bounding box center [345, 117] width 125 height 15
select select "832"
click at [283, 110] on select "701 702 703 704 705 706 707 708 709 710 711 712 713 714 715 716 717 718 719 720" at bounding box center [345, 117] width 125 height 15
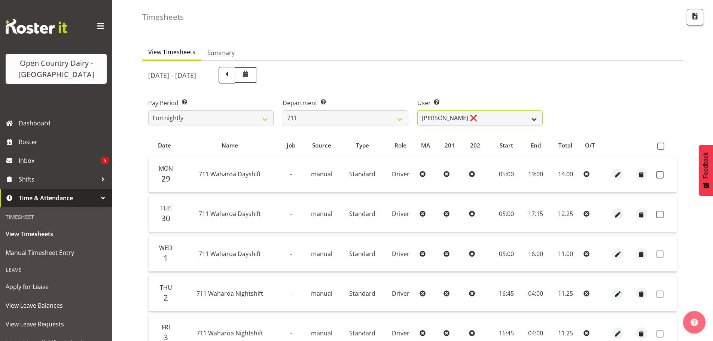
click at [483, 115] on select "Baz Morgan ❌ Gerard Cavanagh ❌ Tyrone Lawry ❌" at bounding box center [480, 117] width 125 height 15
select select "10409"
click at [418, 110] on select "Baz Morgan ❌ Gerard Cavanagh ❌ Tyrone Lawry ❌" at bounding box center [480, 117] width 125 height 15
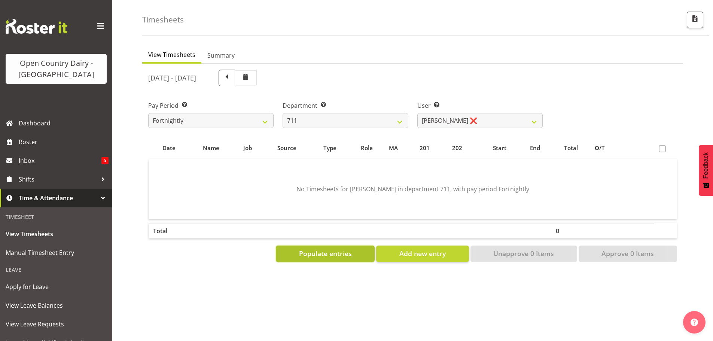
click at [326, 252] on span "Populate entries" at bounding box center [325, 254] width 53 height 10
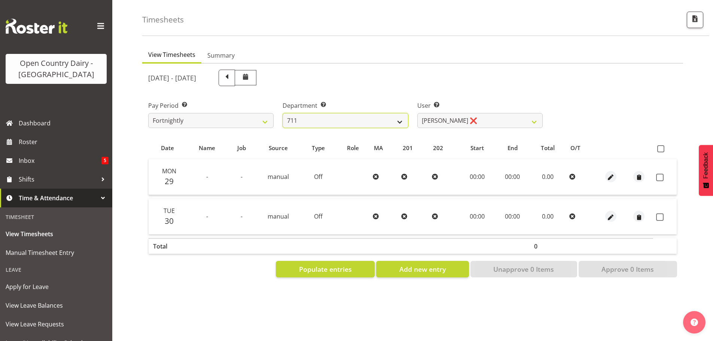
click at [314, 120] on select "701 702 703 704 705 706 707 708 709 710 711 712 713 714 715 716 717 718 719 720" at bounding box center [345, 120] width 125 height 15
select select "822"
click at [283, 113] on select "701 702 703 704 705 706 707 708 709 710 711 712 713 714 715 716 717 718 719 720" at bounding box center [345, 120] width 125 height 15
select select "8162"
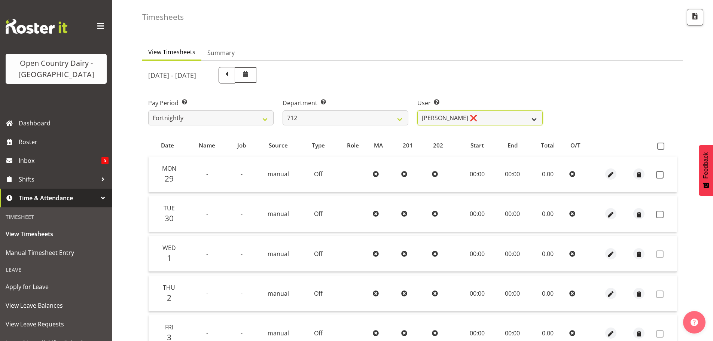
click at [482, 119] on select "Amrik Singh ❌ Jasdeep Singh ❌ Lucky Kau Kau ❌" at bounding box center [480, 117] width 125 height 15
click at [378, 116] on select "701 702 703 704 705 706 707 708 709 710 711 712 713 714 715 716 717 718 719 720" at bounding box center [345, 117] width 125 height 15
select select "716"
click at [283, 110] on select "701 702 703 704 705 706 707 708 709 710 711 712 713 714 715 716 717 718 719 720" at bounding box center [345, 117] width 125 height 15
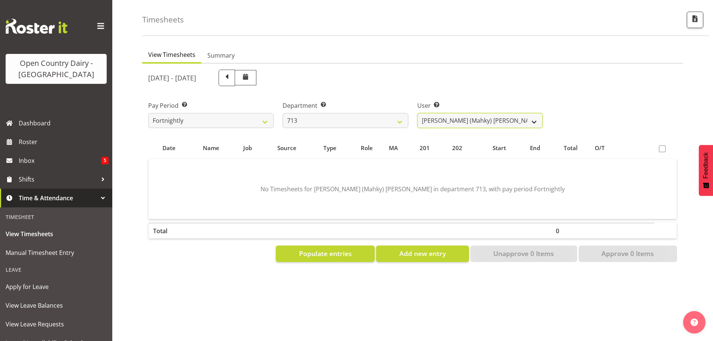
click at [459, 123] on select "Harmanpreet (Mahky) Dhillon ❌ Marcus Waretini ❌ Norman Sellen ❌" at bounding box center [480, 120] width 125 height 15
select select "10300"
click at [418, 113] on select "Harmanpreet (Mahky) Dhillon ❌ Marcus Waretini ❌ Norman Sellen ❌" at bounding box center [480, 120] width 125 height 15
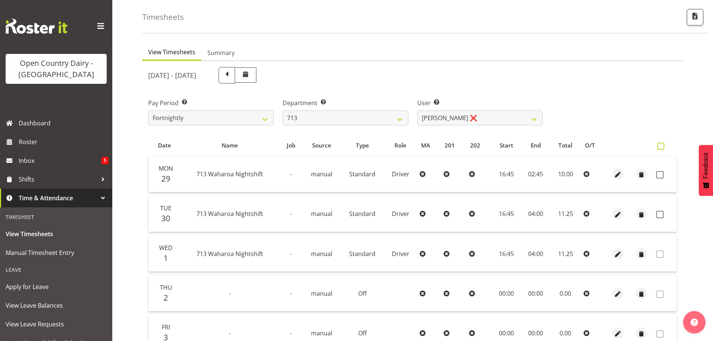
click at [662, 144] on span at bounding box center [661, 146] width 7 height 7
click at [662, 144] on input "checkbox" at bounding box center [660, 146] width 5 height 5
checkbox input "true"
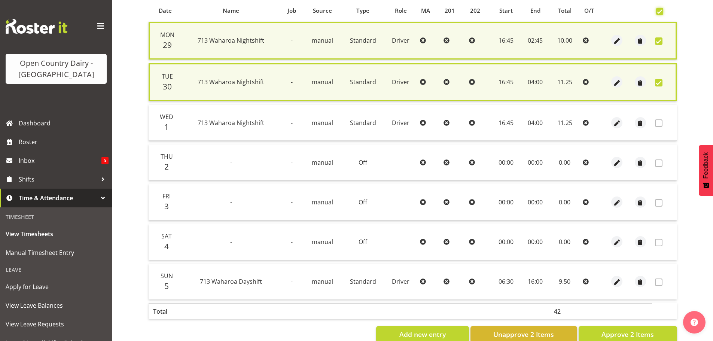
scroll to position [180, 0]
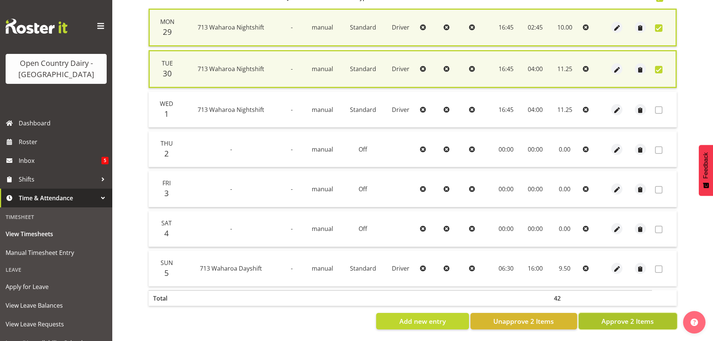
click at [624, 321] on span "Approve 2 Items" at bounding box center [628, 321] width 52 height 10
checkbox input "false"
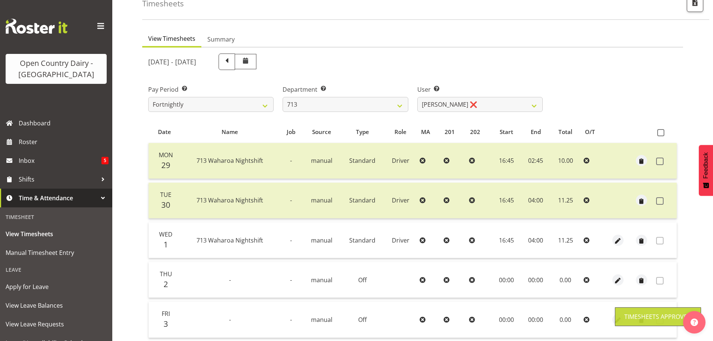
scroll to position [30, 0]
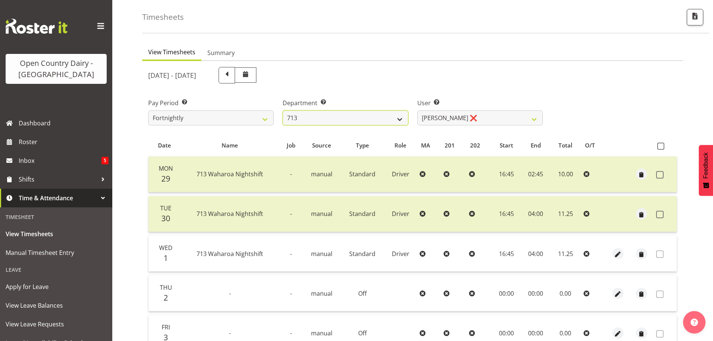
click at [394, 124] on select "701 702 703 704 705 706 707 708 709 710 711 712 713 714 715 716 717 718 719 720" at bounding box center [345, 117] width 125 height 15
select select "805"
click at [283, 110] on select "701 702 703 704 705 706 707 708 709 710 711 712 713 714 715 716 717 718 719 720" at bounding box center [345, 117] width 125 height 15
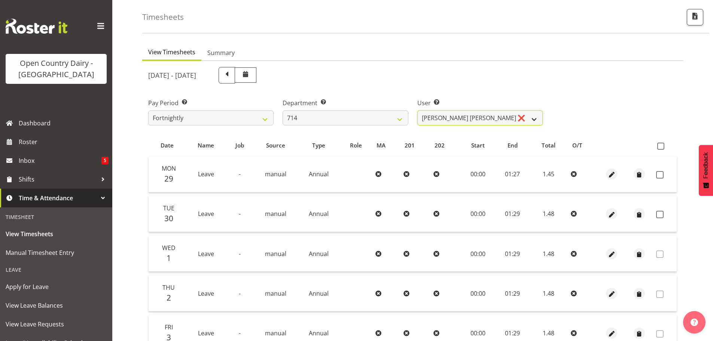
click at [455, 113] on select "Fraser Stephens ❌ Nev Brewster ❌ Stephen Parsons ✔ Tom Gaelic ❌" at bounding box center [480, 117] width 125 height 15
select select "10323"
click at [418, 110] on select "Fraser Stephens ❌ Nev Brewster ❌ Stephen Parsons ✔ Tom Gaelic ❌" at bounding box center [480, 117] width 125 height 15
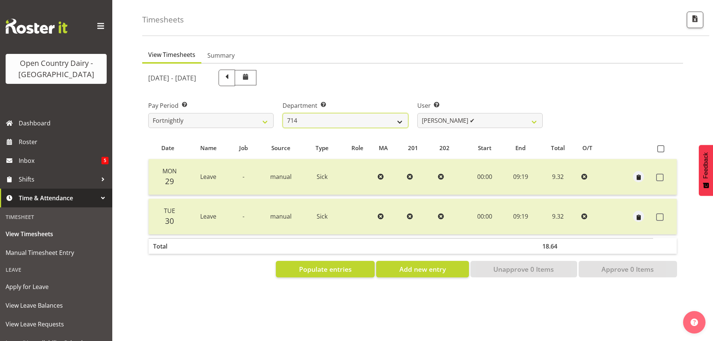
click at [306, 118] on select "701 702 703 704 705 706 707 708 709 710 711 712 713 714 715 716 717 718 719 720" at bounding box center [345, 120] width 125 height 15
select select "820"
click at [283, 113] on select "701 702 703 704 705 706 707 708 709 710 711 712 713 714 715 716 717 718 719 720" at bounding box center [345, 120] width 125 height 15
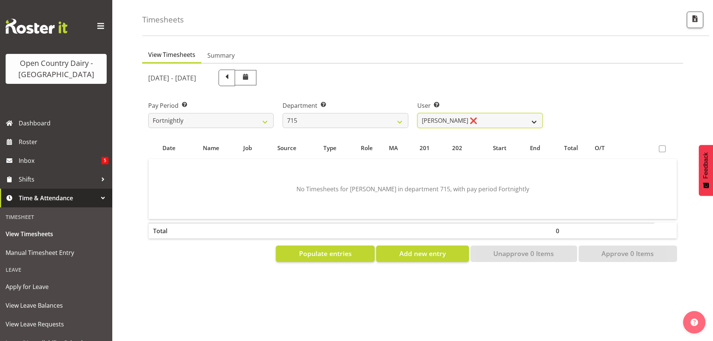
click at [494, 121] on select "Glenn McPherson ❌ Greg Healey ❌ Max Coulter ❌ Neal Chalklen ❌" at bounding box center [480, 120] width 125 height 15
select select "9914"
click at [418, 113] on select "Glenn McPherson ❌ Greg Healey ❌ Max Coulter ❌ Neal Chalklen ❌" at bounding box center [480, 120] width 125 height 15
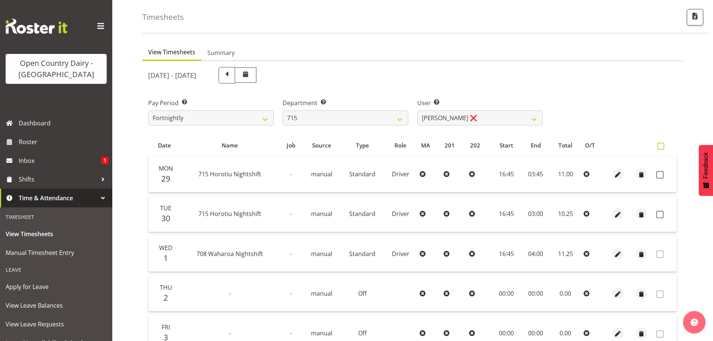
click at [662, 146] on span at bounding box center [661, 146] width 7 height 7
click at [662, 146] on input "checkbox" at bounding box center [660, 146] width 5 height 5
checkbox input "true"
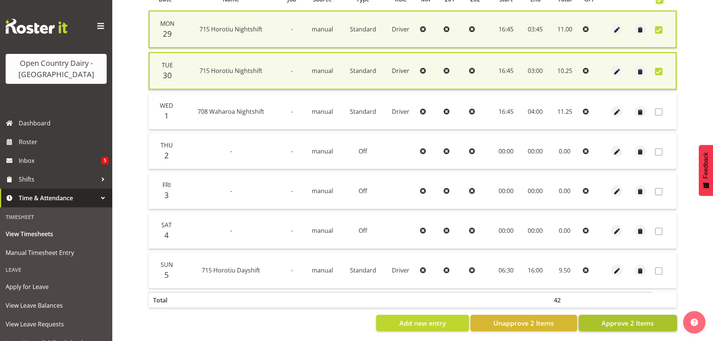
scroll to position [180, 0]
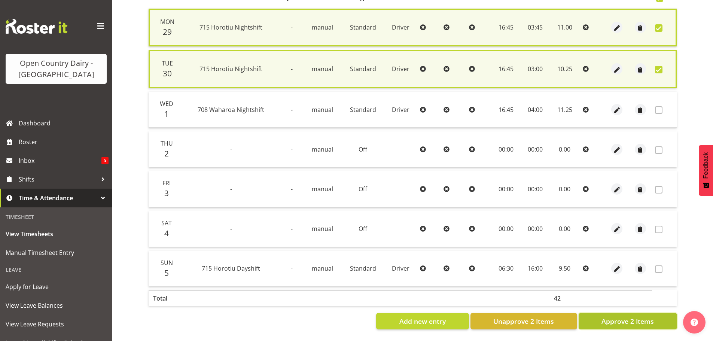
click at [630, 324] on span "Approve 2 Items" at bounding box center [628, 321] width 52 height 10
checkbox input "false"
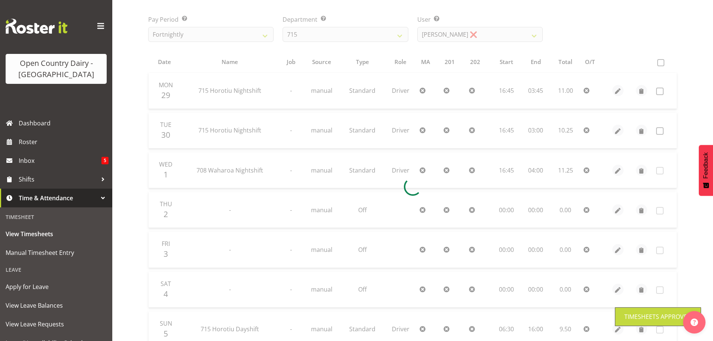
scroll to position [67, 0]
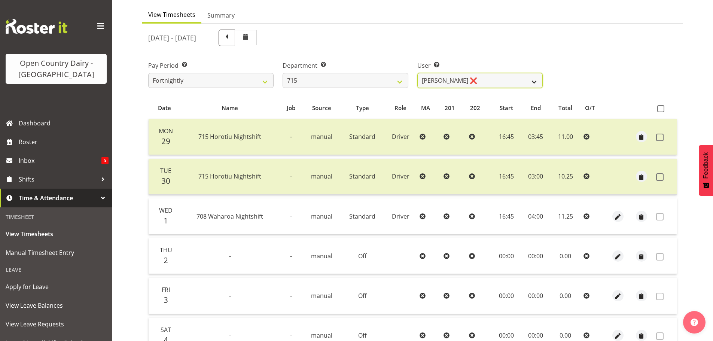
click at [429, 87] on select "Glenn McPherson ❌ Greg Healey ❌ Max Coulter ❌ Neal Chalklen ❌" at bounding box center [480, 80] width 125 height 15
click at [383, 85] on select "701 702 703 704 705 706 707 708 709 710 711 712 713 714 715 716 717 718 719 720" at bounding box center [345, 80] width 125 height 15
select select "735"
click at [283, 73] on select "701 702 703 704 705 706 707 708 709 710 711 712 713 714 715 716 717 718 719 720" at bounding box center [345, 80] width 125 height 15
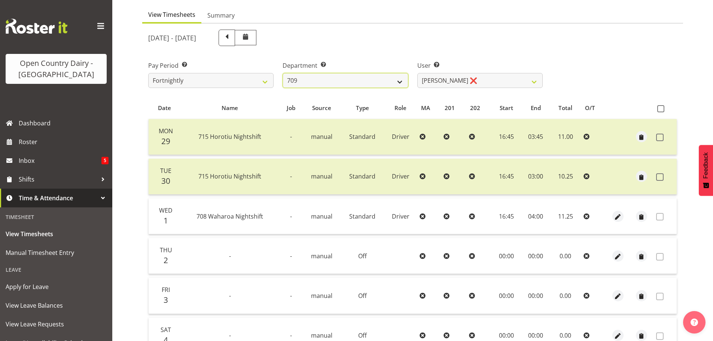
select select "10056"
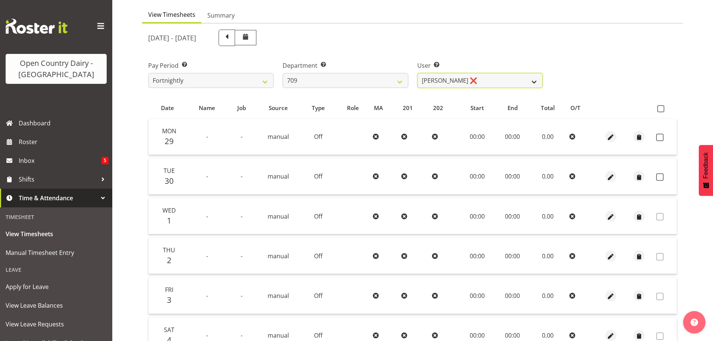
click at [437, 83] on select "Alex Barclay ❌ Craig Knudsen ❌ Jaswant Singh ❌ Ross Cook ❌" at bounding box center [480, 80] width 125 height 15
click at [361, 87] on select "701 702 703 704 705 706 707 708 709 710 711 712 713 714 715 716 717 718 719 720" at bounding box center [345, 80] width 125 height 15
click at [283, 73] on select "701 702 703 704 705 706 707 708 709 710 711 712 713 714 715 716 717 718 719 720" at bounding box center [345, 80] width 125 height 15
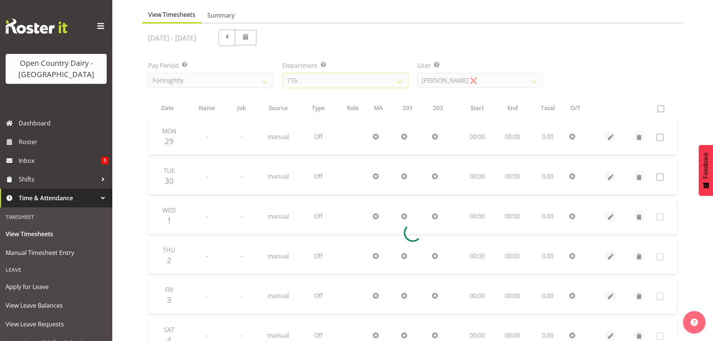
scroll to position [33, 0]
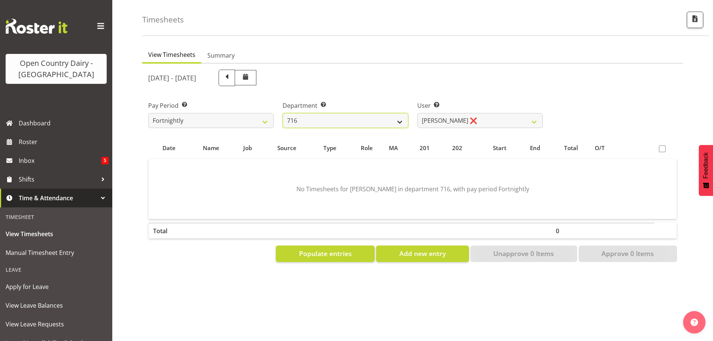
click at [352, 121] on select "701 702 703 704 705 706 707 708 709 710 711 712 713 714 715 716 717 718 719 720" at bounding box center [345, 120] width 125 height 15
click at [283, 113] on select "701 702 703 704 705 706 707 708 709 710 711 712 713 714 715 716 717 718 719 720" at bounding box center [345, 120] width 125 height 15
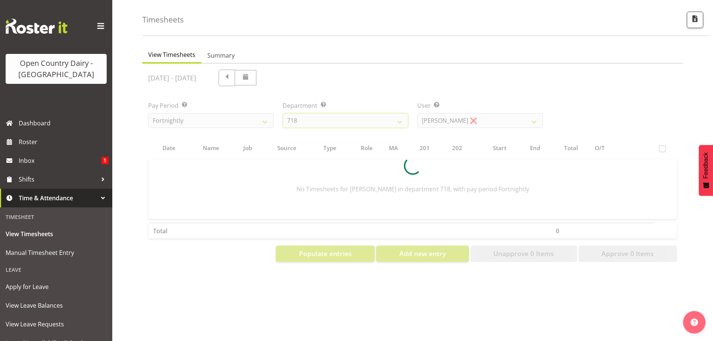
scroll to position [67, 0]
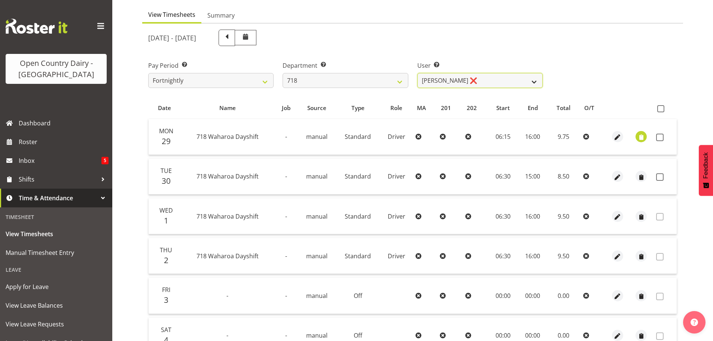
click at [444, 78] on select "Graeme Raupi ❌ Jimmy Boult ❌ Linsay Bourne ❌ Tony Fielding ❌" at bounding box center [480, 80] width 125 height 15
click at [342, 84] on select "701 702 703 704 705 706 707 708 709 710 711 712 713 714 715 716 717 718 719 720" at bounding box center [345, 80] width 125 height 15
click at [283, 73] on select "701 702 703 704 705 706 707 708 709 710 711 712 713 714 715 716 717 718 719 720" at bounding box center [345, 80] width 125 height 15
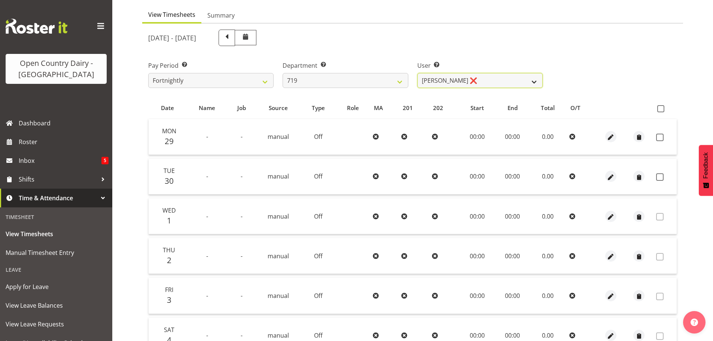
click at [435, 78] on select "Andrew de Lautour ❌ James Wellington ❌ Sami Ovesen ❌" at bounding box center [480, 80] width 125 height 15
click at [356, 80] on select "701 702 703 704 705 706 707 708 709 710 711 712 713 714 715 716 717 718 719 720" at bounding box center [345, 80] width 125 height 15
select select "814"
click at [283, 73] on select "701 702 703 704 705 706 707 708 709 710 711 712 713 714 715 716 717 718 719 720" at bounding box center [345, 80] width 125 height 15
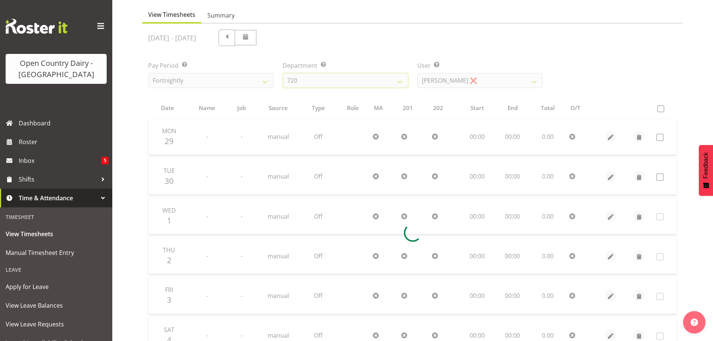
scroll to position [33, 0]
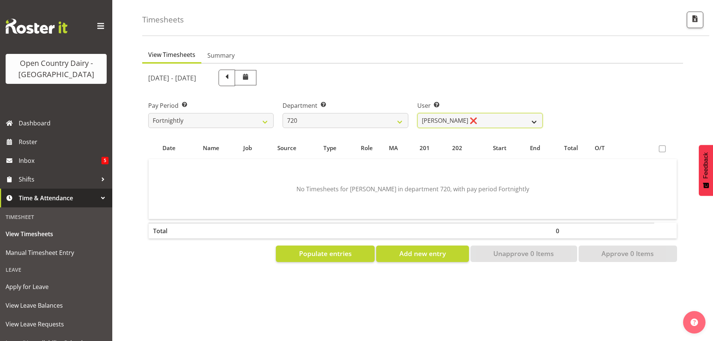
click at [434, 116] on select "Garry Hooper ❌ Kerry Slater ❌ Nathan Frankhouser ❌ Steve Daly ❌" at bounding box center [480, 120] width 125 height 15
select select "8192"
click at [418, 113] on select "Garry Hooper ❌ Kerry Slater ❌ Nathan Frankhouser ❌ Steve Daly ❌" at bounding box center [480, 120] width 125 height 15
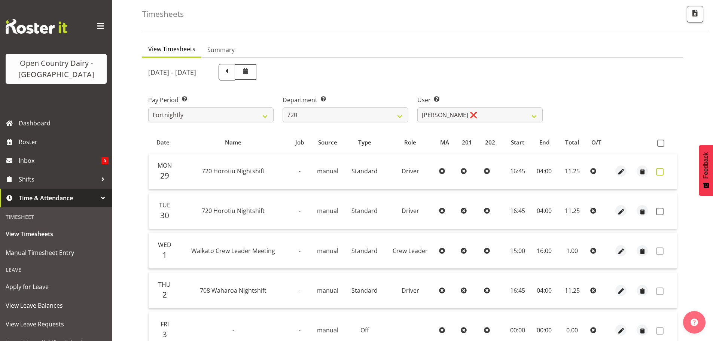
click at [656, 172] on span at bounding box center [659, 171] width 7 height 7
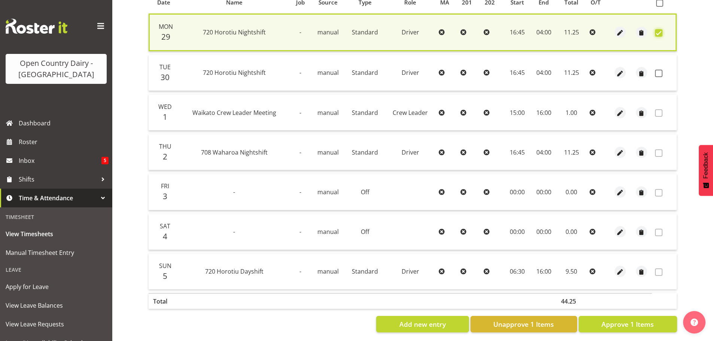
scroll to position [182, 0]
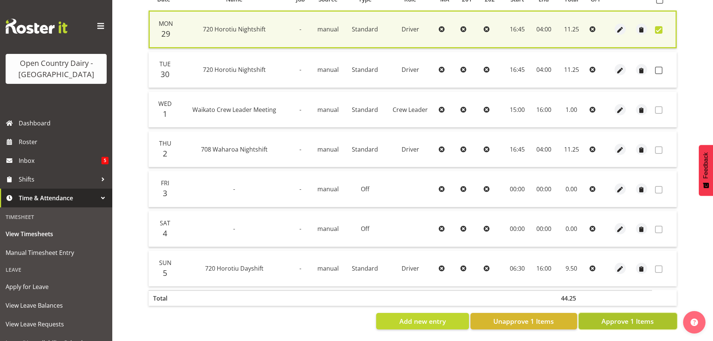
click at [628, 317] on span "Approve 1 Items" at bounding box center [628, 321] width 52 height 10
checkbox input "false"
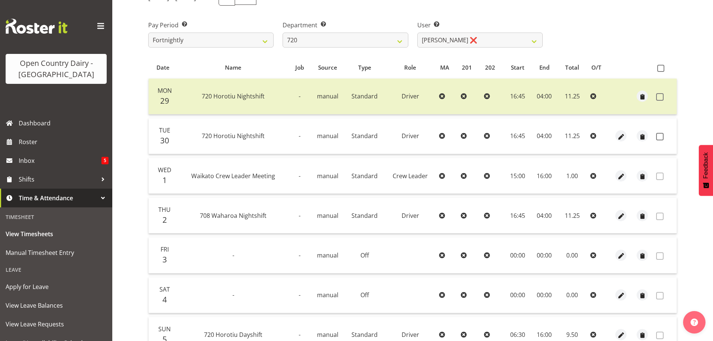
scroll to position [105, 0]
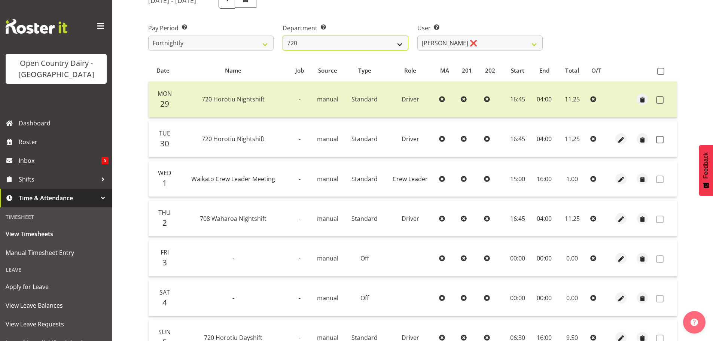
click at [377, 37] on select "701 702 703 704 705 706 707 708 709 710 711 712 713 714 715 716 717 718 719 720" at bounding box center [345, 43] width 125 height 15
select select "759"
click at [283, 36] on select "701 702 703 704 705 706 707 708 709 710 711 712 713 714 715 716 717 718 719 720" at bounding box center [345, 43] width 125 height 15
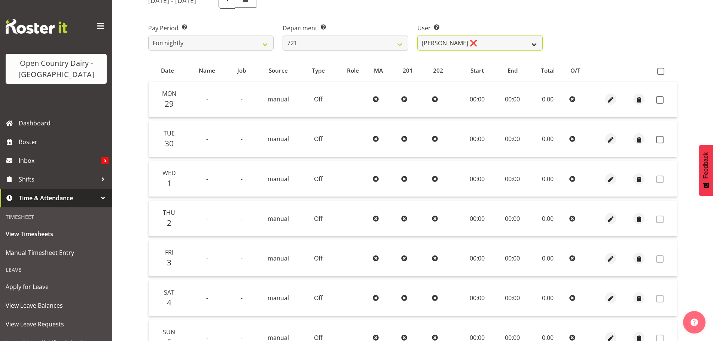
click at [463, 42] on select "George Taylor ❌ Grant Vercoe ❌ Thakur Ajit Singh ❌" at bounding box center [480, 43] width 125 height 15
select select "10297"
click at [418, 36] on select "George Taylor ❌ Grant Vercoe ❌ Thakur Ajit Singh ❌" at bounding box center [480, 43] width 125 height 15
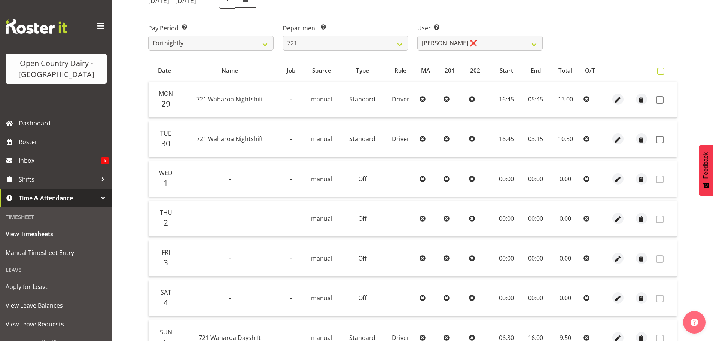
click at [662, 70] on span at bounding box center [661, 71] width 7 height 7
click at [662, 70] on input "checkbox" at bounding box center [660, 71] width 5 height 5
checkbox input "true"
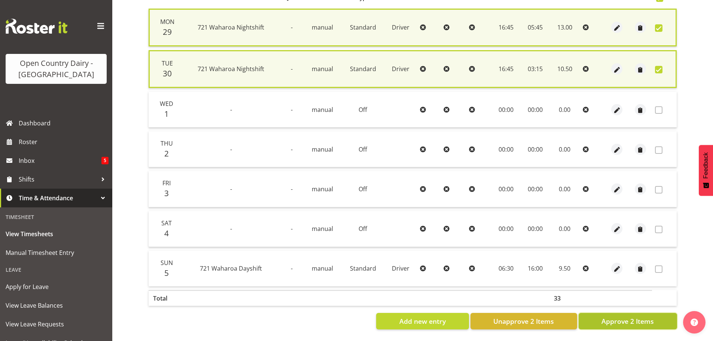
click at [598, 313] on button "Approve 2 Items" at bounding box center [628, 321] width 98 height 16
checkbox input "false"
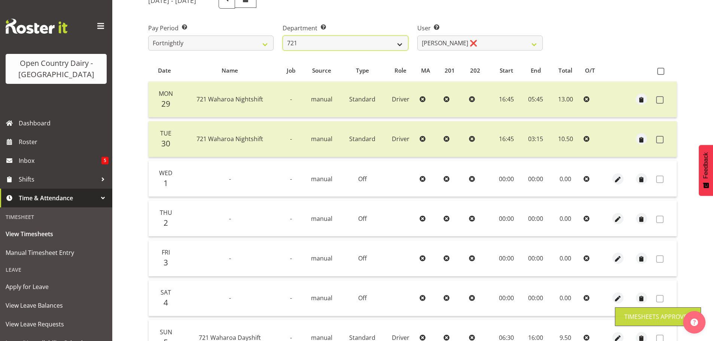
click at [367, 46] on select "701 702 703 704 705 706 707 708 709 710 711 712 713 714 715 716 717 718 719 720" at bounding box center [345, 43] width 125 height 15
select select "756"
click at [283, 36] on select "701 702 703 704 705 706 707 708 709 710 711 712 713 714 715 716 717 718 719 720" at bounding box center [345, 43] width 125 height 15
select select "8163"
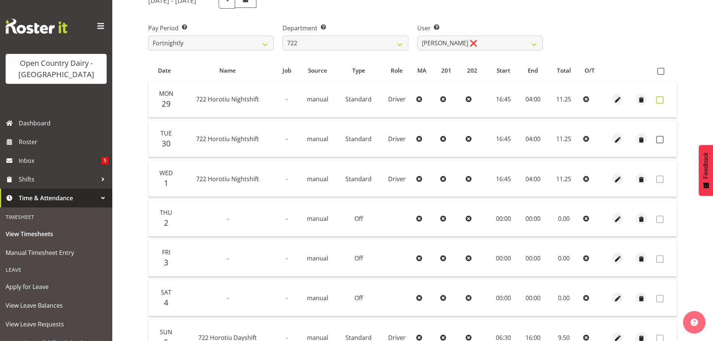
click at [660, 100] on span at bounding box center [659, 99] width 7 height 7
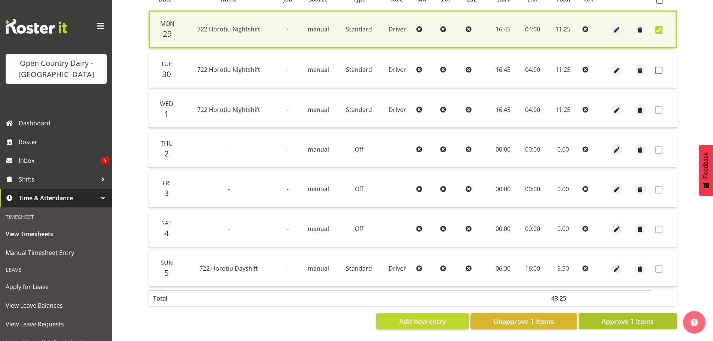
click at [631, 316] on span "Approve 1 Items" at bounding box center [628, 321] width 52 height 10
checkbox input "false"
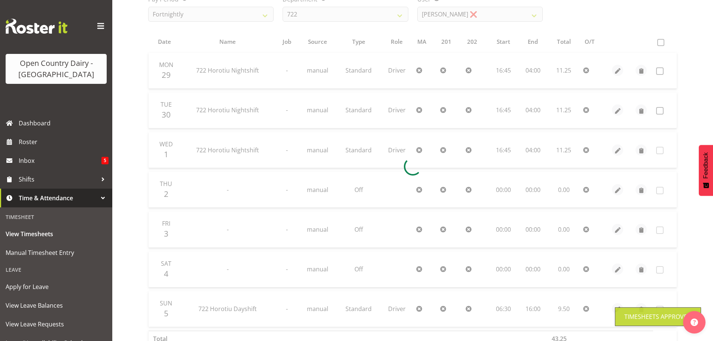
scroll to position [67, 0]
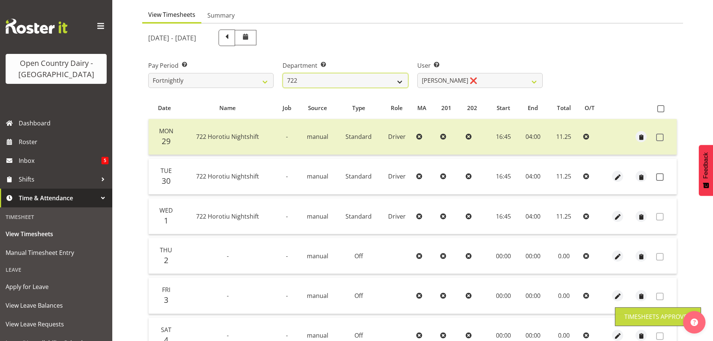
click at [382, 81] on select "701 702 703 704 705 706 707 708 709 710 711 712 713 714 715 716 717 718 719 720" at bounding box center [345, 80] width 125 height 15
select select "819"
click at [283, 73] on select "701 702 703 704 705 706 707 708 709 710 711 712 713 714 715 716 717 718 719 720" at bounding box center [345, 80] width 125 height 15
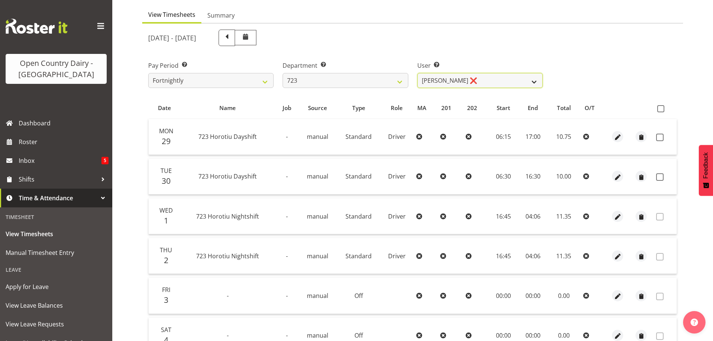
click at [438, 82] on select "Daljeet Rai ❌ Manjinder Singh ❌ Prabhjot Singh ❌ Varninder Singh ❌" at bounding box center [480, 80] width 125 height 15
select select "10999"
click at [418, 73] on select "Daljeet Rai ❌ Manjinder Singh ❌ Prabhjot Singh ❌ Varninder Singh ❌" at bounding box center [480, 80] width 125 height 15
click at [661, 109] on span at bounding box center [661, 108] width 7 height 7
click at [661, 109] on input "checkbox" at bounding box center [660, 108] width 5 height 5
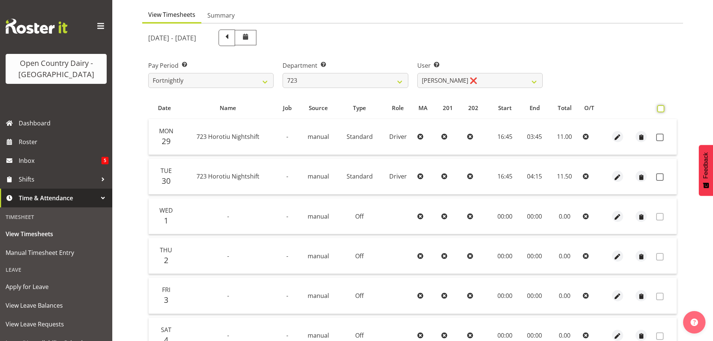
checkbox input "true"
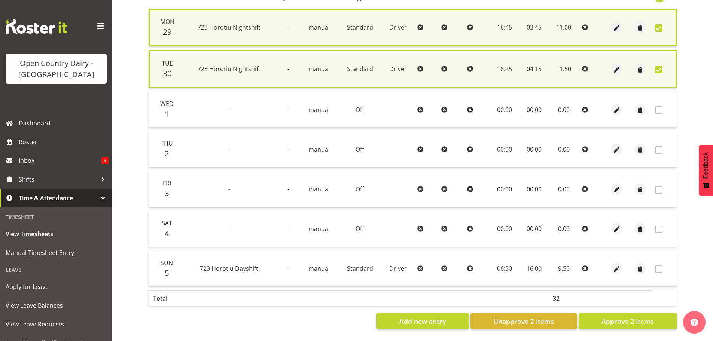
scroll to position [183, 0]
click at [614, 316] on span "Approve 2 Items" at bounding box center [628, 321] width 52 height 10
checkbox input "false"
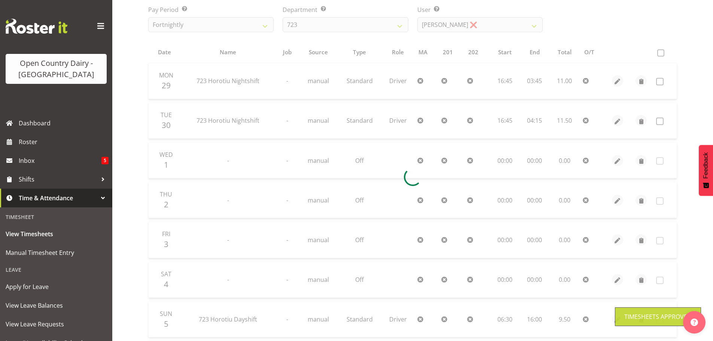
scroll to position [67, 0]
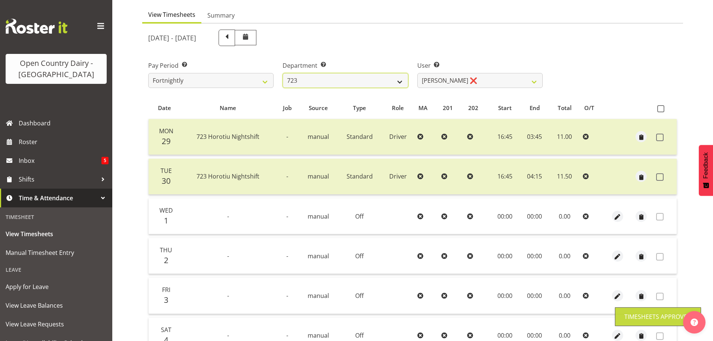
click at [373, 82] on select "701 702 703 704 705 706 707 708 709 710 711 712 713 714 715 716 717 718 719 720" at bounding box center [345, 80] width 125 height 15
select select "760"
click at [283, 73] on select "701 702 703 704 705 706 707 708 709 710 711 712 713 714 715 716 717 718 719 720" at bounding box center [345, 80] width 125 height 15
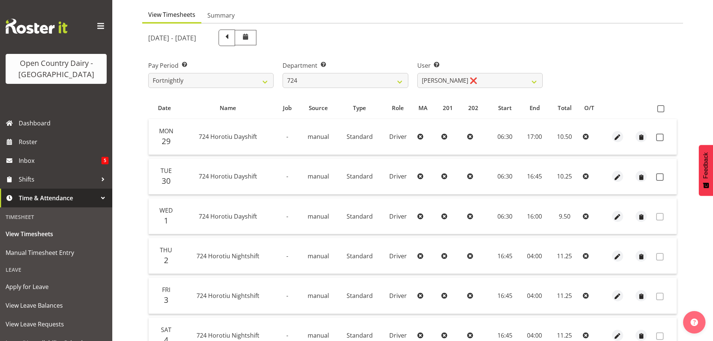
click at [439, 83] on div "September 29th - October 5th 2025 Pay Period Select which pay period you would …" at bounding box center [412, 230] width 529 height 411
click at [439, 83] on select "Brent Adams ❌ Jaspreet Singh ❌ John Walters ❌" at bounding box center [480, 80] width 125 height 15
select select "10133"
click at [418, 73] on select "Brent Adams ❌ Jaspreet Singh ❌ John Walters ❌" at bounding box center [480, 80] width 125 height 15
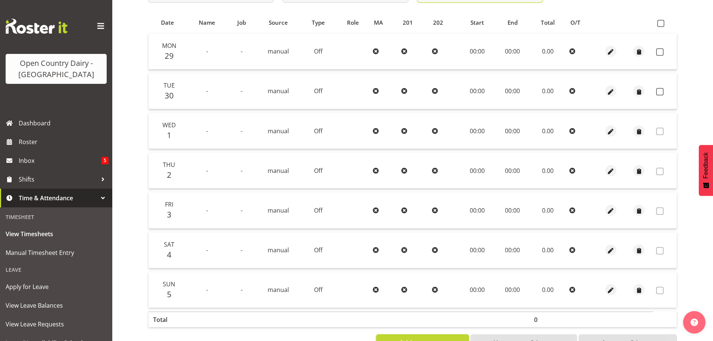
scroll to position [0, 0]
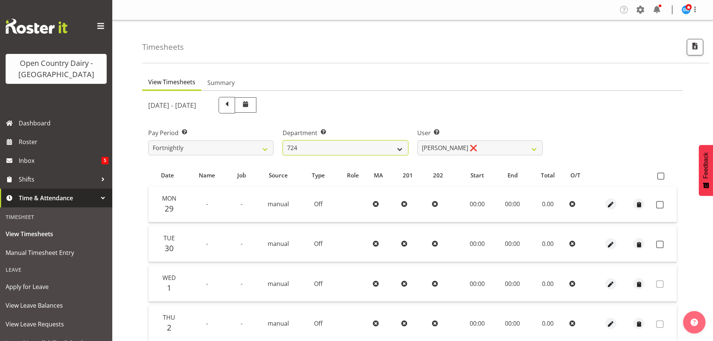
click at [328, 147] on select "701 702 703 704 705 706 707 708 709 710 711 712 713 714 715 716 717 718 719 720" at bounding box center [345, 147] width 125 height 15
select select "803"
click at [283, 140] on select "701 702 703 704 705 706 707 708 709 710 711 712 713 714 715 716 717 718 719 720" at bounding box center [345, 147] width 125 height 15
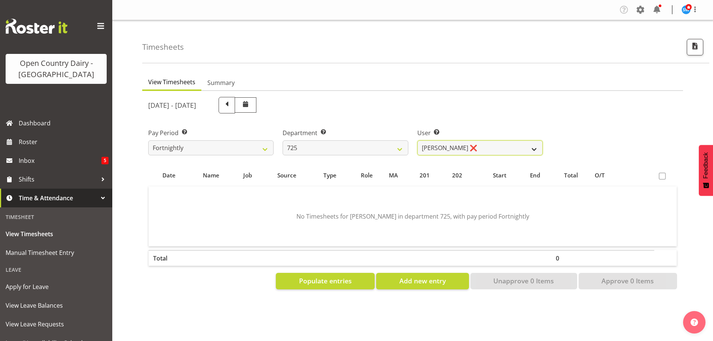
click at [453, 146] on select "Bhupinder Dhaliwal ❌ Gurpreet Singh Kahlon ❌ Hendrik Potgieter ❌ Len Grace ❌" at bounding box center [480, 147] width 125 height 15
select select "11206"
click at [418, 140] on select "Bhupinder Dhaliwal ❌ Gurpreet Singh Kahlon ❌ Hendrik Potgieter ❌ Len Grace ❌" at bounding box center [480, 147] width 125 height 15
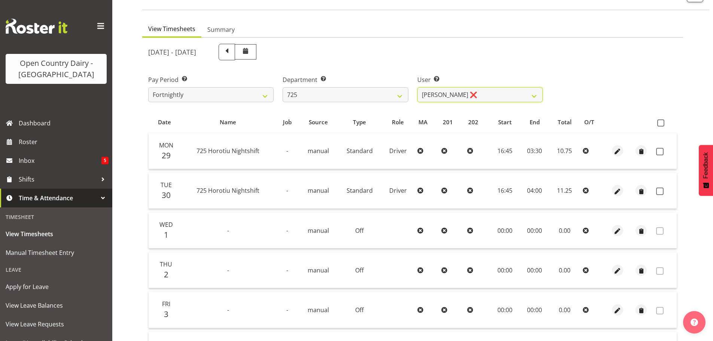
scroll to position [75, 0]
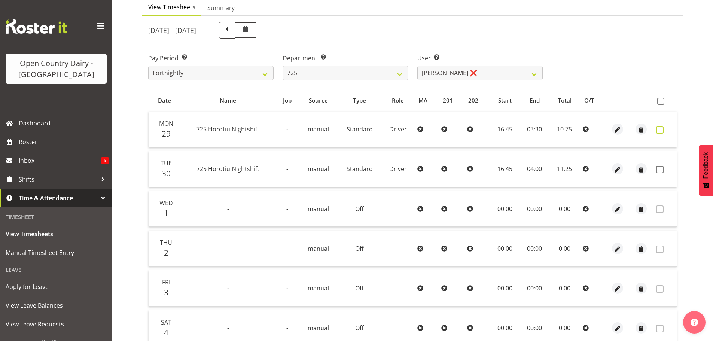
click at [659, 130] on span at bounding box center [659, 129] width 7 height 7
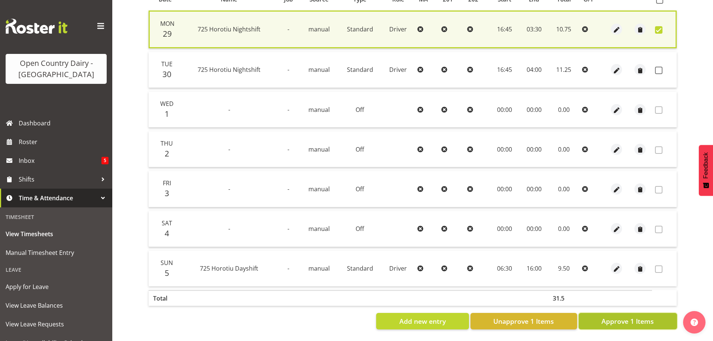
click at [650, 316] on span "Approve 1 Items" at bounding box center [628, 321] width 52 height 10
checkbox input "false"
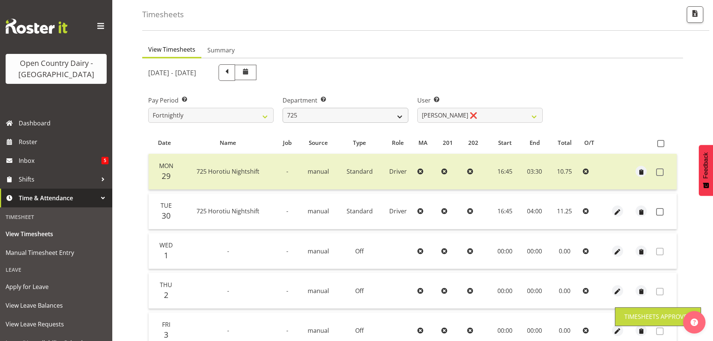
scroll to position [30, 0]
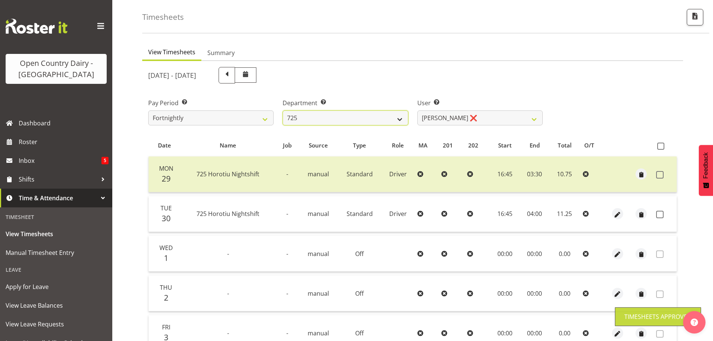
click at [371, 116] on select "701 702 703 704 705 706 707 708 709 710 711 712 713 714 715 716 717 718 719 720" at bounding box center [345, 117] width 125 height 15
select select "808"
click at [283, 110] on select "701 702 703 704 705 706 707 708 709 710 711 712 713 714 715 716 717 718 719 720" at bounding box center [345, 117] width 125 height 15
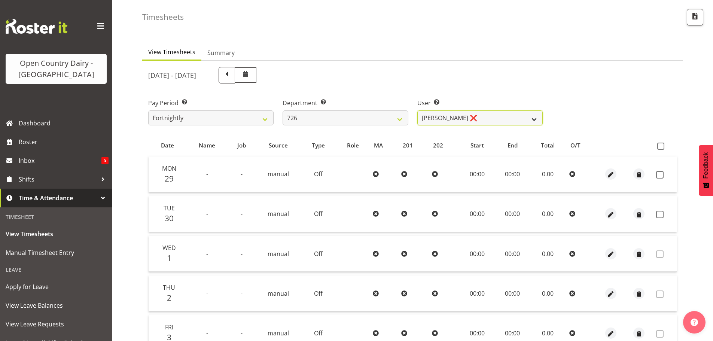
click at [432, 119] on select "Angela Burrill ❌ Bryan Leathart ❌ Harpreet Singh ❌ Kerry Young ❌" at bounding box center [480, 117] width 125 height 15
select select "9904"
click at [418, 110] on select "Angela Burrill ❌ Bryan Leathart ❌ Harpreet Singh ❌ Kerry Young ❌" at bounding box center [480, 117] width 125 height 15
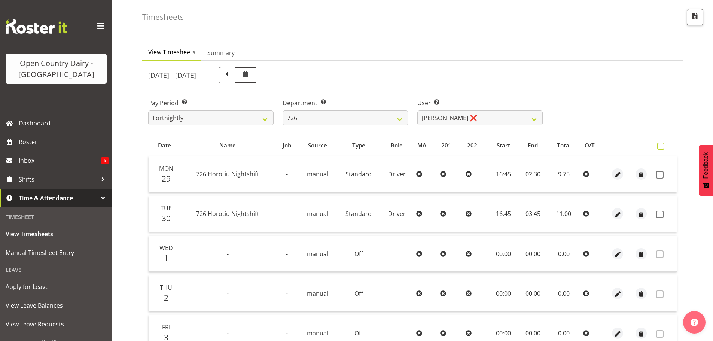
click at [659, 148] on span at bounding box center [661, 146] width 7 height 7
click at [659, 148] on input "checkbox" at bounding box center [660, 146] width 5 height 5
checkbox input "true"
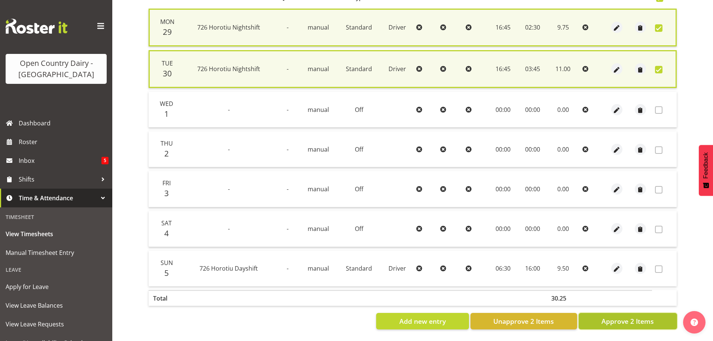
click at [620, 316] on span "Approve 2 Items" at bounding box center [628, 321] width 52 height 10
checkbox input "false"
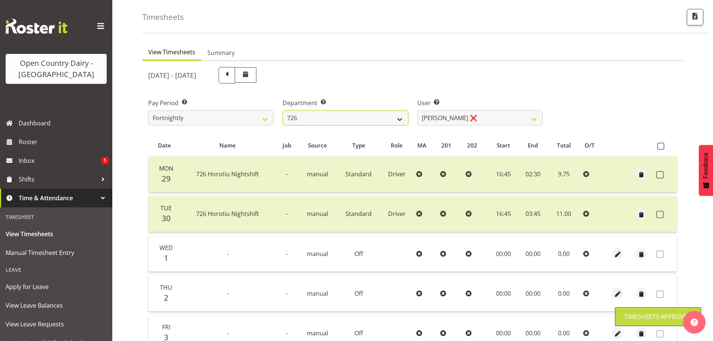
click at [403, 116] on select "701 702 703 704 705 706 707 708 709 710 711 712 713 714 715 716 717 718 719 720" at bounding box center [345, 117] width 125 height 15
select select "761"
click at [283, 110] on select "701 702 703 704 705 706 707 708 709 710 711 712 713 714 715 716 717 718 719 720" at bounding box center [345, 117] width 125 height 15
select select "11586"
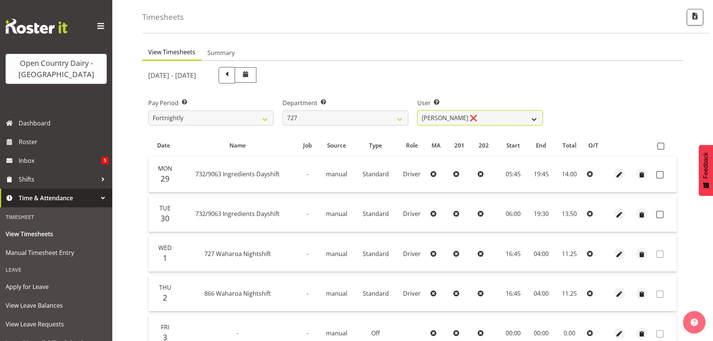
click at [445, 121] on select "David Pawley ❌ Kase Hussey ❌ Rhys Greener ❌" at bounding box center [480, 117] width 125 height 15
click at [376, 120] on select "701 702 703 704 705 706 707 708 709 710 711 712 713 714 715 716 717 718 719 720" at bounding box center [345, 117] width 125 height 15
select select "842"
click at [283, 110] on select "701 702 703 704 705 706 707 708 709 710 711 712 713 714 715 716 717 718 719 720" at bounding box center [345, 117] width 125 height 15
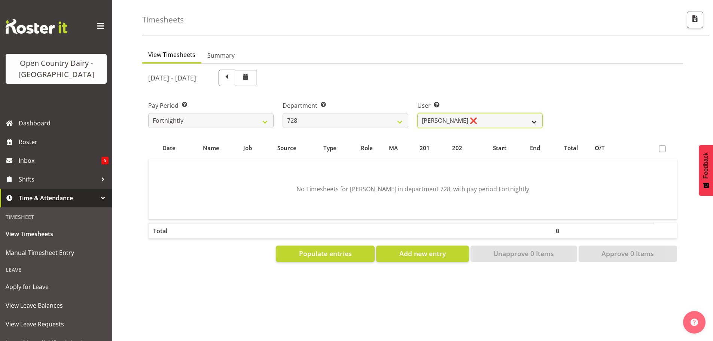
click at [460, 115] on select "Callum Leslie ❌ Nick Warren ❌ Ross Robert Hamilton ❌ Stuart Cherrington ❌ Wally…" at bounding box center [480, 120] width 125 height 15
select select "8207"
click at [418, 113] on select "Callum Leslie ❌ Nick Warren ❌ Ross Robert Hamilton ❌ Stuart Cherrington ❌ Wally…" at bounding box center [480, 120] width 125 height 15
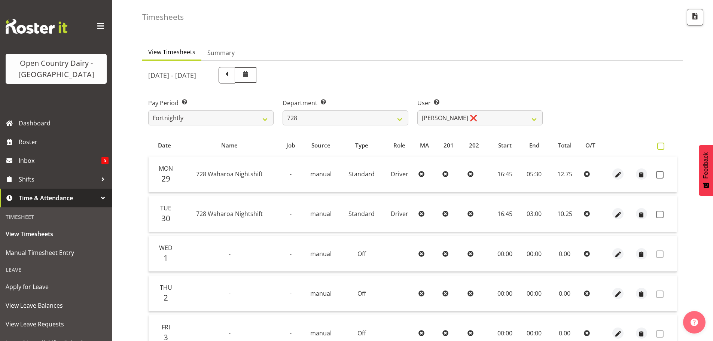
click at [661, 147] on span at bounding box center [661, 146] width 7 height 7
click at [661, 147] on input "checkbox" at bounding box center [660, 146] width 5 height 5
checkbox input "true"
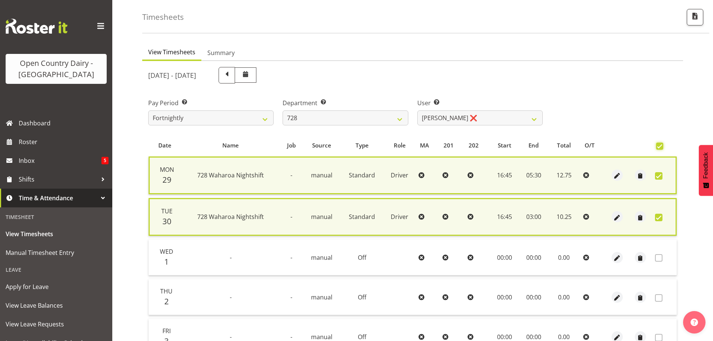
scroll to position [180, 0]
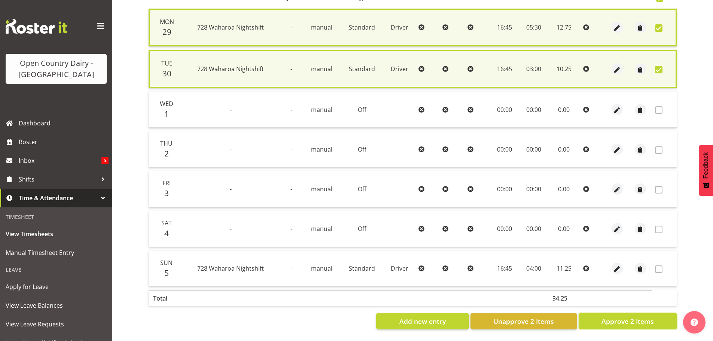
click at [619, 322] on span "Approve 2 Items" at bounding box center [628, 321] width 52 height 10
checkbox input "false"
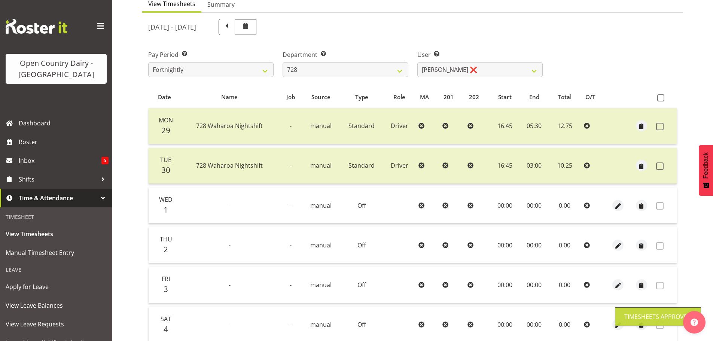
scroll to position [67, 0]
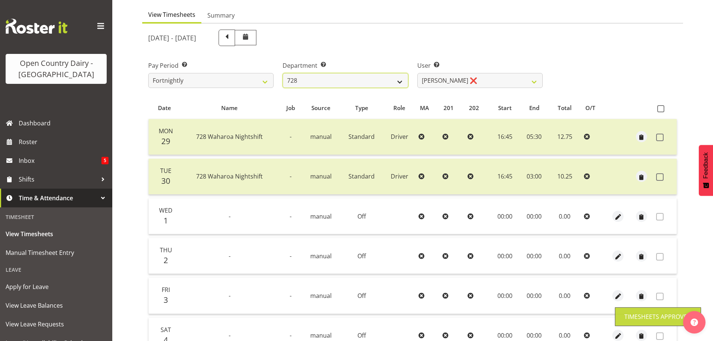
click at [365, 83] on select "701 702 703 704 705 706 707 708 709 710 711 712 713 714 715 716 717 718 719 720" at bounding box center [345, 80] width 125 height 15
select select "727"
click at [283, 73] on select "701 702 703 704 705 706 707 708 709 710 711 712 713 714 715 716 717 718 719 720" at bounding box center [345, 80] width 125 height 15
select select "8385"
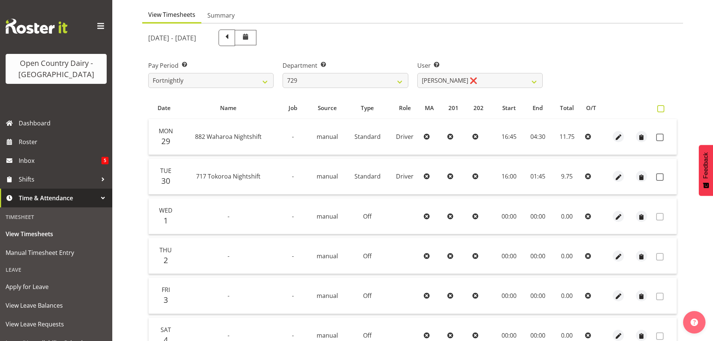
click at [662, 108] on span at bounding box center [661, 108] width 7 height 7
click at [662, 108] on input "checkbox" at bounding box center [660, 108] width 5 height 5
checkbox input "true"
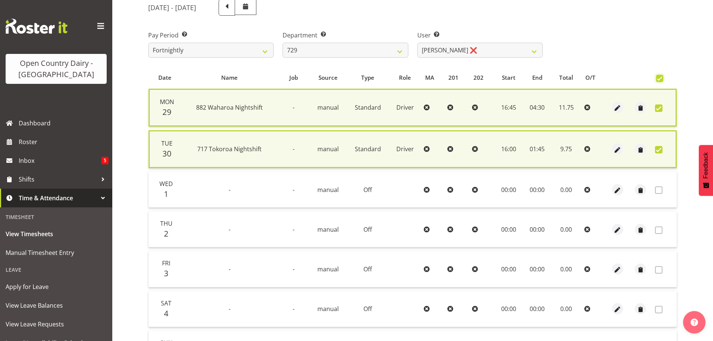
scroll to position [183, 0]
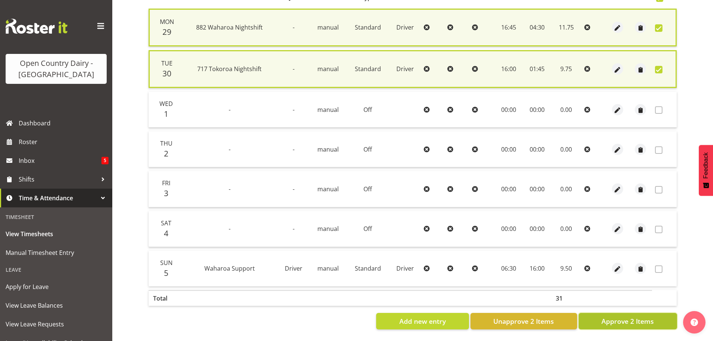
click at [618, 316] on span "Approve 2 Items" at bounding box center [628, 321] width 52 height 10
checkbox input "false"
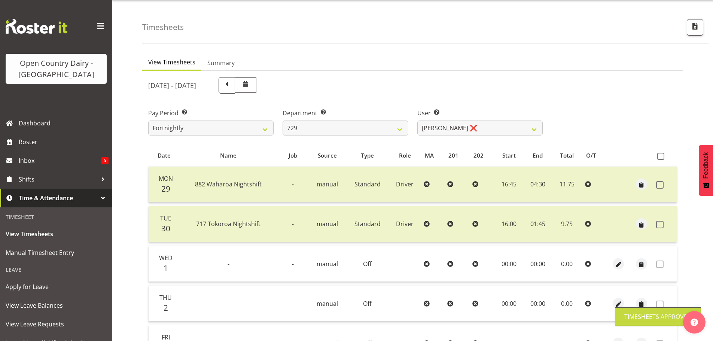
scroll to position [0, 0]
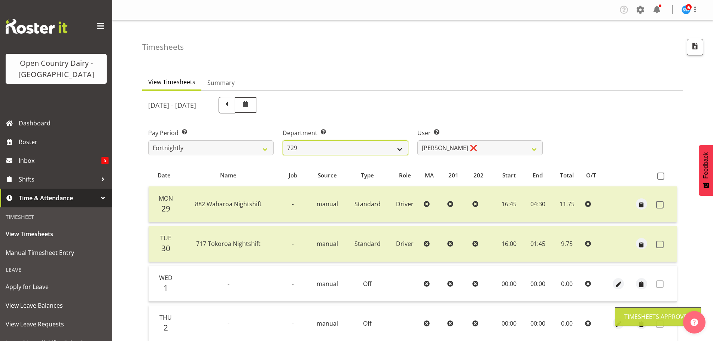
click at [352, 154] on select "701 702 703 704 705 706 707 708 709 710 711 712 713 714 715 716 717 718 719 720" at bounding box center [345, 147] width 125 height 15
select select "880"
click at [283, 140] on select "701 702 703 704 705 706 707 708 709 710 711 712 713 714 715 716 717 718 719 720" at bounding box center [345, 147] width 125 height 15
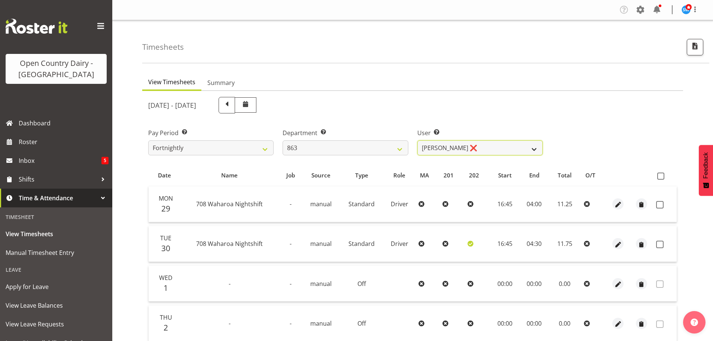
click at [450, 145] on select "Billy Walters ❌ Glyn Spiller ❌ Mike Paki ❌ Paul Bunyan ❌" at bounding box center [480, 147] width 125 height 15
select select "11250"
click at [418, 140] on select "Billy Walters ❌ Glyn Spiller ❌ Mike Paki ❌ Paul Bunyan ❌" at bounding box center [480, 147] width 125 height 15
click at [664, 176] on span at bounding box center [661, 176] width 7 height 7
click at [662, 176] on input "checkbox" at bounding box center [660, 176] width 5 height 5
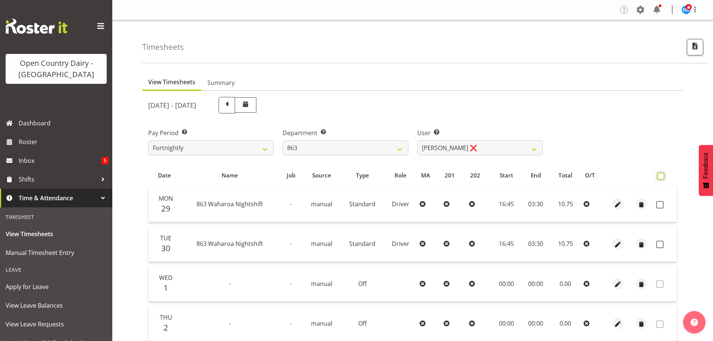
checkbox input "true"
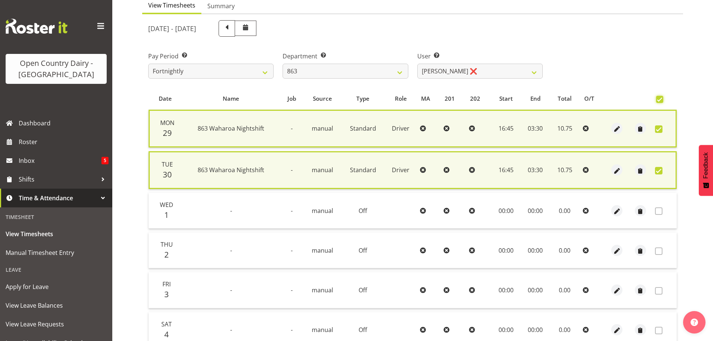
scroll to position [183, 0]
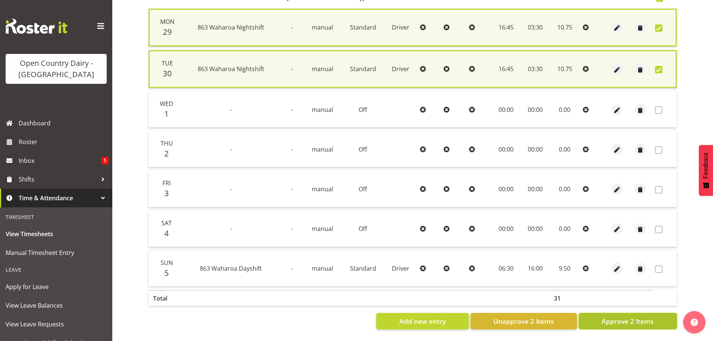
click at [644, 318] on span "Approve 2 Items" at bounding box center [628, 321] width 52 height 10
checkbox input "false"
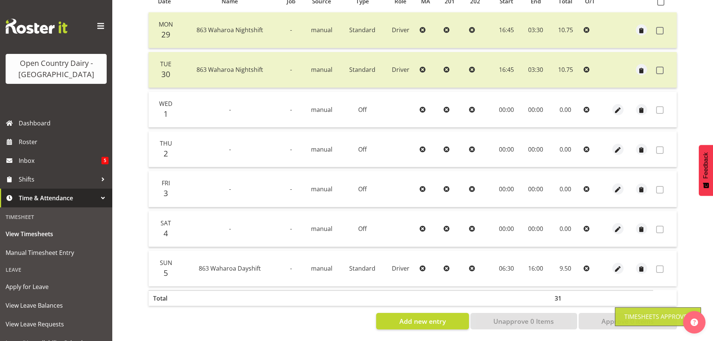
scroll to position [67, 0]
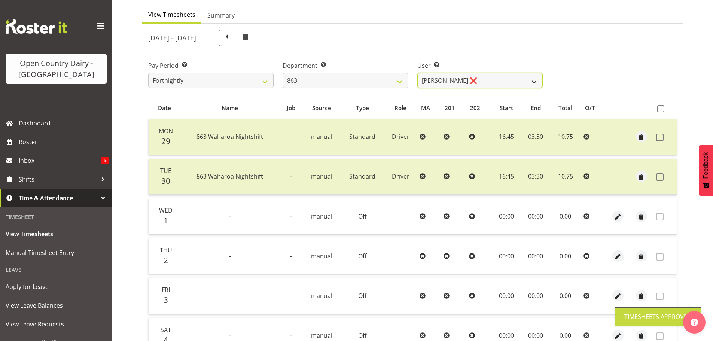
click at [466, 80] on select "Billy Walters ❌ Glyn Spiller ❌ Mike Paki ❌ Paul Bunyan ❌" at bounding box center [480, 80] width 125 height 15
select select "11252"
click at [418, 73] on select "Billy Walters ❌ Glyn Spiller ❌ Mike Paki ❌ Paul Bunyan ❌" at bounding box center [480, 80] width 125 height 15
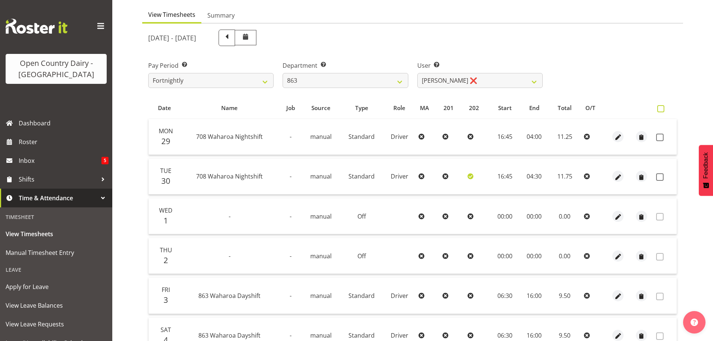
click at [660, 108] on span at bounding box center [661, 108] width 7 height 7
click at [660, 108] on input "checkbox" at bounding box center [660, 108] width 5 height 5
checkbox input "true"
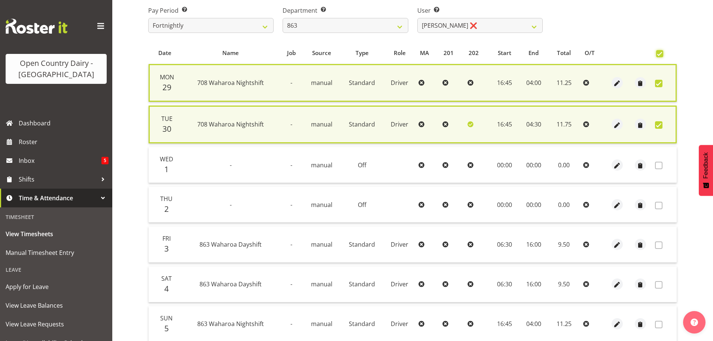
scroll to position [183, 0]
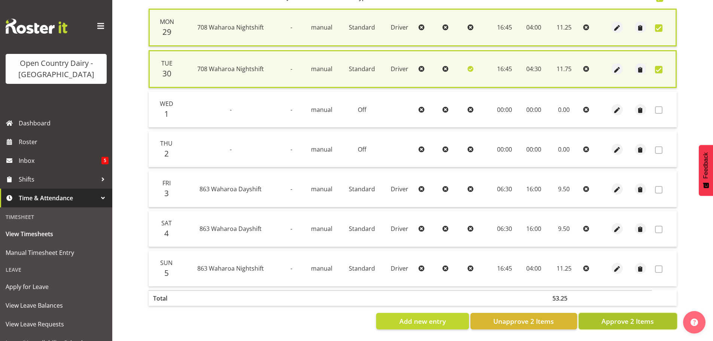
click at [653, 316] on span "Approve 2 Items" at bounding box center [628, 321] width 52 height 10
checkbox input "false"
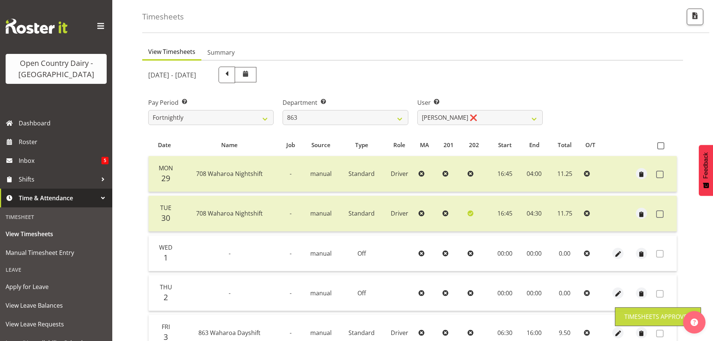
scroll to position [30, 0]
click at [377, 118] on select "701 702 703 704 705 706 707 708 709 710 711 712 713 714 715 716 717 718 719 720" at bounding box center [345, 117] width 125 height 15
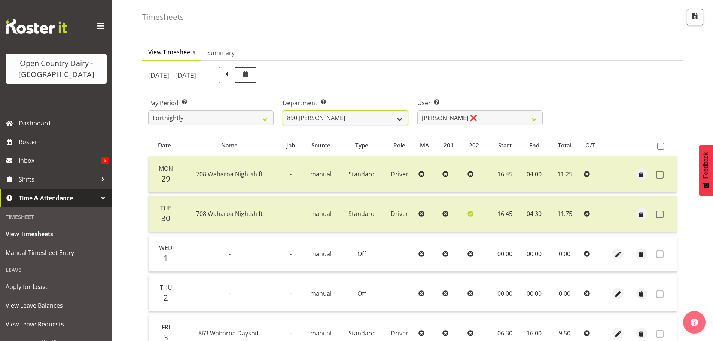
click at [283, 110] on select "701 702 703 704 705 706 707 708 709 710 711 712 713 714 715 716 717 718 719 720" at bounding box center [345, 117] width 125 height 15
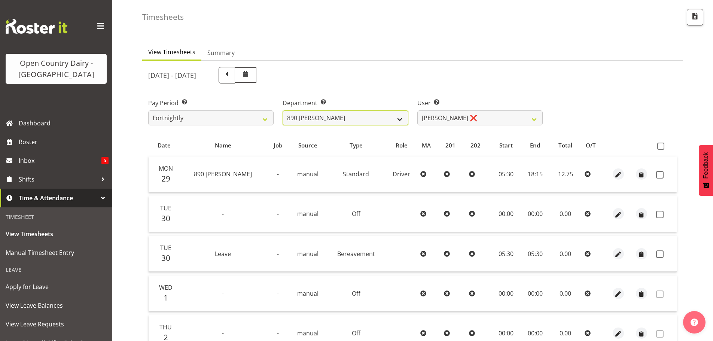
click at [363, 122] on select "701 702 703 704 705 706 707 708 709 710 711 712 713 714 715 716 717 718 719 720" at bounding box center [345, 117] width 125 height 15
select select "731"
click at [283, 110] on select "701 702 703 704 705 706 707 708 709 710 711 712 713 714 715 716 717 718 719 720" at bounding box center [345, 117] width 125 height 15
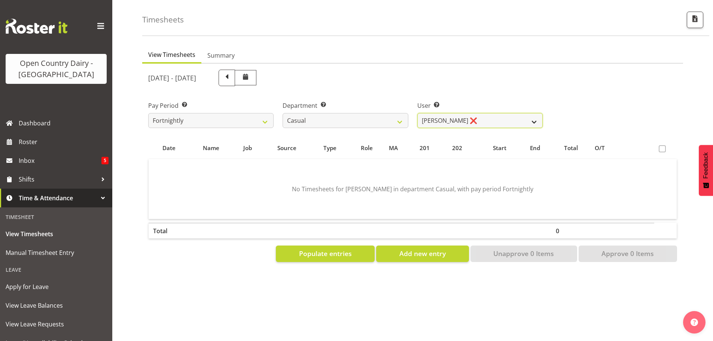
click at [446, 124] on select "Bruce Morgan ❌ Dutchie Egbert Dijkstra ❌ Mark Hedge ❌ Rob Luke ❌" at bounding box center [480, 120] width 125 height 15
click at [418, 113] on select "Bruce Morgan ❌ Dutchie Egbert Dijkstra ❌ Mark Hedge ❌ Rob Luke ❌" at bounding box center [480, 120] width 125 height 15
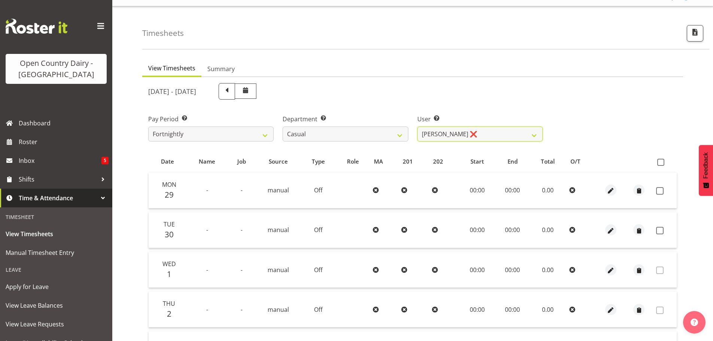
scroll to position [0, 0]
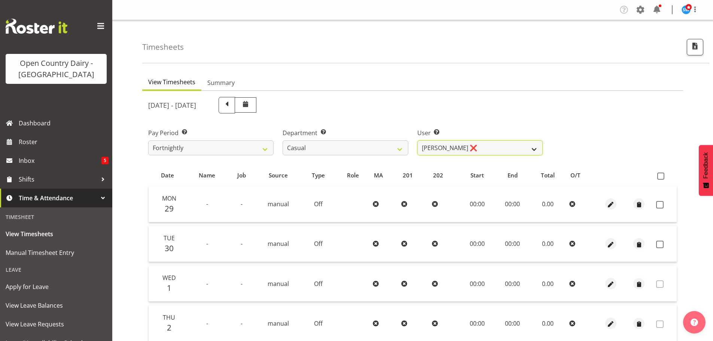
click at [437, 146] on select "Bruce Morgan ❌ Dutchie Egbert Dijkstra ❌ Mark Hedge ❌ Rob Luke ❌" at bounding box center [480, 147] width 125 height 15
select select "8180"
click at [418, 140] on select "Bruce Morgan ❌ Dutchie Egbert Dijkstra ❌ Mark Hedge ❌ Rob Luke ❌" at bounding box center [480, 147] width 125 height 15
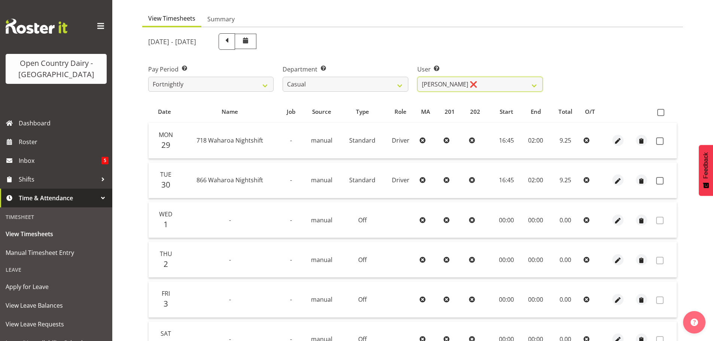
scroll to position [75, 0]
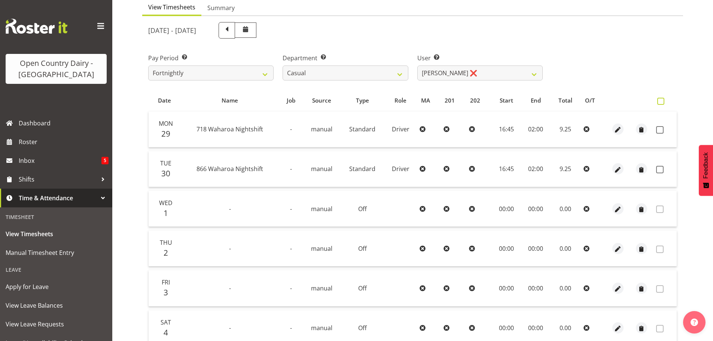
click at [659, 104] on span at bounding box center [661, 101] width 7 height 7
click at [659, 104] on input "checkbox" at bounding box center [660, 101] width 5 height 5
checkbox input "true"
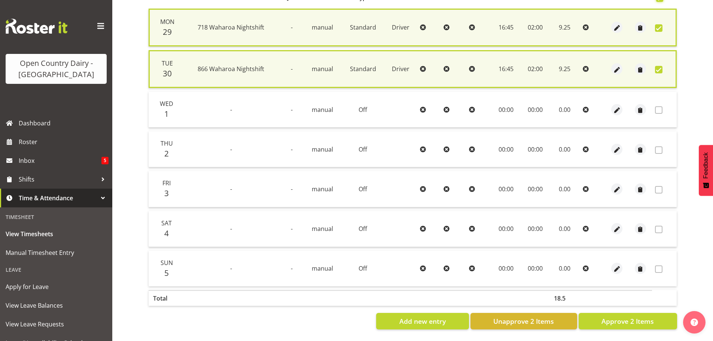
scroll to position [183, 0]
click at [616, 318] on span "Approve 2 Items" at bounding box center [628, 321] width 52 height 10
checkbox input "false"
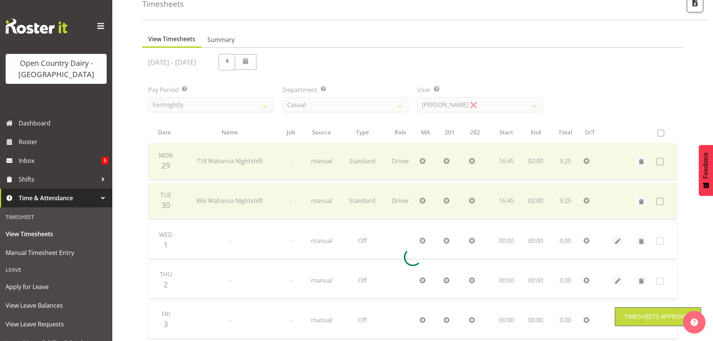
scroll to position [30, 0]
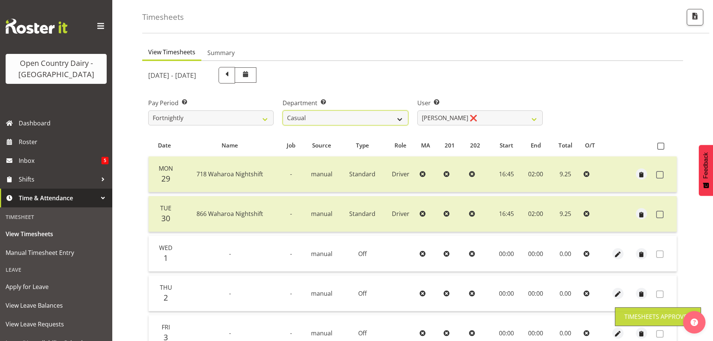
click at [371, 119] on select "701 702 703 704 705 706 707 708 709 710 711 712 713 714 715 716 717 718 719 720" at bounding box center [345, 117] width 125 height 15
select select "817"
click at [283, 110] on select "701 702 703 704 705 706 707 708 709 710 711 712 713 714 715 716 717 718 719 720" at bounding box center [345, 117] width 125 height 15
select select "8212"
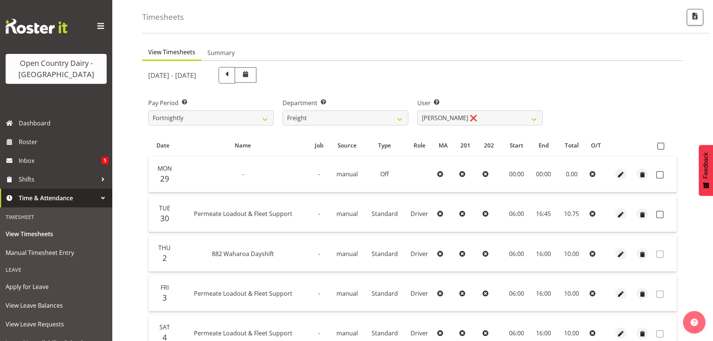
click at [656, 174] on td at bounding box center [665, 175] width 24 height 36
click at [658, 174] on span at bounding box center [659, 174] width 7 height 7
checkbox input "true"
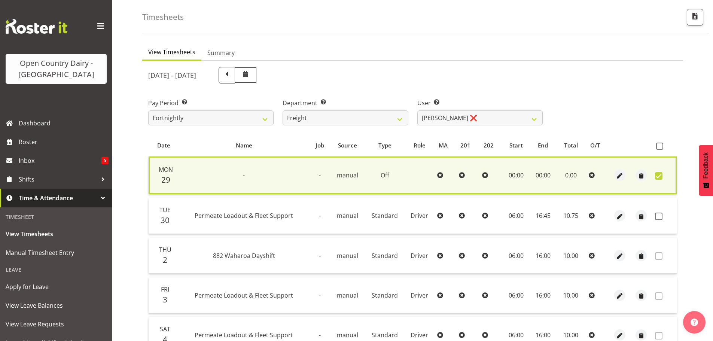
click at [655, 219] on td at bounding box center [664, 216] width 25 height 36
click at [658, 217] on span at bounding box center [658, 216] width 7 height 7
checkbox input "true"
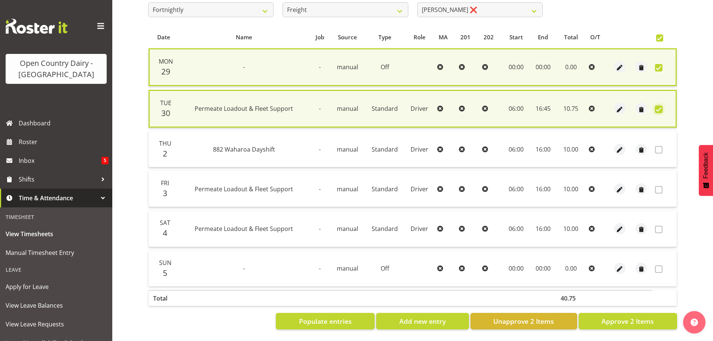
scroll to position [144, 0]
click at [656, 316] on button "Approve 2 Items" at bounding box center [628, 321] width 98 height 16
checkbox input "false"
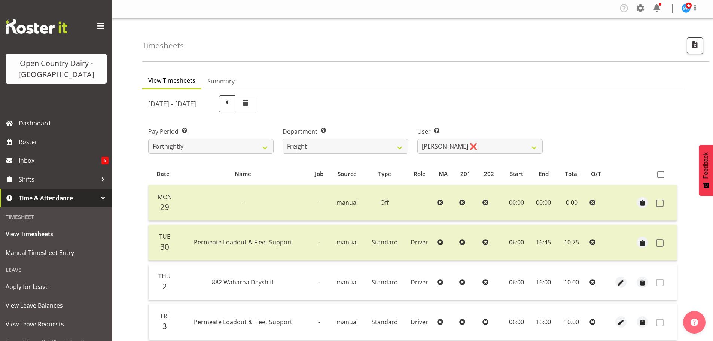
scroll to position [0, 0]
click at [368, 149] on select "701 702 703 704 705 706 707 708 709 710 711 712 713 714 715 716 717 718 719 720" at bounding box center [345, 147] width 125 height 15
click at [283, 140] on select "701 702 703 704 705 706 707 708 709 710 711 712 713 714 715 716 717 718 719 720" at bounding box center [345, 147] width 125 height 15
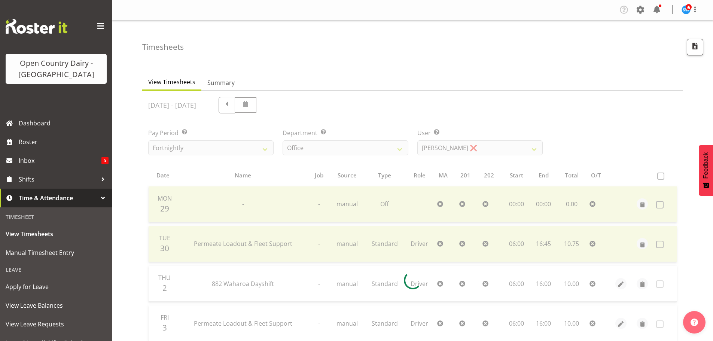
click at [336, 152] on div at bounding box center [412, 280] width 541 height 379
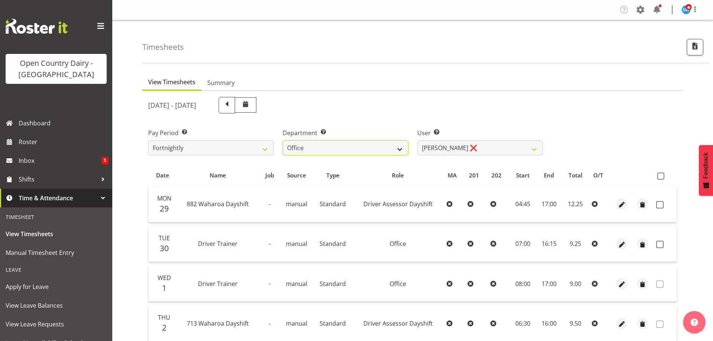
click at [340, 148] on select "701 702 703 704 705 706 707 708 709 710 711 712 713 714 715 716 717 718 719 720" at bounding box center [345, 147] width 125 height 15
select select "802"
click at [283, 140] on select "701 702 703 704 705 706 707 708 709 710 711 712 713 714 715 716 717 718 719 720" at bounding box center [345, 147] width 125 height 15
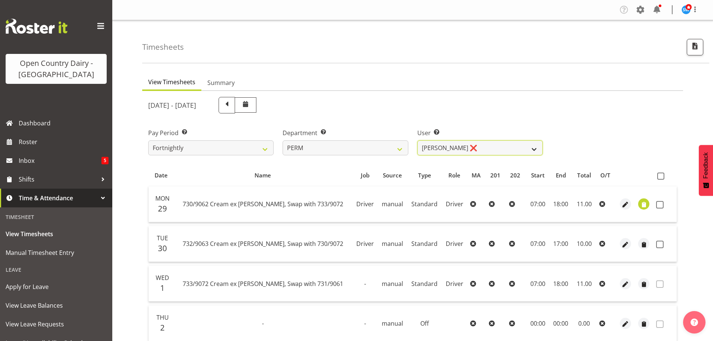
click at [436, 149] on select "Abhilash Antony ❌ Amba Swann ❌ Chris Kneebone ❌ Haley Galecki ❌ Jayden Vincent …" at bounding box center [480, 147] width 125 height 15
select select "8188"
click at [418, 140] on select "Abhilash Antony ❌ Amba Swann ❌ Chris Kneebone ❌ Haley Galecki ❌ Jayden Vincent …" at bounding box center [480, 147] width 125 height 15
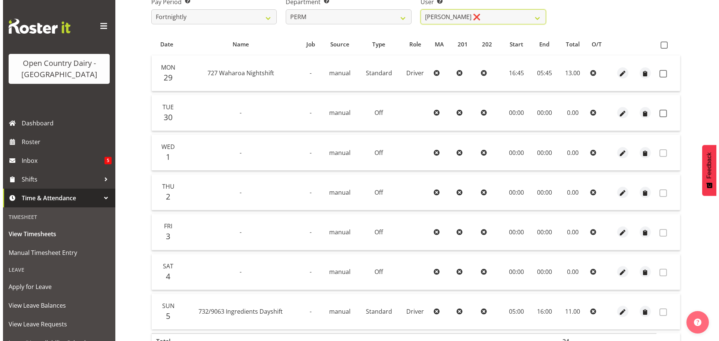
scroll to position [112, 0]
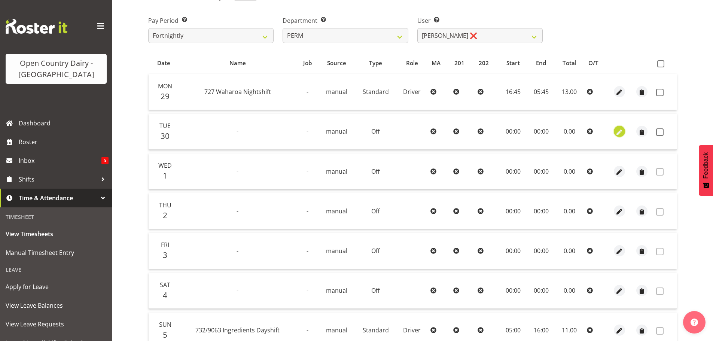
click at [622, 129] on span "button" at bounding box center [620, 132] width 9 height 9
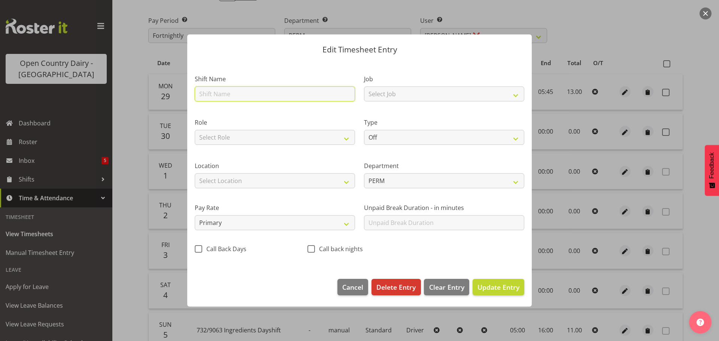
click at [247, 95] on input "text" at bounding box center [275, 94] width 160 height 15
type input "718 Night shift"
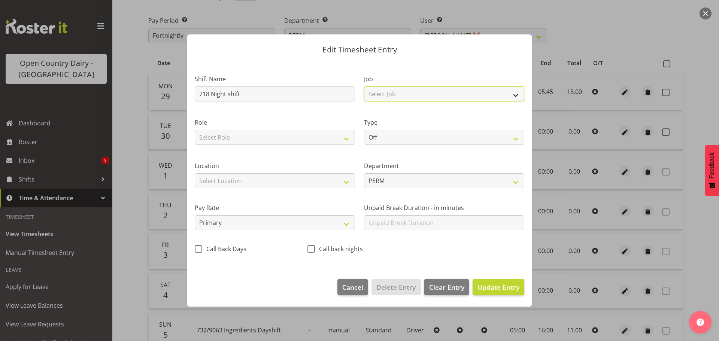
click at [407, 90] on select "Select Job Driver Driver supervisor Support" at bounding box center [444, 94] width 160 height 15
click at [399, 91] on select "Select Job Driver Driver supervisor Support" at bounding box center [444, 94] width 160 height 15
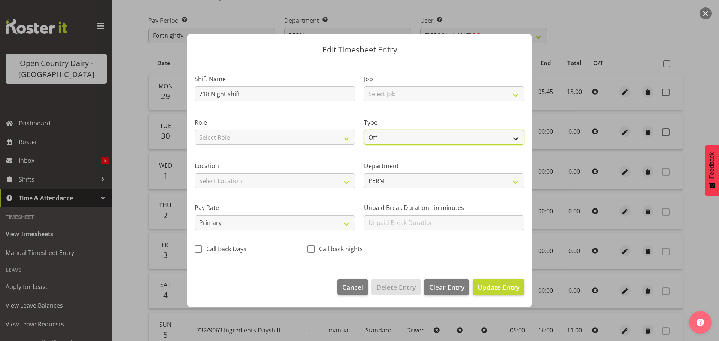
click at [389, 144] on select "Off Standard Public Holiday Public Holiday (Worked) Day In Lieu Annual Leave Si…" at bounding box center [444, 137] width 160 height 15
select select "Standard"
click at [364, 130] on select "Off Standard Public Holiday Public Holiday (Worked) Day In Lieu Annual Leave Si…" at bounding box center [444, 137] width 160 height 15
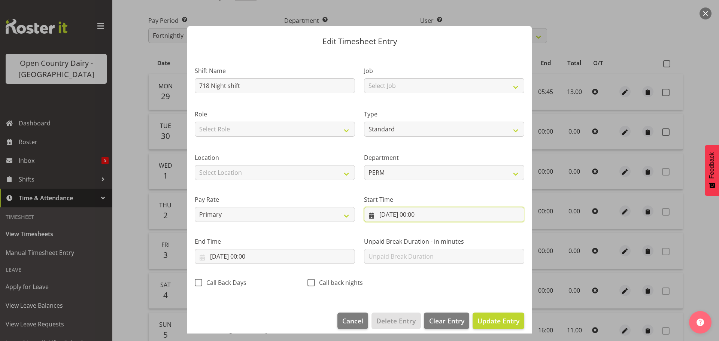
click at [404, 213] on input "30/09/2025, 00:00" at bounding box center [444, 214] width 160 height 15
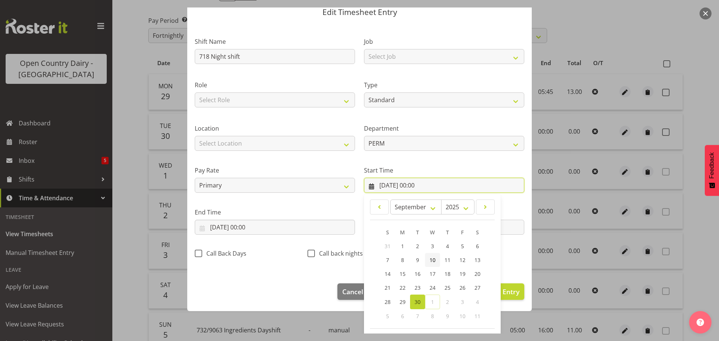
scroll to position [60, 0]
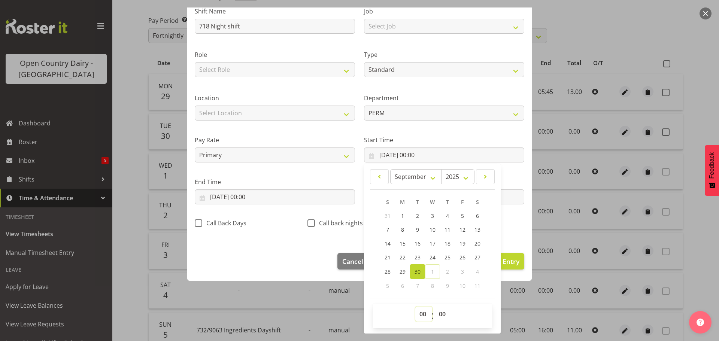
click at [421, 318] on select "00 01 02 03 04 05 06 07 08 09 10 11 12 13 14 15 16 17 18 19 20 21 22 23" at bounding box center [423, 314] width 17 height 15
select select "16"
click at [415, 307] on select "00 01 02 03 04 05 06 07 08 09 10 11 12 13 14 15 16 17 18 19 20 21 22 23" at bounding box center [423, 314] width 17 height 15
type input "30/09/2025, 16:00"
click at [439, 308] on select "00 01 02 03 04 05 06 07 08 09 10 11 12 13 14 15 16 17 18 19 20 21 22 23 24 25 2…" at bounding box center [443, 314] width 17 height 15
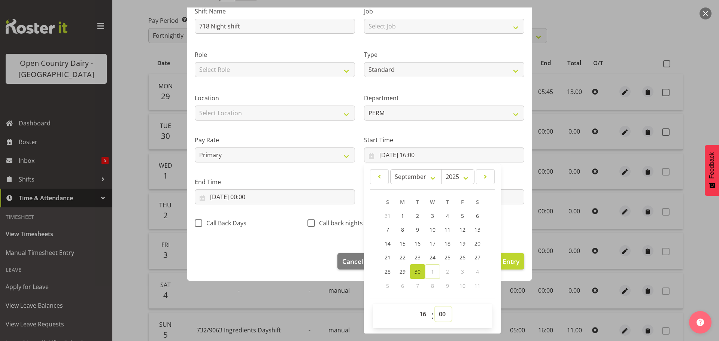
select select "45"
click at [435, 307] on select "00 01 02 03 04 05 06 07 08 09 10 11 12 13 14 15 16 17 18 19 20 21 22 23 24 25 2…" at bounding box center [443, 314] width 17 height 15
type input "30/09/2025, 16:45"
click at [234, 200] on input "30/09/2025, 00:00" at bounding box center [275, 196] width 160 height 15
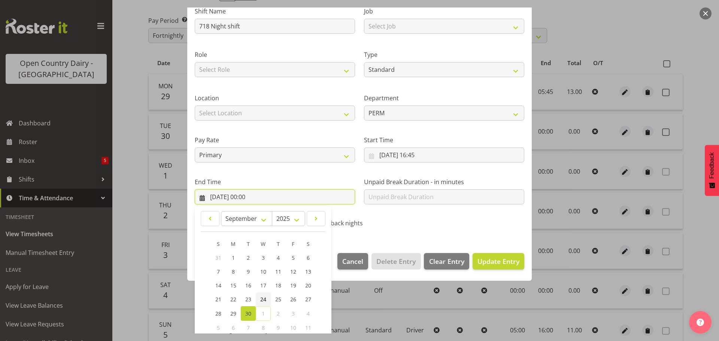
scroll to position [101, 0]
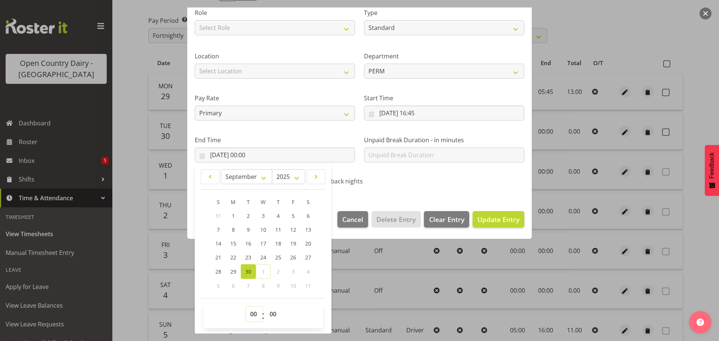
click at [253, 311] on select "00 01 02 03 04 05 06 07 08 09 10 11 12 13 14 15 16 17 18 19 20 21 22 23" at bounding box center [254, 314] width 17 height 15
select select "4"
click at [246, 307] on select "00 01 02 03 04 05 06 07 08 09 10 11 12 13 14 15 16 17 18 19 20 21 22 23" at bounding box center [254, 314] width 17 height 15
type input "30/09/2025, 04:00"
click at [455, 191] on div "Shift Name 718 Night shift Job Select Job Driver Driver supervisor Support Role…" at bounding box center [359, 72] width 339 height 237
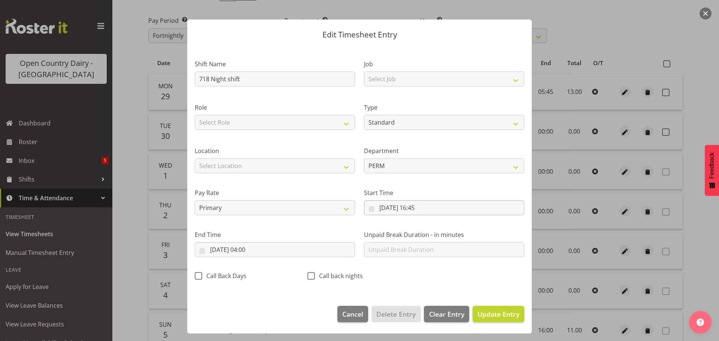
scroll to position [7, 0]
click at [258, 249] on input "30/09/2025, 04:00" at bounding box center [275, 249] width 160 height 15
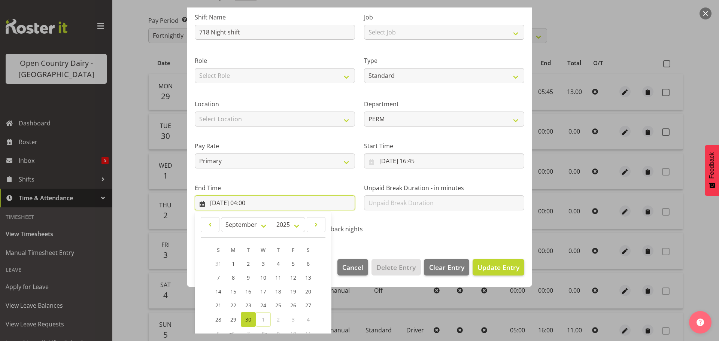
scroll to position [101, 0]
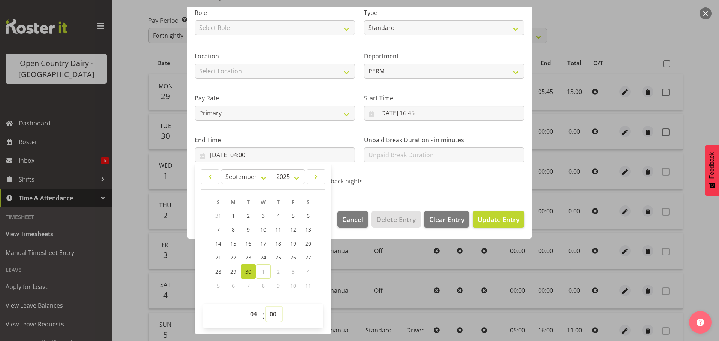
click at [279, 316] on select "00 01 02 03 04 05 06 07 08 09 10 11 12 13 14 15 16 17 18 19 20 21 22 23 24 25 2…" at bounding box center [273, 314] width 17 height 15
select select "16"
click at [265, 307] on select "00 01 02 03 04 05 06 07 08 09 10 11 12 13 14 15 16 17 18 19 20 21 22 23 24 25 2…" at bounding box center [273, 314] width 17 height 15
type input "30/09/2025, 04:16"
click at [276, 315] on select "00 01 02 03 04 05 06 07 08 09 10 11 12 13 14 15 16 17 18 19 20 21 22 23 24 25 2…" at bounding box center [273, 314] width 17 height 15
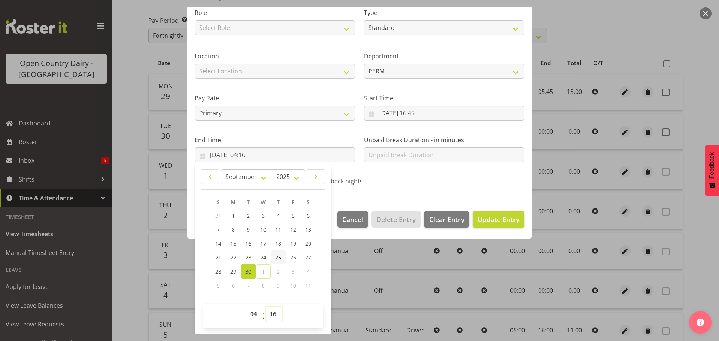
select select "15"
click at [265, 307] on select "00 01 02 03 04 05 06 07 08 09 10 11 12 13 14 15 16 17 18 19 20 21 22 23 24 25 2…" at bounding box center [273, 314] width 17 height 15
type input "30/09/2025, 04:15"
click at [506, 215] on span "Update Entry" at bounding box center [498, 219] width 42 height 9
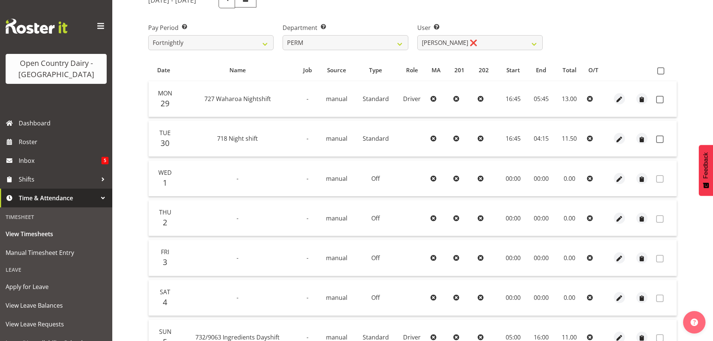
scroll to position [105, 0]
click at [659, 73] on span at bounding box center [661, 71] width 7 height 7
click at [659, 73] on input "checkbox" at bounding box center [660, 71] width 5 height 5
checkbox input "true"
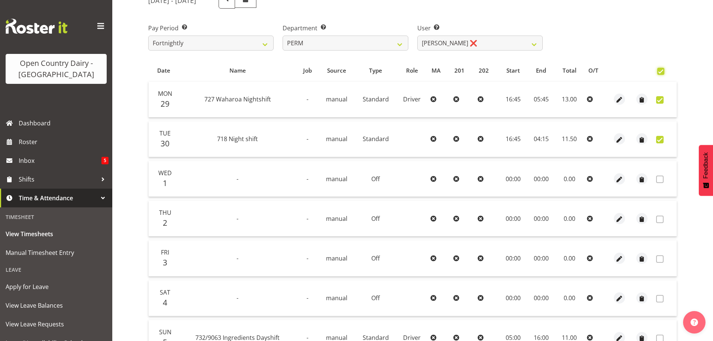
checkbox input "true"
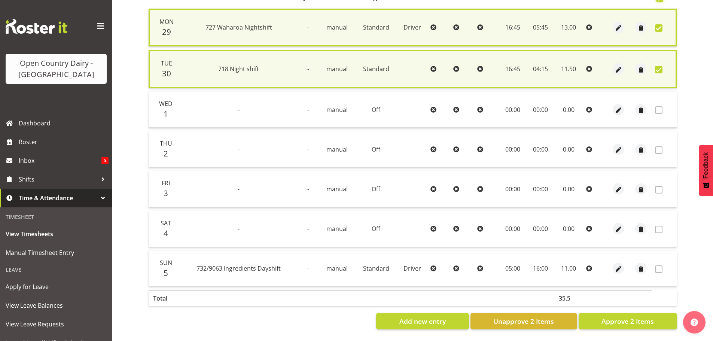
scroll to position [183, 0]
click at [618, 316] on span "Approve 2 Items" at bounding box center [628, 321] width 52 height 10
checkbox input "false"
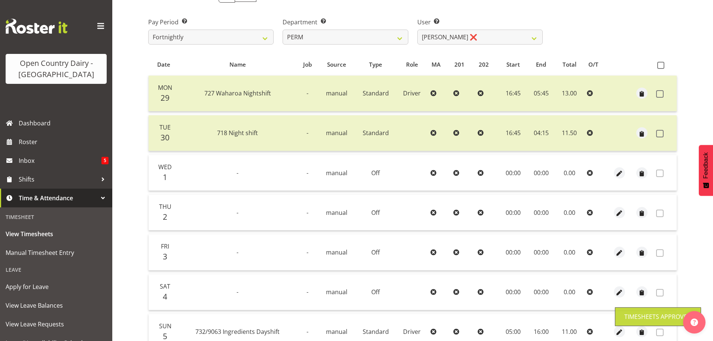
scroll to position [30, 0]
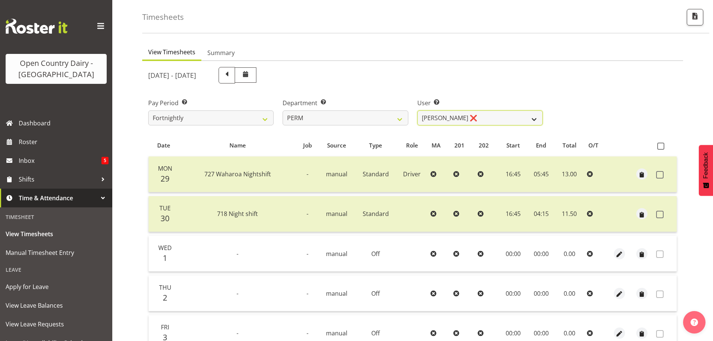
click at [438, 114] on select "Abhilash Antony ❌ Amba Swann ❌ Chris Kneebone ❌ Haley Galecki ❌ Jayden Vincent …" at bounding box center [480, 117] width 125 height 15
select select "8233"
click at [418, 110] on select "Abhilash Antony ❌ Amba Swann ❌ Chris Kneebone ❌ Haley Galecki ❌ Jayden Vincent …" at bounding box center [480, 117] width 125 height 15
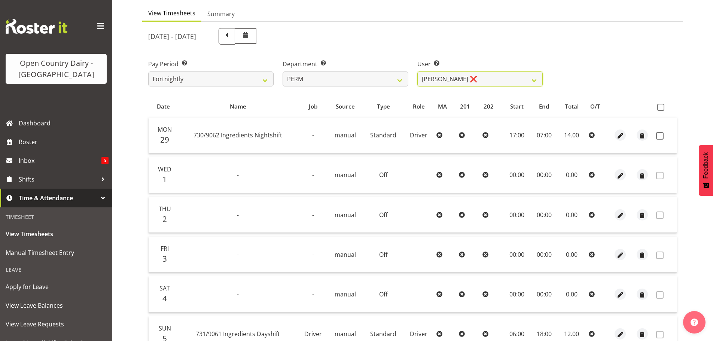
scroll to position [105, 0]
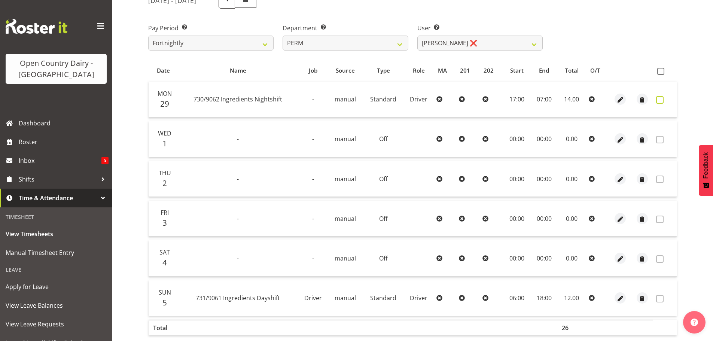
click at [660, 99] on span at bounding box center [659, 99] width 7 height 7
checkbox input "true"
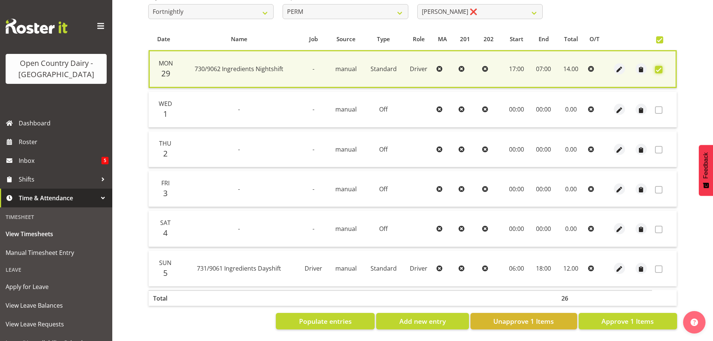
scroll to position [142, 0]
click at [628, 316] on span "Approve 1 Items" at bounding box center [628, 321] width 52 height 10
checkbox input "false"
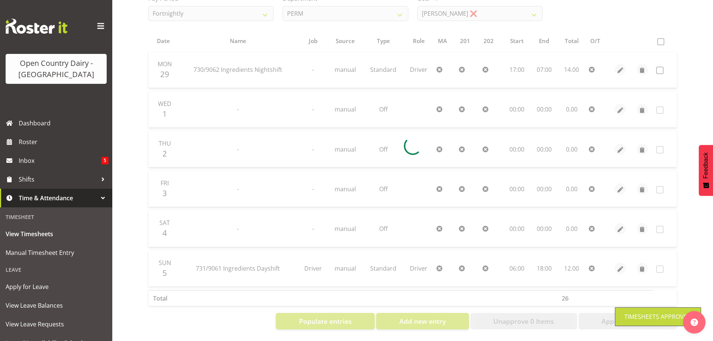
scroll to position [140, 0]
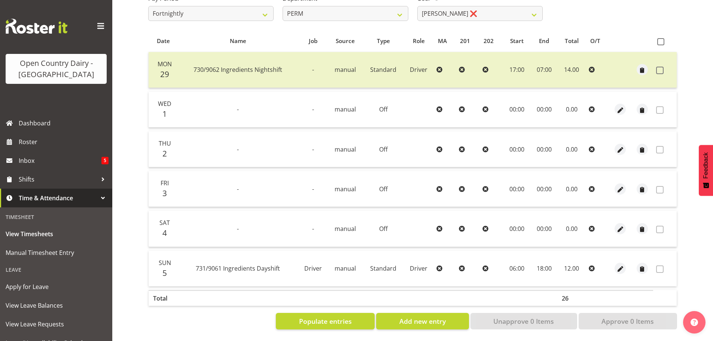
click at [234, 15] on div "Pay Period Select which pay period you would like to view. Fortnightly" at bounding box center [211, 5] width 134 height 42
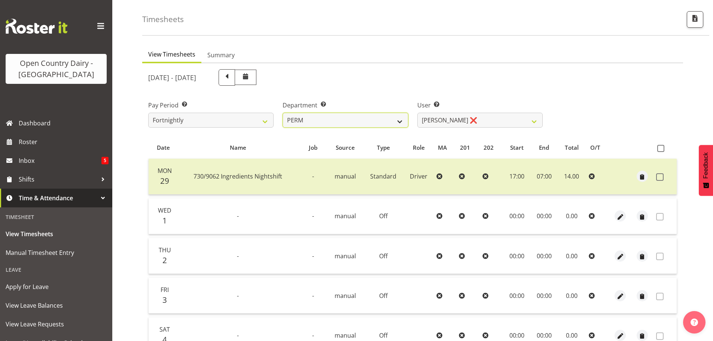
click at [327, 124] on select "701 702 703 704 705 706 707 708 709 710 711 712 713 714 715 716 717 718 719 720" at bounding box center [345, 120] width 125 height 15
click at [283, 113] on select "701 702 703 704 705 706 707 708 709 710 711 712 713 714 715 716 717 718 719 720" at bounding box center [345, 120] width 125 height 15
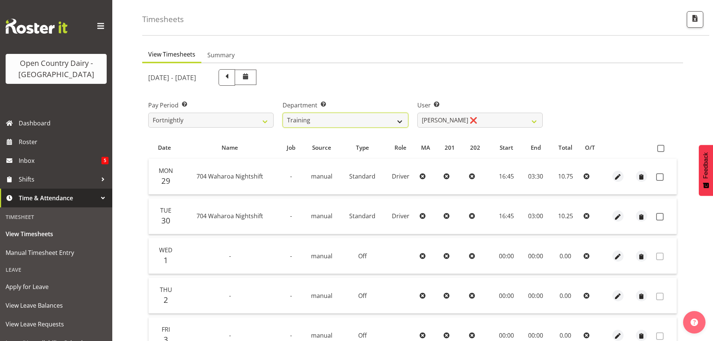
click at [399, 119] on select "701 702 703 704 705 706 707 708 709 710 711 712 713 714 715 716 717 718 719 720" at bounding box center [345, 120] width 125 height 15
click at [556, 87] on div "September 29th - October 5th 2025" at bounding box center [413, 77] width 538 height 25
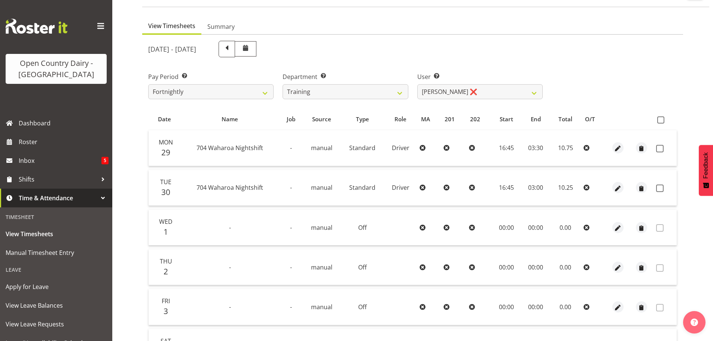
scroll to position [0, 0]
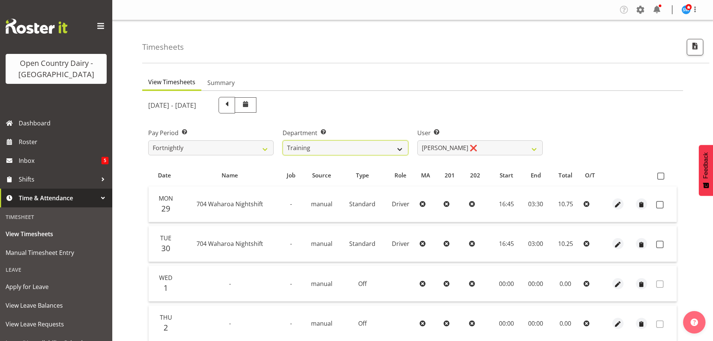
click at [403, 149] on select "701 702 703 704 705 706 707 708 709 710 711 712 713 714 715 716 717 718 719 720" at bounding box center [345, 147] width 125 height 15
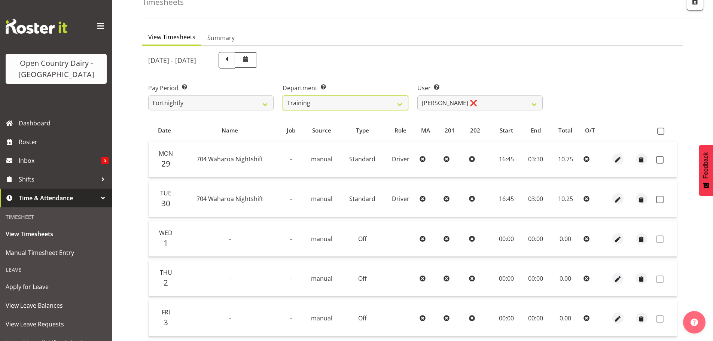
scroll to position [37, 0]
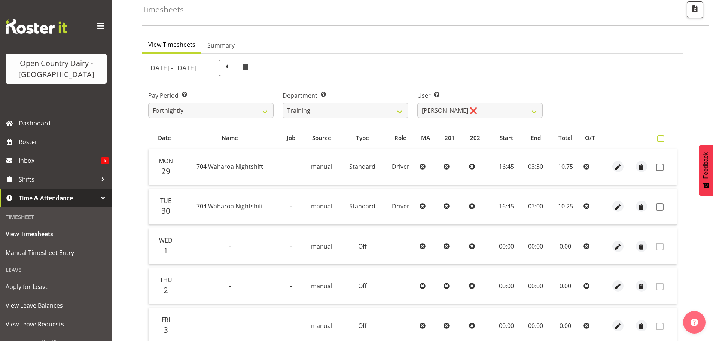
click at [660, 139] on span at bounding box center [661, 138] width 7 height 7
click at [660, 139] on input "checkbox" at bounding box center [660, 138] width 5 height 5
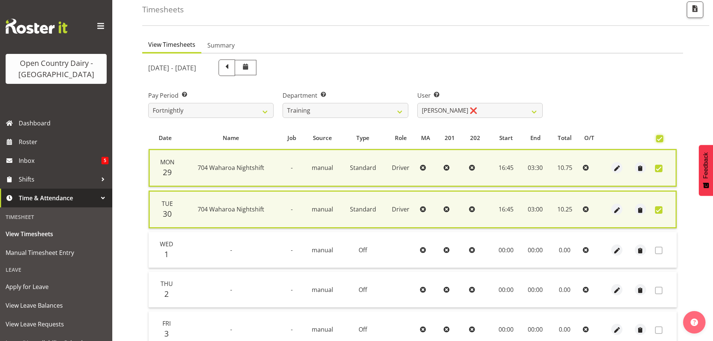
scroll to position [183, 0]
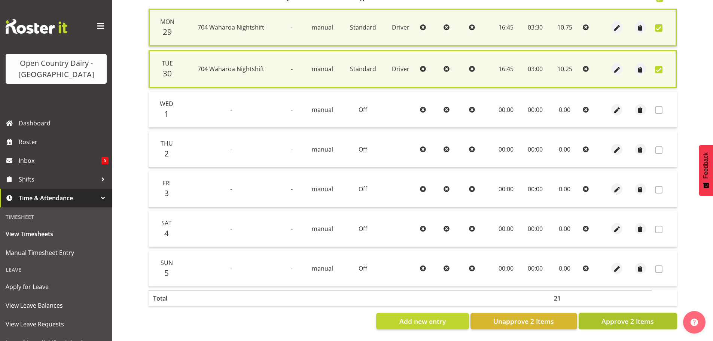
click at [629, 316] on span "Approve 2 Items" at bounding box center [628, 321] width 52 height 10
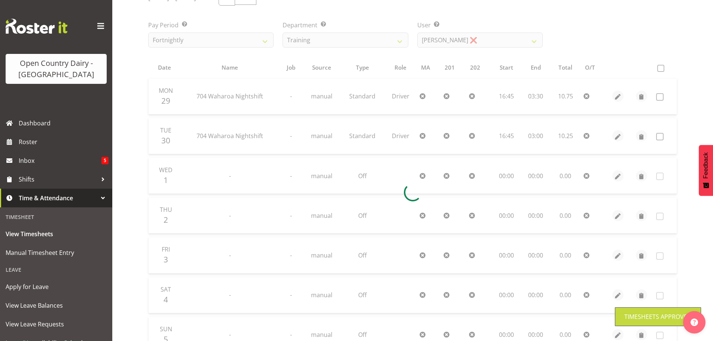
scroll to position [30, 0]
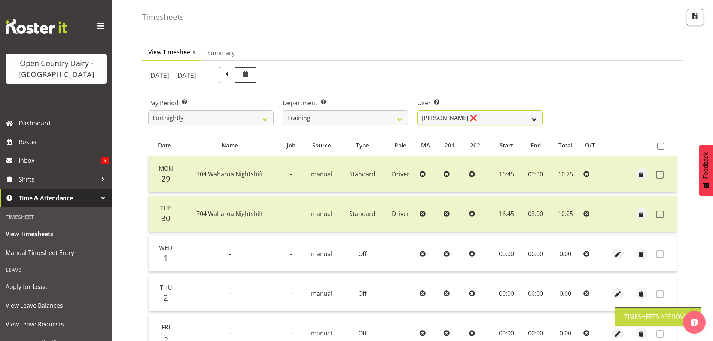
click at [458, 119] on select "Andre Syben ❌ Andrew Murphy ❌ Antony Lockyer ❌ Jesse Simpson ❌ Kimberley-Rose A…" at bounding box center [480, 117] width 125 height 15
click at [418, 110] on select "Andre Syben ❌ Andrew Murphy ❌ Antony Lockyer ❌ Jesse Simpson ❌ Kimberley-Rose A…" at bounding box center [480, 117] width 125 height 15
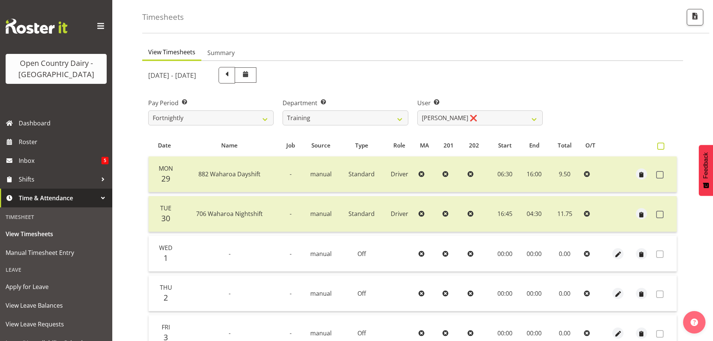
click at [661, 146] on span at bounding box center [661, 146] width 7 height 7
click at [661, 146] on input "checkbox" at bounding box center [660, 146] width 5 height 5
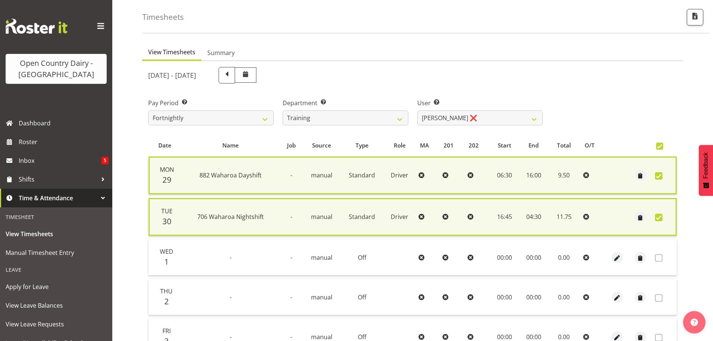
click at [661, 146] on span at bounding box center [659, 146] width 7 height 7
click at [661, 146] on input "checkbox" at bounding box center [658, 146] width 5 height 5
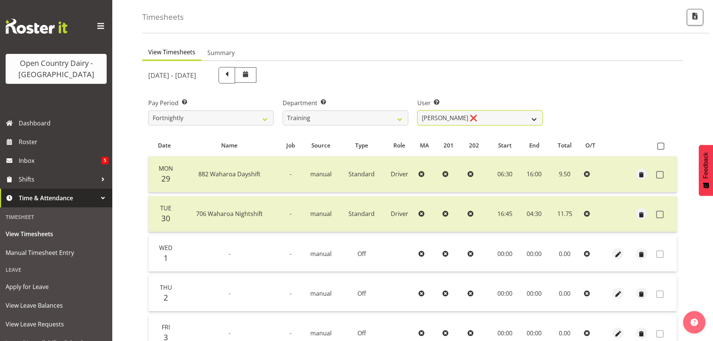
click at [461, 120] on select "Andre Syben ❌ Andrew Murphy ❌ Antony Lockyer ❌ Jesse Simpson ❌ Kimberley-Rose A…" at bounding box center [480, 117] width 125 height 15
click at [418, 110] on select "Andre Syben ❌ Andrew Murphy ❌ Antony Lockyer ❌ Jesse Simpson ❌ Kimberley-Rose A…" at bounding box center [480, 117] width 125 height 15
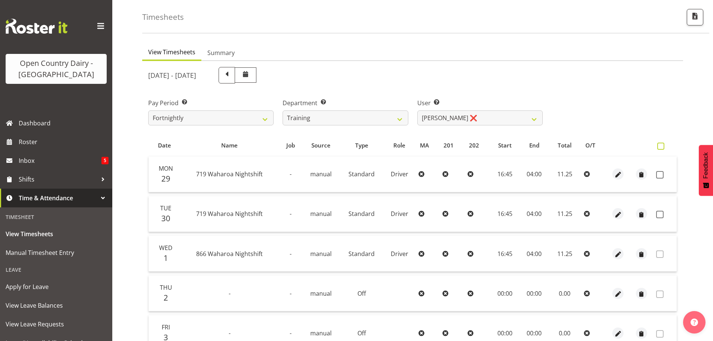
click at [662, 145] on span at bounding box center [661, 146] width 7 height 7
click at [662, 145] on input "checkbox" at bounding box center [660, 146] width 5 height 5
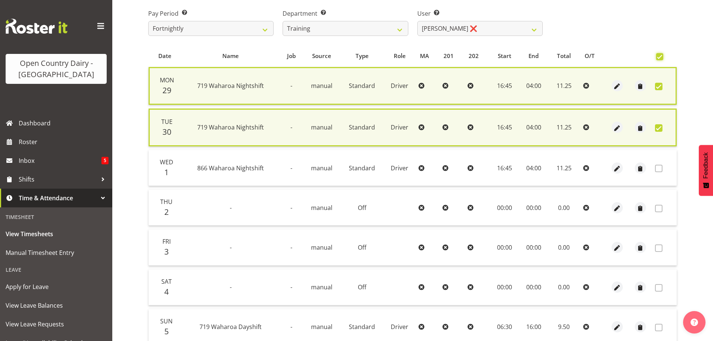
scroll to position [180, 0]
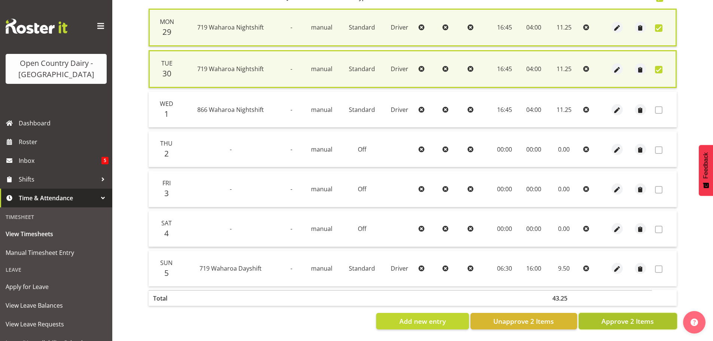
click at [611, 317] on span "Approve 2 Items" at bounding box center [628, 321] width 52 height 10
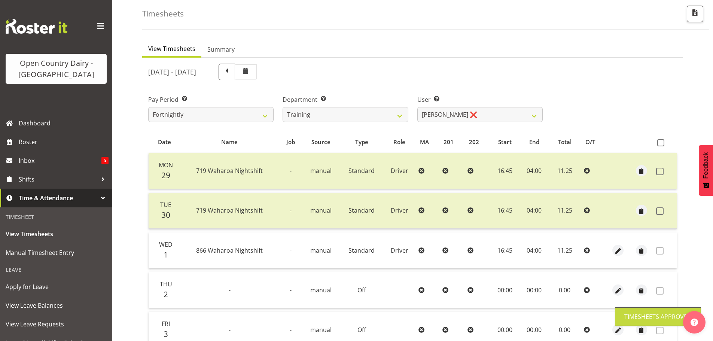
scroll to position [30, 0]
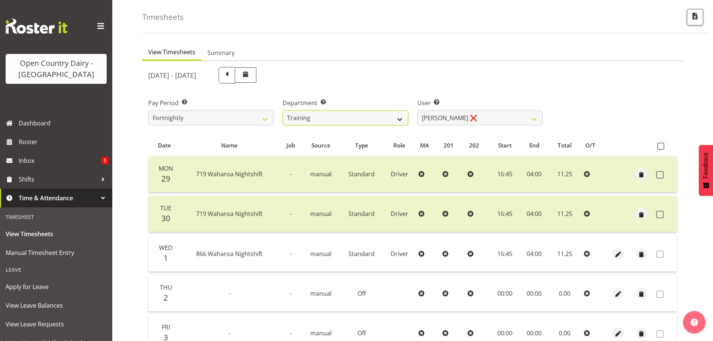
click at [404, 122] on select "701 702 703 704 705 706 707 708 709 710 711 712 713 714 715 716 717 718 719 720" at bounding box center [345, 117] width 125 height 15
click at [453, 108] on div "User Select user. Note: This is filtered down by the previous two drop-down ite…" at bounding box center [480, 111] width 125 height 27
click at [453, 111] on select "Andre Syben ❌ Andrew Murphy ❌ Antony Lockyer ❌ Jesse Simpson ❌ Kimberley-Rose A…" at bounding box center [480, 117] width 125 height 15
click at [418, 110] on select "Andre Syben ❌ Andrew Murphy ❌ Antony Lockyer ❌ Jesse Simpson ❌ Kimberley-Rose A…" at bounding box center [480, 117] width 125 height 15
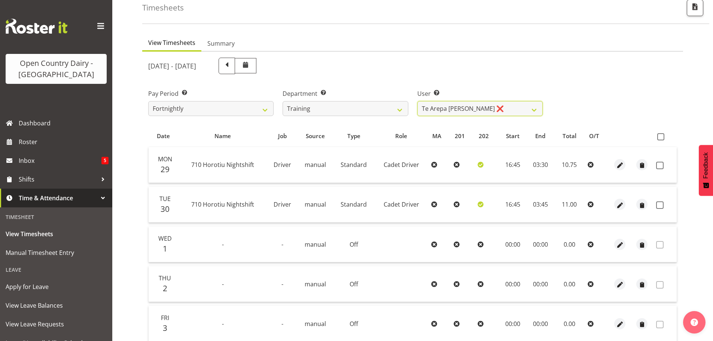
scroll to position [0, 0]
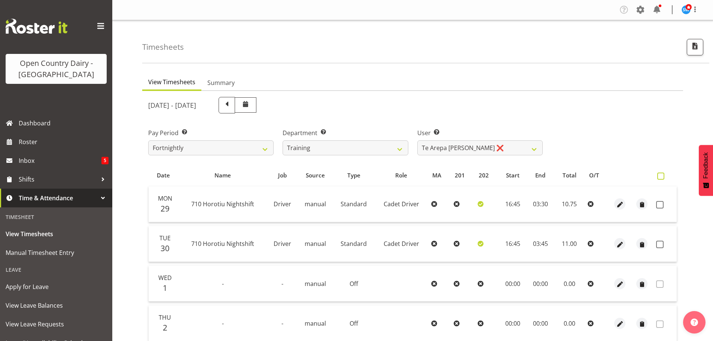
click at [658, 177] on span at bounding box center [661, 176] width 7 height 7
click at [658, 177] on input "checkbox" at bounding box center [660, 176] width 5 height 5
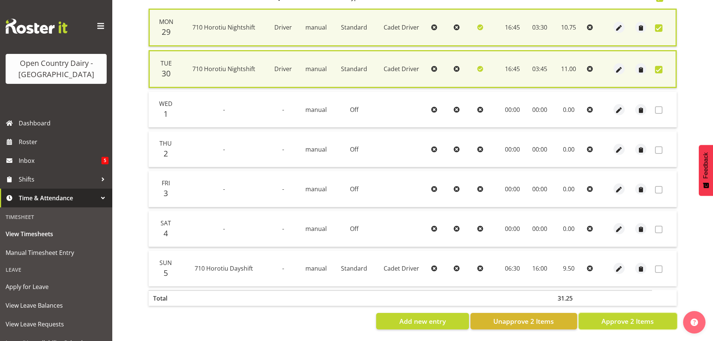
click at [640, 316] on span "Approve 2 Items" at bounding box center [628, 321] width 52 height 10
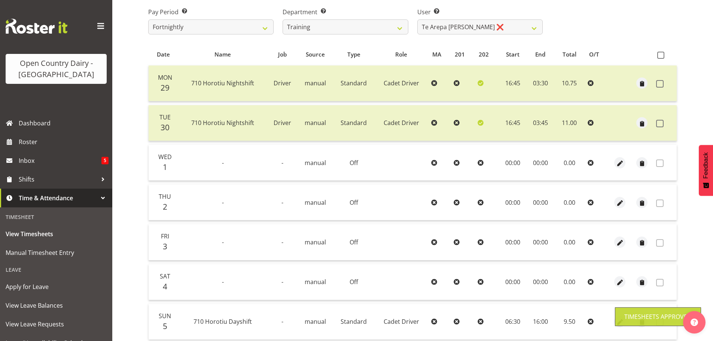
scroll to position [30, 0]
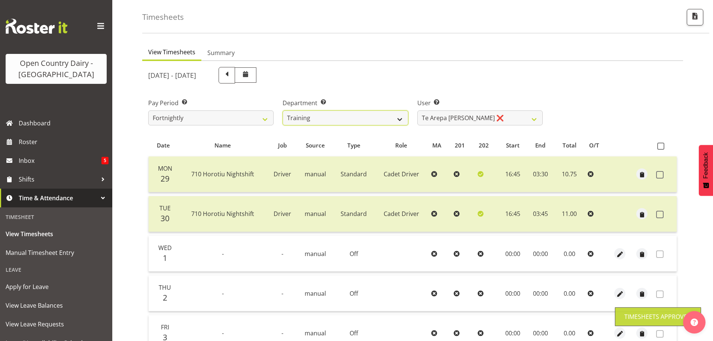
click at [301, 121] on select "701 702 703 704 705 706 707 708 709 710 711 712 713 714 715 716 717 718 719 720" at bounding box center [345, 117] width 125 height 15
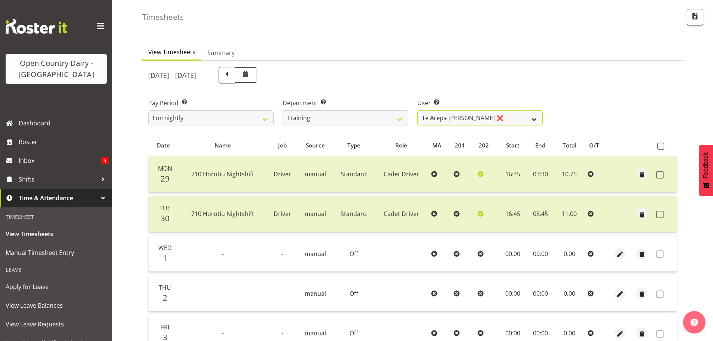
click at [491, 124] on select "Andre Syben ❌ Andrew Murphy ❌ Antony Lockyer ❌ Jesse Simpson ❌ Kimberley-Rose A…" at bounding box center [480, 117] width 125 height 15
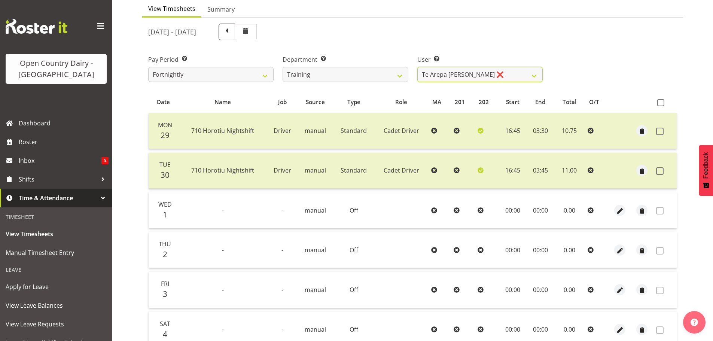
scroll to position [142, 0]
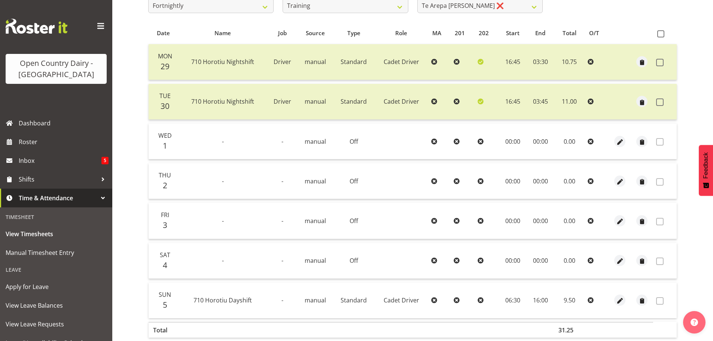
click at [685, 136] on div "View Timesheets Summary September 29th - October 5th 2025 Pay Period Select whi…" at bounding box center [427, 150] width 571 height 446
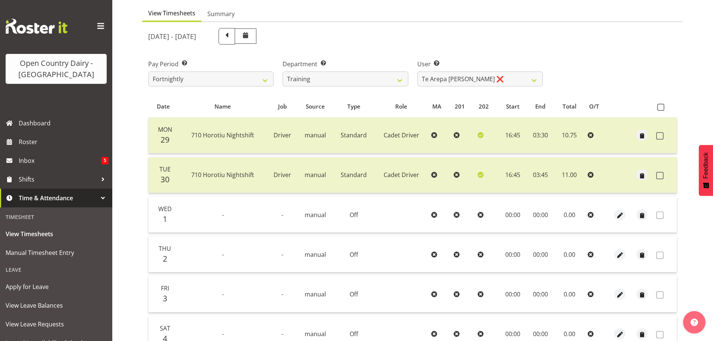
scroll to position [67, 0]
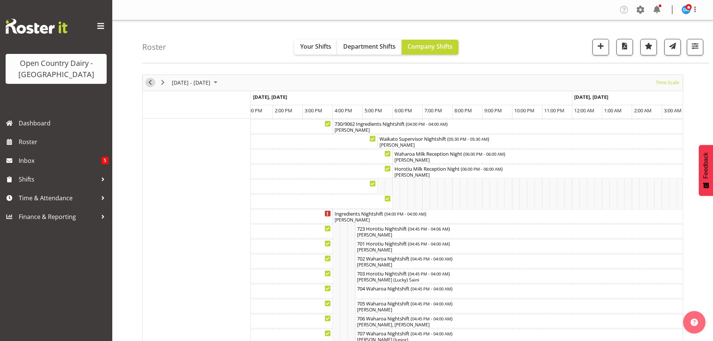
drag, startPoint x: 154, startPoint y: 86, endPoint x: 382, endPoint y: 128, distance: 231.9
click at [154, 86] on span "Previous" at bounding box center [150, 82] width 9 height 9
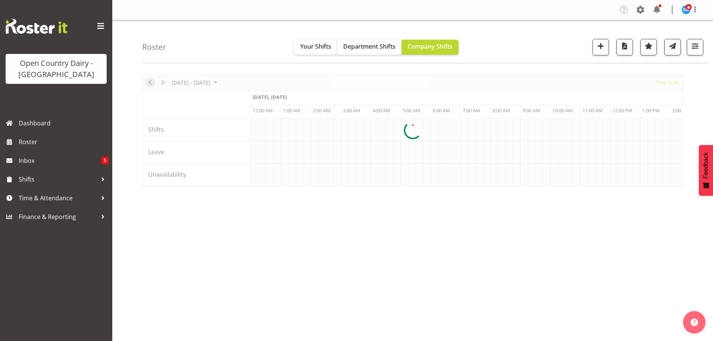
scroll to position [0, 1438]
